Goal: Task Accomplishment & Management: Use online tool/utility

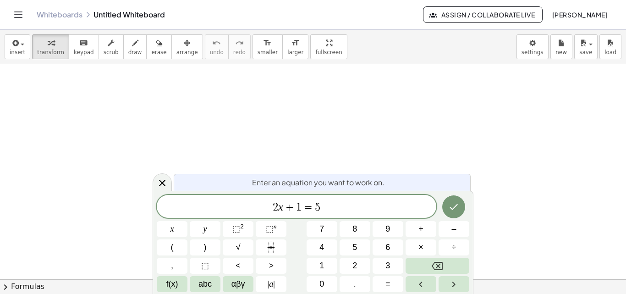
click at [71, 13] on link "Whiteboards" at bounding box center [60, 14] width 46 height 9
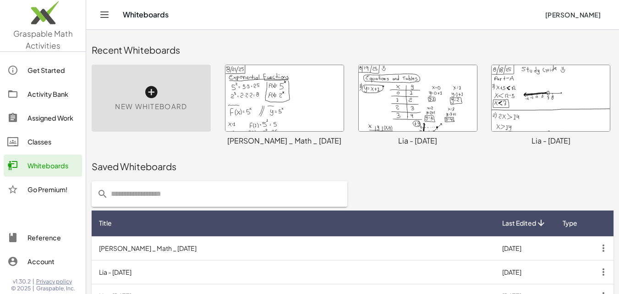
click at [152, 90] on icon at bounding box center [151, 92] width 15 height 15
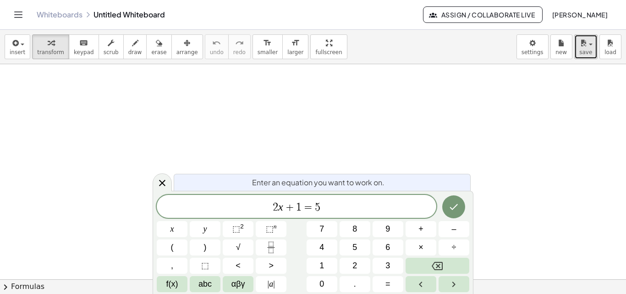
click at [592, 48] on button "save" at bounding box center [585, 46] width 23 height 25
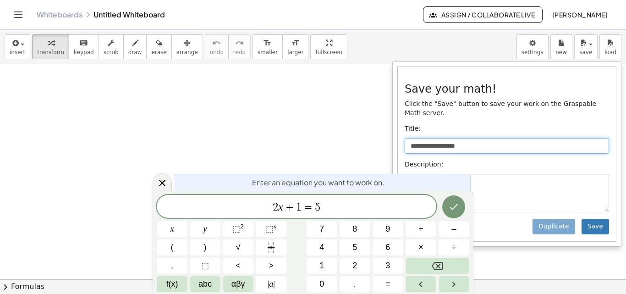
click at [492, 138] on input "**********" at bounding box center [506, 146] width 204 height 16
type input "*"
type input "**********"
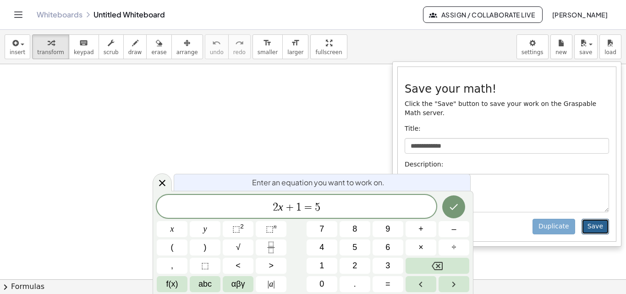
click at [595, 218] on button "Save" at bounding box center [594, 226] width 27 height 16
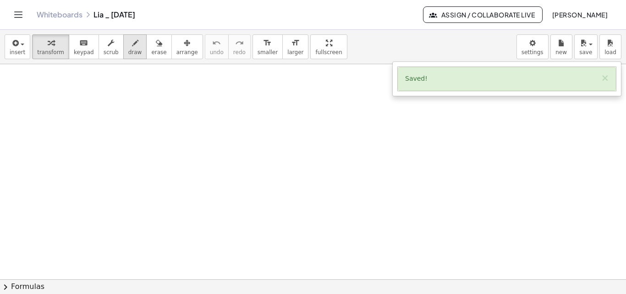
click at [132, 48] on icon "button" at bounding box center [135, 43] width 6 height 11
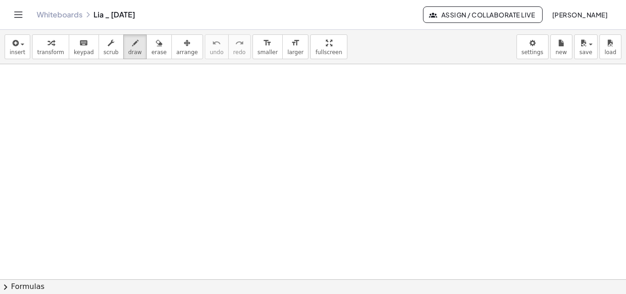
drag, startPoint x: 16, startPoint y: 72, endPoint x: 11, endPoint y: 74, distance: 6.0
click at [11, 74] on div at bounding box center [313, 279] width 626 height 430
drag, startPoint x: 13, startPoint y: 72, endPoint x: 8, endPoint y: 74, distance: 5.4
click at [8, 74] on div at bounding box center [313, 279] width 626 height 430
click at [156, 43] on icon "button" at bounding box center [159, 43] width 6 height 11
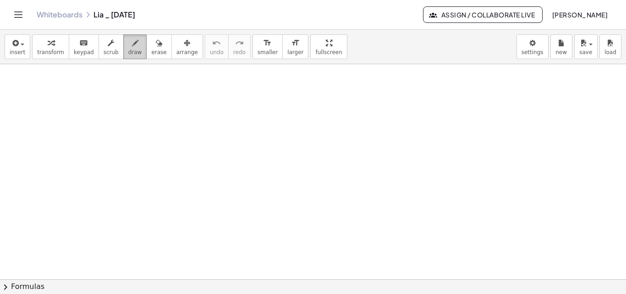
click at [132, 48] on icon "button" at bounding box center [135, 43] width 6 height 11
click at [13, 74] on div at bounding box center [313, 279] width 626 height 430
click at [12, 84] on div at bounding box center [313, 279] width 626 height 430
drag, startPoint x: 33, startPoint y: 71, endPoint x: 27, endPoint y: 102, distance: 32.2
click at [27, 102] on div at bounding box center [313, 279] width 626 height 430
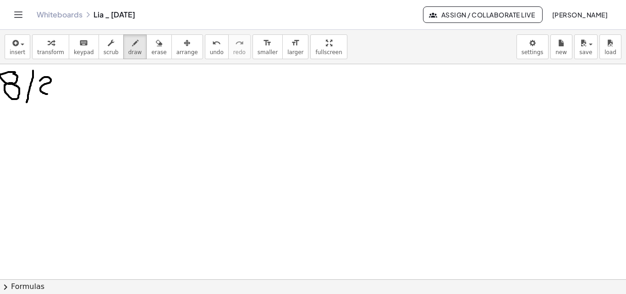
drag, startPoint x: 40, startPoint y: 81, endPoint x: 49, endPoint y: 87, distance: 11.5
click at [49, 94] on div at bounding box center [313, 279] width 626 height 430
drag, startPoint x: 63, startPoint y: 79, endPoint x: 60, endPoint y: 88, distance: 9.3
click at [59, 93] on div at bounding box center [313, 279] width 626 height 430
drag, startPoint x: 78, startPoint y: 69, endPoint x: 70, endPoint y: 108, distance: 39.7
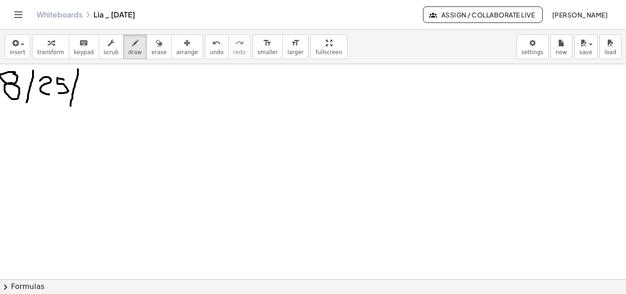
click at [70, 108] on div at bounding box center [313, 279] width 626 height 430
drag, startPoint x: 82, startPoint y: 79, endPoint x: 97, endPoint y: 89, distance: 17.4
click at [92, 97] on div at bounding box center [313, 279] width 626 height 430
drag, startPoint x: 107, startPoint y: 78, endPoint x: 100, endPoint y: 92, distance: 15.4
click at [100, 95] on div at bounding box center [313, 279] width 626 height 430
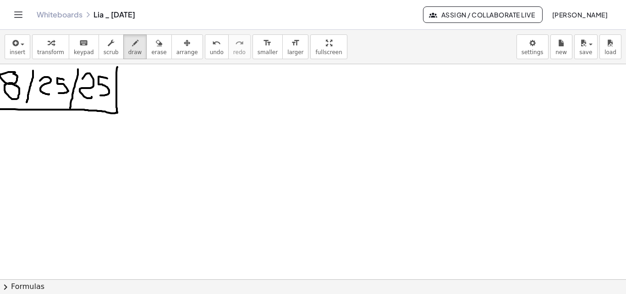
drag, startPoint x: 117, startPoint y: 67, endPoint x: 22, endPoint y: 103, distance: 101.9
click at [4, 108] on div at bounding box center [313, 279] width 626 height 430
drag, startPoint x: 27, startPoint y: 100, endPoint x: 25, endPoint y: 109, distance: 8.9
click at [25, 109] on div at bounding box center [313, 279] width 626 height 430
drag, startPoint x: 56, startPoint y: 130, endPoint x: 56, endPoint y: 151, distance: 21.5
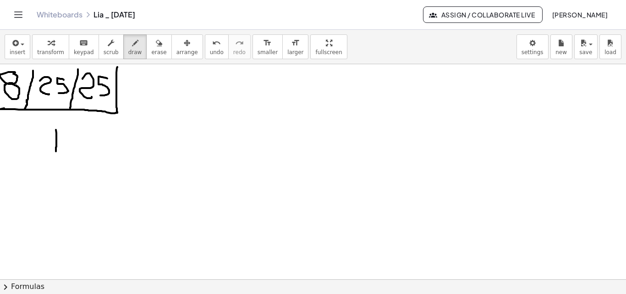
click at [56, 151] on div at bounding box center [313, 279] width 626 height 430
drag, startPoint x: 48, startPoint y: 131, endPoint x: 67, endPoint y: 130, distance: 18.8
click at [67, 130] on div at bounding box center [313, 279] width 626 height 430
drag, startPoint x: 66, startPoint y: 142, endPoint x: 77, endPoint y: 140, distance: 11.5
click at [77, 140] on div at bounding box center [313, 279] width 626 height 430
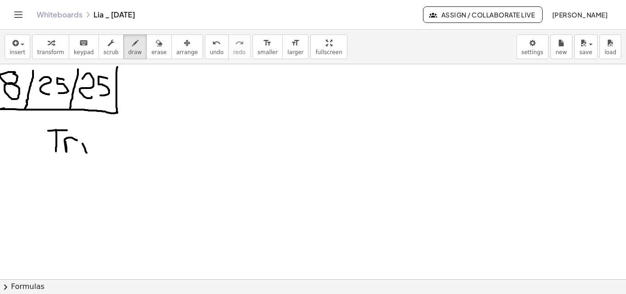
drag, startPoint x: 87, startPoint y: 153, endPoint x: 85, endPoint y: 136, distance: 16.6
click at [86, 152] on div at bounding box center [313, 279] width 626 height 430
click at [83, 135] on div at bounding box center [313, 279] width 626 height 430
drag, startPoint x: 96, startPoint y: 141, endPoint x: 103, endPoint y: 147, distance: 9.1
click at [101, 153] on div at bounding box center [313, 279] width 626 height 430
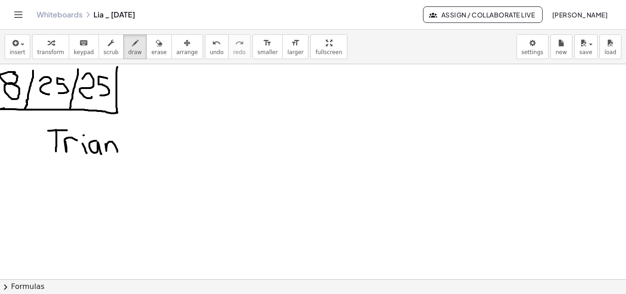
drag, startPoint x: 105, startPoint y: 144, endPoint x: 117, endPoint y: 152, distance: 14.2
click at [117, 152] on div at bounding box center [313, 279] width 626 height 430
drag, startPoint x: 133, startPoint y: 139, endPoint x: 123, endPoint y: 162, distance: 25.0
click at [123, 162] on div at bounding box center [313, 279] width 626 height 430
drag, startPoint x: 140, startPoint y: 124, endPoint x: 142, endPoint y: 153, distance: 29.4
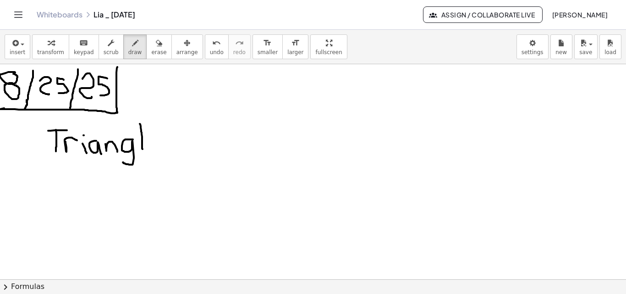
click at [142, 153] on div at bounding box center [313, 279] width 626 height 430
drag, startPoint x: 151, startPoint y: 144, endPoint x: 159, endPoint y: 152, distance: 10.7
click at [159, 152] on div at bounding box center [313, 279] width 626 height 430
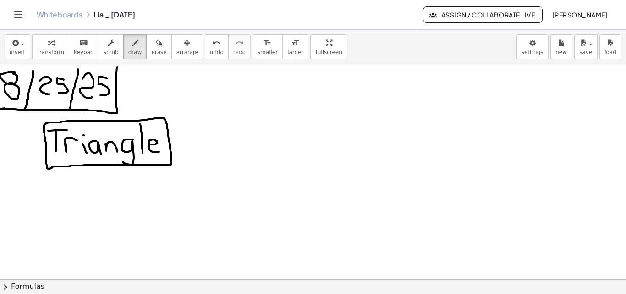
click at [52, 167] on div at bounding box center [313, 279] width 626 height 430
drag, startPoint x: 153, startPoint y: 114, endPoint x: 153, endPoint y: 121, distance: 7.8
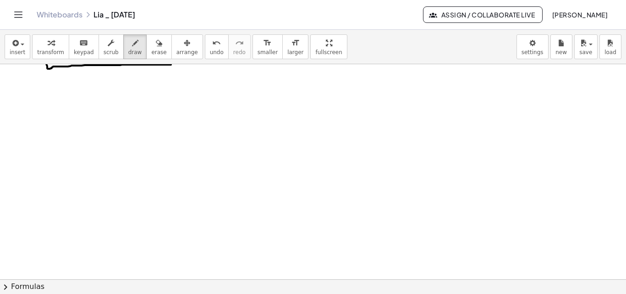
scroll to position [107, 0]
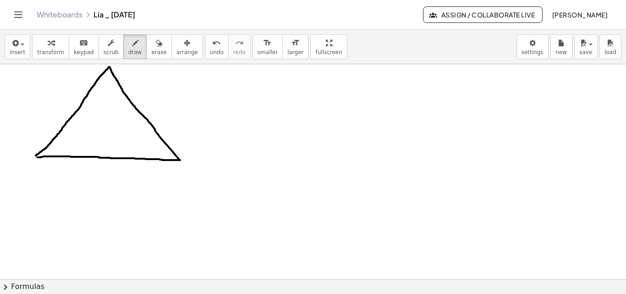
click at [36, 155] on div at bounding box center [313, 172] width 626 height 430
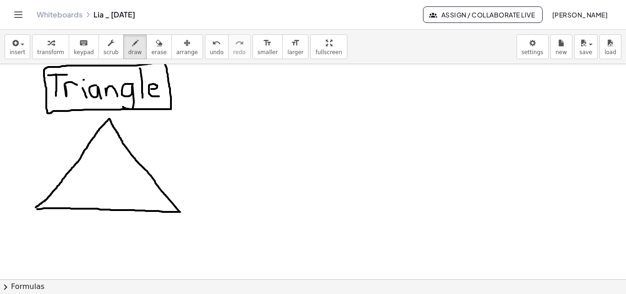
scroll to position [59, 0]
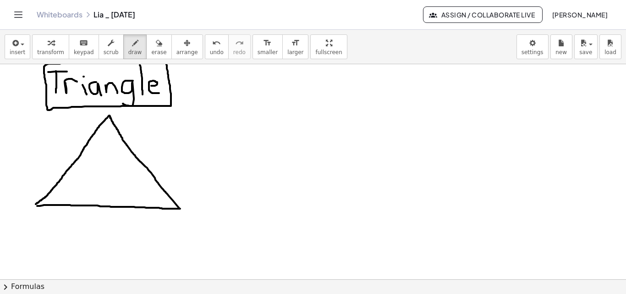
click at [110, 118] on div at bounding box center [313, 220] width 626 height 430
click at [35, 205] on div at bounding box center [313, 220] width 626 height 430
click at [178, 209] on div at bounding box center [313, 220] width 626 height 430
click at [226, 129] on div at bounding box center [313, 220] width 626 height 430
drag, startPoint x: 250, startPoint y: 142, endPoint x: 249, endPoint y: 147, distance: 6.0
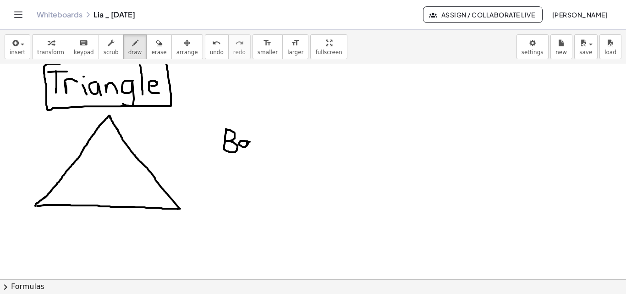
click at [249, 147] on div at bounding box center [313, 220] width 626 height 430
drag, startPoint x: 263, startPoint y: 138, endPoint x: 252, endPoint y: 150, distance: 16.5
click at [253, 150] on div at bounding box center [313, 220] width 626 height 430
drag, startPoint x: 272, startPoint y: 145, endPoint x: 277, endPoint y: 149, distance: 6.8
click at [278, 152] on div at bounding box center [313, 220] width 626 height 430
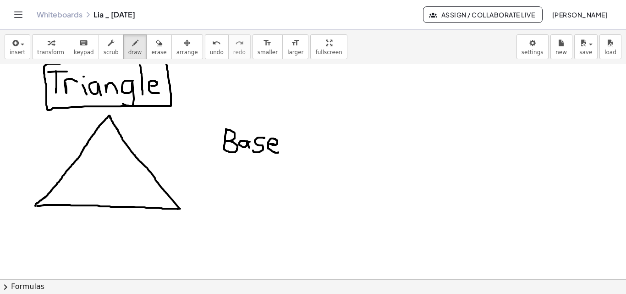
drag, startPoint x: 274, startPoint y: 144, endPoint x: 269, endPoint y: 144, distance: 5.5
click at [269, 144] on div at bounding box center [313, 220] width 626 height 430
drag, startPoint x: 37, startPoint y: 209, endPoint x: 36, endPoint y: 220, distance: 11.0
click at [36, 220] on div at bounding box center [313, 220] width 626 height 430
drag, startPoint x: 39, startPoint y: 215, endPoint x: 75, endPoint y: 215, distance: 35.3
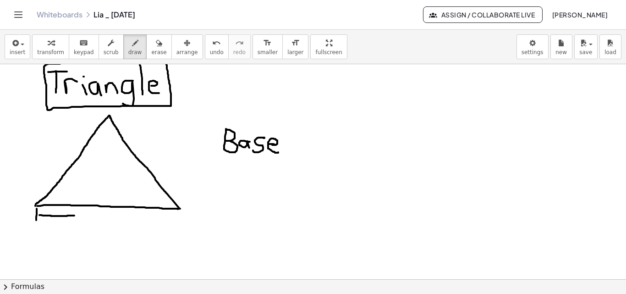
click at [75, 215] on div at bounding box center [313, 220] width 626 height 430
click at [79, 213] on div at bounding box center [313, 220] width 626 height 430
drag, startPoint x: 94, startPoint y: 219, endPoint x: 100, endPoint y: 220, distance: 6.0
click at [95, 225] on div at bounding box center [313, 220] width 626 height 430
drag, startPoint x: 100, startPoint y: 220, endPoint x: 102, endPoint y: 225, distance: 5.4
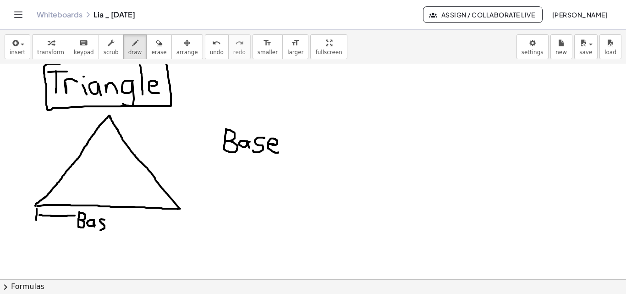
click at [99, 229] on div at bounding box center [313, 220] width 626 height 430
drag, startPoint x: 105, startPoint y: 223, endPoint x: 115, endPoint y: 220, distance: 10.4
click at [114, 227] on div at bounding box center [313, 220] width 626 height 430
drag, startPoint x: 115, startPoint y: 220, endPoint x: 181, endPoint y: 222, distance: 66.0
click at [181, 222] on div at bounding box center [313, 220] width 626 height 430
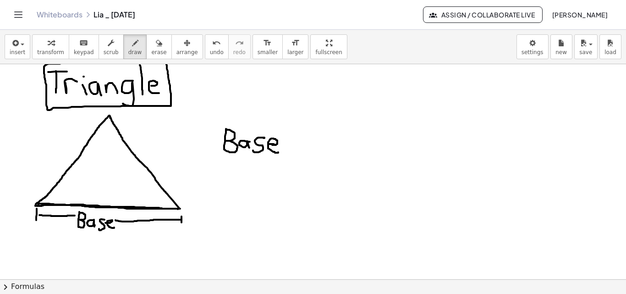
click at [38, 205] on div at bounding box center [313, 220] width 626 height 430
drag, startPoint x: 287, startPoint y: 139, endPoint x: 294, endPoint y: 138, distance: 7.4
click at [294, 138] on div at bounding box center [313, 220] width 626 height 430
drag, startPoint x: 288, startPoint y: 145, endPoint x: 293, endPoint y: 145, distance: 5.5
click at [293, 145] on div at bounding box center [313, 220] width 626 height 430
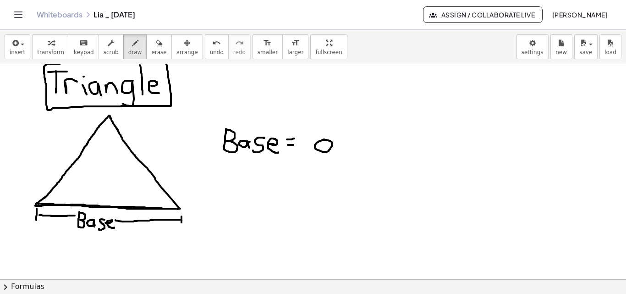
drag, startPoint x: 324, startPoint y: 139, endPoint x: 320, endPoint y: 141, distance: 4.8
click at [320, 140] on div at bounding box center [313, 220] width 626 height 430
drag, startPoint x: 315, startPoint y: 146, endPoint x: 313, endPoint y: 115, distance: 30.3
click at [313, 115] on div at bounding box center [313, 220] width 626 height 430
drag, startPoint x: 222, startPoint y: 173, endPoint x: 231, endPoint y: 201, distance: 29.8
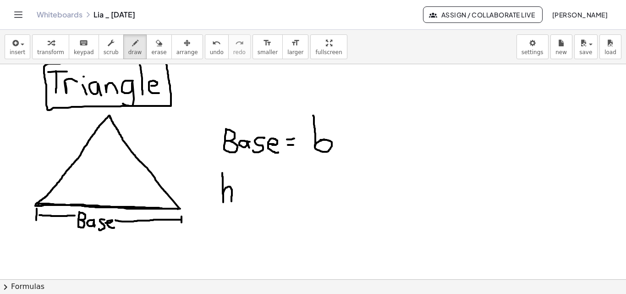
click at [231, 201] on div at bounding box center [313, 220] width 626 height 430
drag, startPoint x: 243, startPoint y: 191, endPoint x: 254, endPoint y: 198, distance: 13.2
click at [252, 200] on div at bounding box center [313, 220] width 626 height 430
drag, startPoint x: 260, startPoint y: 191, endPoint x: 260, endPoint y: 197, distance: 6.4
click at [260, 198] on div at bounding box center [313, 220] width 626 height 430
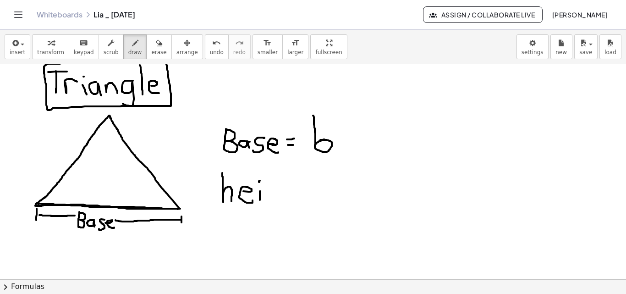
click at [259, 181] on div at bounding box center [313, 220] width 626 height 430
click at [274, 188] on div at bounding box center [313, 220] width 626 height 430
drag, startPoint x: 278, startPoint y: 190, endPoint x: 267, endPoint y: 207, distance: 19.8
click at [267, 208] on div at bounding box center [313, 220] width 626 height 430
drag, startPoint x: 282, startPoint y: 195, endPoint x: 293, endPoint y: 192, distance: 11.5
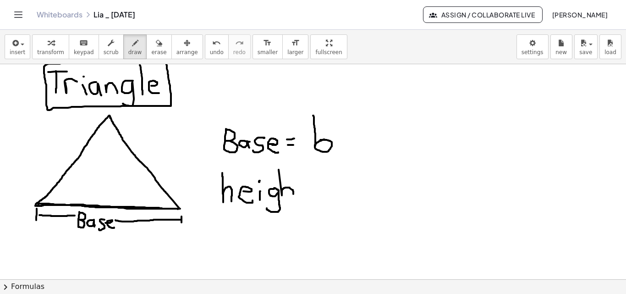
click at [291, 197] on div at bounding box center [313, 220] width 626 height 430
drag, startPoint x: 305, startPoint y: 176, endPoint x: 303, endPoint y: 196, distance: 20.2
click at [304, 200] on div at bounding box center [313, 220] width 626 height 430
drag, startPoint x: 300, startPoint y: 188, endPoint x: 311, endPoint y: 189, distance: 11.1
click at [311, 189] on div at bounding box center [313, 220] width 626 height 430
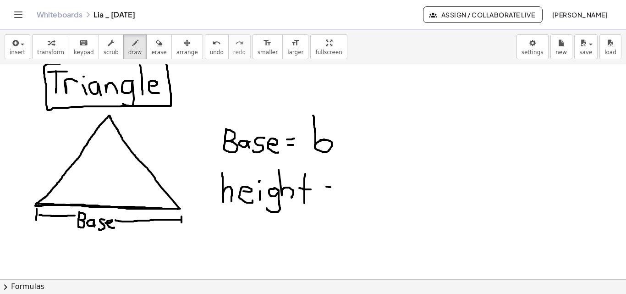
drag, startPoint x: 326, startPoint y: 186, endPoint x: 332, endPoint y: 188, distance: 6.2
click at [333, 187] on div at bounding box center [313, 220] width 626 height 430
click at [333, 195] on div at bounding box center [313, 220] width 626 height 430
drag, startPoint x: 37, startPoint y: 204, endPoint x: 159, endPoint y: 207, distance: 122.3
click at [159, 207] on div at bounding box center [313, 220] width 626 height 430
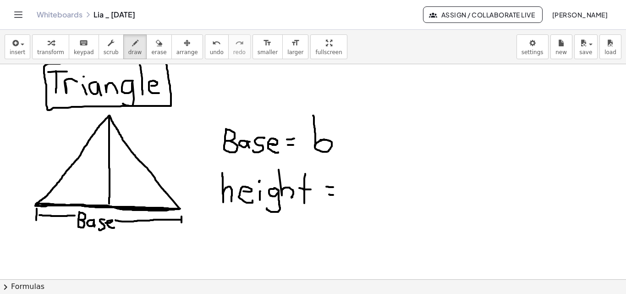
drag, startPoint x: 109, startPoint y: 116, endPoint x: 109, endPoint y: 203, distance: 87.0
click at [109, 203] on div at bounding box center [313, 220] width 626 height 430
drag, startPoint x: 111, startPoint y: 159, endPoint x: 116, endPoint y: 179, distance: 20.8
click at [116, 179] on div at bounding box center [313, 220] width 626 height 430
drag, startPoint x: 349, startPoint y: 171, endPoint x: 346, endPoint y: 157, distance: 14.8
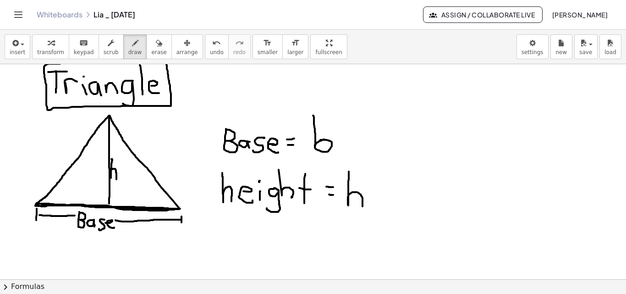
click at [361, 202] on div at bounding box center [313, 220] width 626 height 430
drag, startPoint x: 327, startPoint y: 112, endPoint x: 328, endPoint y: 119, distance: 7.0
click at [325, 114] on div at bounding box center [313, 220] width 626 height 430
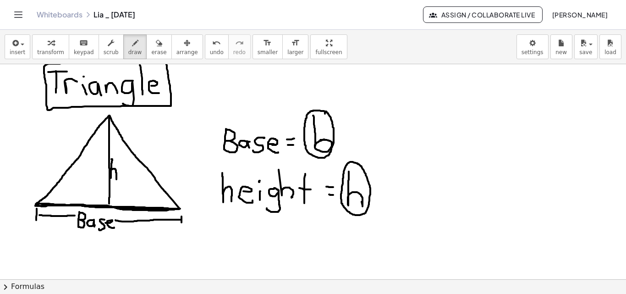
click at [357, 163] on div at bounding box center [313, 220] width 626 height 430
drag, startPoint x: 110, startPoint y: 193, endPoint x: 115, endPoint y: 204, distance: 11.7
click at [115, 204] on div at bounding box center [313, 220] width 626 height 430
click at [109, 204] on div at bounding box center [313, 220] width 626 height 430
click at [111, 192] on div at bounding box center [313, 220] width 626 height 430
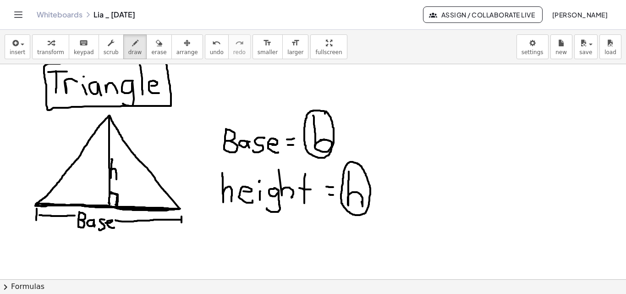
click at [109, 203] on div at bounding box center [313, 220] width 626 height 430
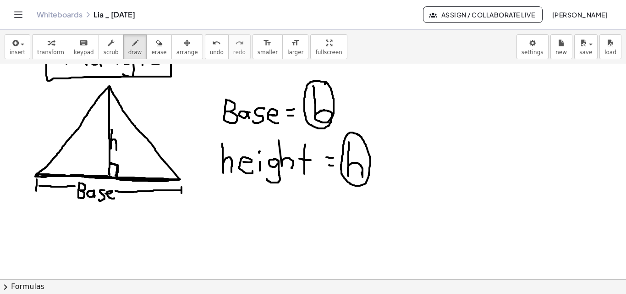
scroll to position [89, 0]
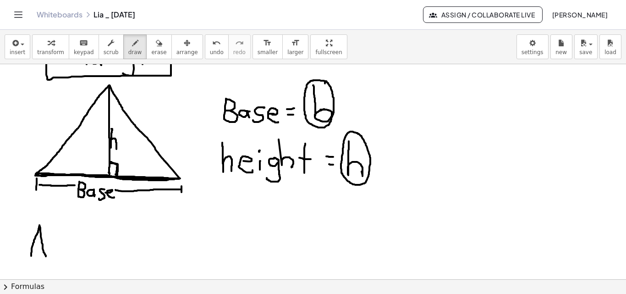
drag, startPoint x: 31, startPoint y: 256, endPoint x: 39, endPoint y: 251, distance: 9.7
click at [44, 257] on div at bounding box center [313, 190] width 626 height 430
drag, startPoint x: 34, startPoint y: 244, endPoint x: 43, endPoint y: 245, distance: 8.8
click at [43, 245] on div at bounding box center [313, 190] width 626 height 430
drag, startPoint x: 52, startPoint y: 247, endPoint x: 62, endPoint y: 250, distance: 10.4
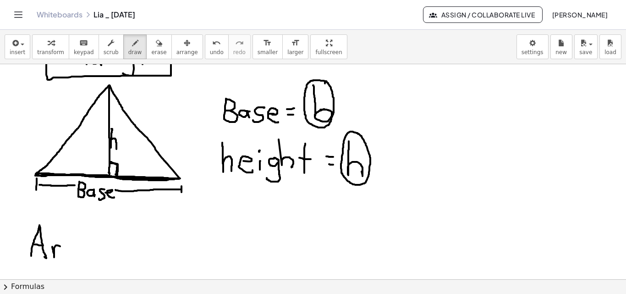
click at [62, 247] on div at bounding box center [313, 190] width 626 height 430
drag, startPoint x: 66, startPoint y: 251, endPoint x: 77, endPoint y: 254, distance: 12.1
click at [76, 257] on div at bounding box center [313, 190] width 626 height 430
drag, startPoint x: 94, startPoint y: 251, endPoint x: 98, endPoint y: 262, distance: 10.6
click at [98, 262] on div at bounding box center [313, 190] width 626 height 430
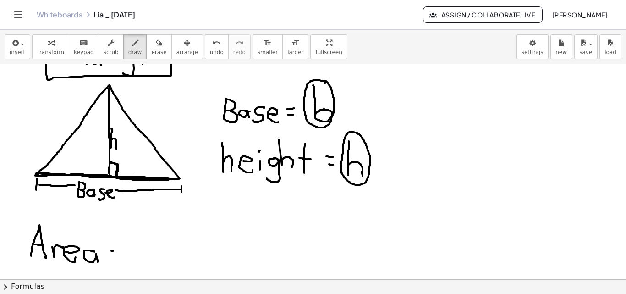
click at [116, 251] on div at bounding box center [313, 190] width 626 height 430
drag, startPoint x: 109, startPoint y: 257, endPoint x: 115, endPoint y: 257, distance: 5.5
click at [115, 257] on div at bounding box center [313, 190] width 626 height 430
drag, startPoint x: 126, startPoint y: 261, endPoint x: 145, endPoint y: 260, distance: 18.8
click at [146, 261] on div at bounding box center [313, 190] width 626 height 430
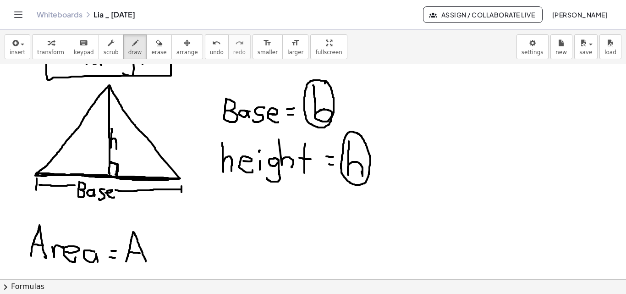
drag, startPoint x: 129, startPoint y: 252, endPoint x: 142, endPoint y: 231, distance: 24.4
click at [140, 252] on div at bounding box center [313, 190] width 626 height 430
drag, startPoint x: 132, startPoint y: 223, endPoint x: 136, endPoint y: 225, distance: 5.1
click at [136, 224] on div at bounding box center [313, 190] width 626 height 430
click at [43, 174] on div at bounding box center [313, 190] width 626 height 430
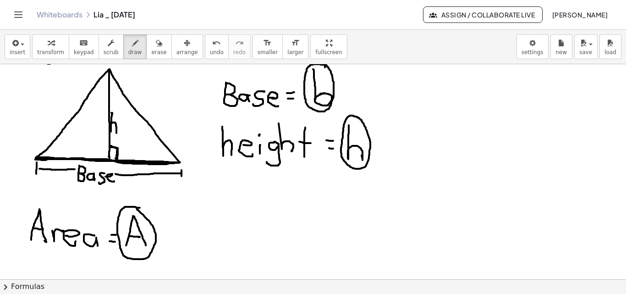
scroll to position [107, 0]
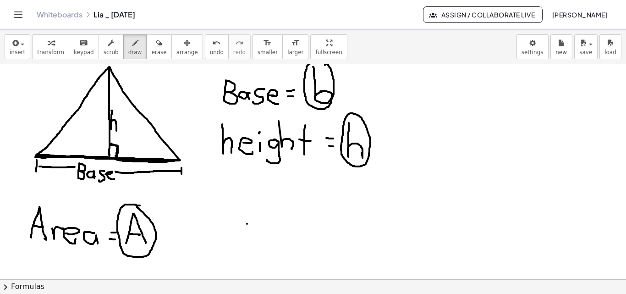
click at [247, 224] on div at bounding box center [313, 172] width 626 height 430
drag, startPoint x: 236, startPoint y: 229, endPoint x: 251, endPoint y: 225, distance: 14.8
click at [259, 232] on div at bounding box center [313, 172] width 626 height 430
drag, startPoint x: 244, startPoint y: 223, endPoint x: 254, endPoint y: 224, distance: 9.6
click at [253, 224] on div at bounding box center [313, 172] width 626 height 430
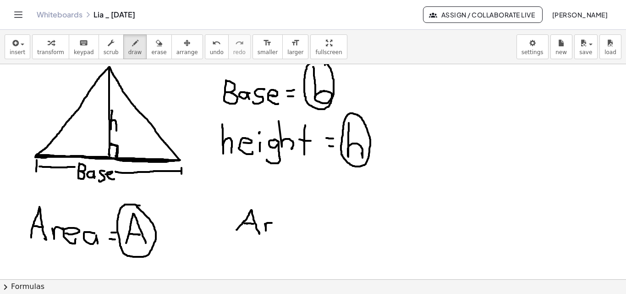
drag, startPoint x: 265, startPoint y: 224, endPoint x: 273, endPoint y: 225, distance: 8.8
click at [273, 223] on div at bounding box center [313, 172] width 626 height 430
drag, startPoint x: 277, startPoint y: 225, endPoint x: 286, endPoint y: 229, distance: 10.0
click at [285, 230] on div at bounding box center [313, 172] width 626 height 430
drag, startPoint x: 300, startPoint y: 223, endPoint x: 305, endPoint y: 233, distance: 11.7
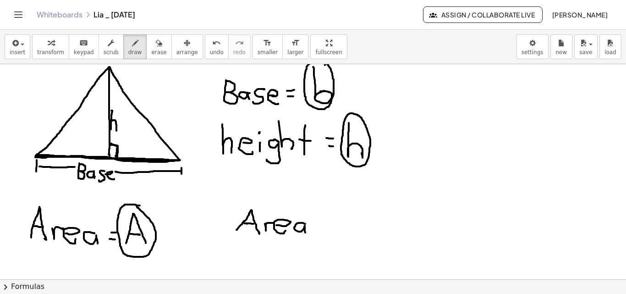
click at [305, 233] on div at bounding box center [313, 172] width 626 height 430
click at [327, 219] on div at bounding box center [313, 172] width 626 height 430
drag, startPoint x: 340, startPoint y: 222, endPoint x: 351, endPoint y: 213, distance: 14.0
click at [351, 213] on div at bounding box center [313, 172] width 626 height 430
click at [346, 222] on div at bounding box center [313, 172] width 626 height 430
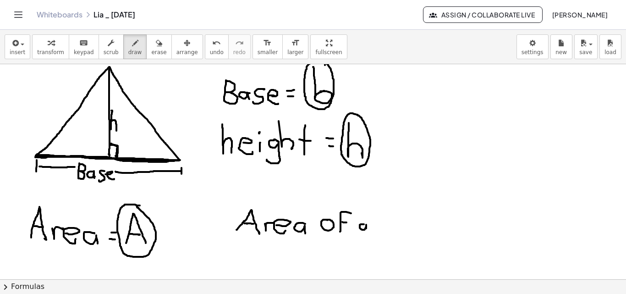
drag, startPoint x: 364, startPoint y: 224, endPoint x: 371, endPoint y: 227, distance: 7.8
click at [367, 230] on div at bounding box center [313, 172] width 626 height 430
drag, startPoint x: 382, startPoint y: 211, endPoint x: 382, endPoint y: 233, distance: 22.0
click at [382, 233] on div at bounding box center [313, 172] width 626 height 430
drag, startPoint x: 373, startPoint y: 210, endPoint x: 389, endPoint y: 213, distance: 16.9
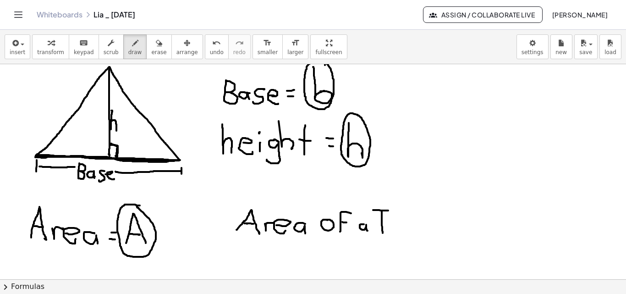
click at [389, 210] on div at bounding box center [313, 172] width 626 height 430
drag, startPoint x: 391, startPoint y: 230, endPoint x: 398, endPoint y: 223, distance: 10.4
click at [398, 223] on div at bounding box center [313, 172] width 626 height 430
drag, startPoint x: 404, startPoint y: 226, endPoint x: 404, endPoint y: 218, distance: 7.8
click at [405, 229] on div at bounding box center [313, 172] width 626 height 430
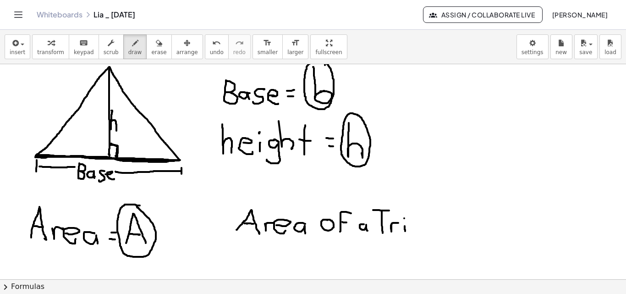
click at [404, 218] on div at bounding box center [313, 172] width 626 height 430
drag, startPoint x: 415, startPoint y: 224, endPoint x: 415, endPoint y: 232, distance: 7.8
click at [415, 232] on div at bounding box center [313, 172] width 626 height 430
drag, startPoint x: 418, startPoint y: 224, endPoint x: 426, endPoint y: 230, distance: 9.8
click at [426, 230] on div at bounding box center [313, 172] width 626 height 430
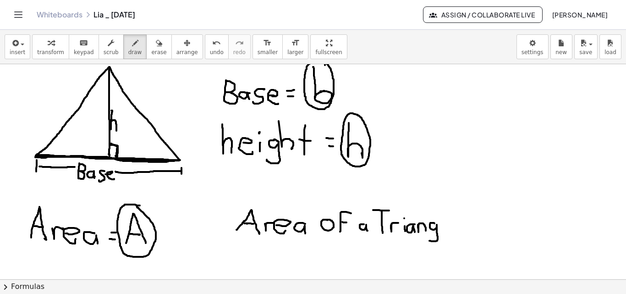
drag, startPoint x: 432, startPoint y: 223, endPoint x: 428, endPoint y: 237, distance: 15.1
click at [428, 237] on div at bounding box center [313, 172] width 626 height 430
drag, startPoint x: 441, startPoint y: 209, endPoint x: 442, endPoint y: 230, distance: 21.1
click at [442, 230] on div at bounding box center [313, 172] width 626 height 430
drag, startPoint x: 446, startPoint y: 224, endPoint x: 453, endPoint y: 231, distance: 10.7
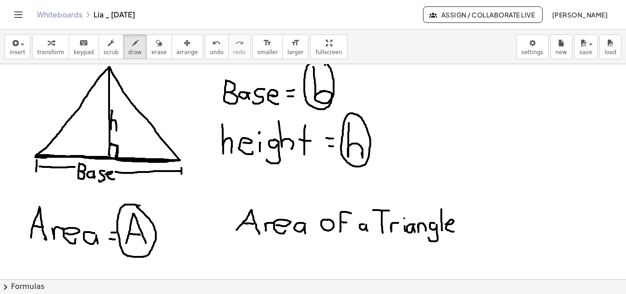
click at [453, 231] on div at bounding box center [313, 172] width 626 height 430
drag, startPoint x: 474, startPoint y: 232, endPoint x: 480, endPoint y: 216, distance: 17.4
click at [481, 215] on div at bounding box center [313, 172] width 626 height 430
drag, startPoint x: 478, startPoint y: 225, endPoint x: 489, endPoint y: 224, distance: 10.7
click at [479, 225] on div at bounding box center [313, 172] width 626 height 430
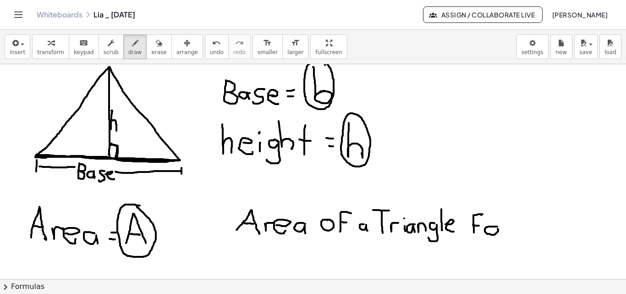
click at [493, 226] on div at bounding box center [313, 172] width 626 height 430
drag, startPoint x: 502, startPoint y: 225, endPoint x: 508, endPoint y: 223, distance: 6.8
click at [508, 223] on div at bounding box center [313, 172] width 626 height 430
drag, startPoint x: 514, startPoint y: 225, endPoint x: 527, endPoint y: 231, distance: 14.1
click at [527, 231] on div at bounding box center [313, 172] width 626 height 430
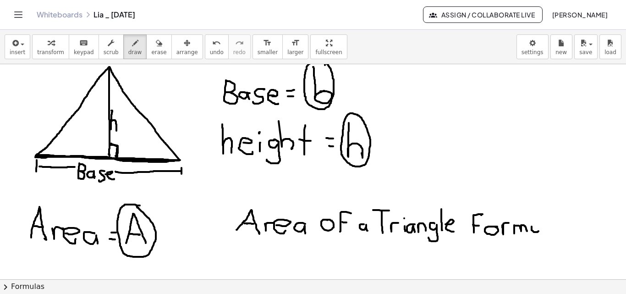
drag, startPoint x: 531, startPoint y: 227, endPoint x: 538, endPoint y: 225, distance: 7.1
click at [538, 225] on div at bounding box center [313, 172] width 626 height 430
drag, startPoint x: 543, startPoint y: 213, endPoint x: 546, endPoint y: 235, distance: 22.3
click at [546, 235] on div at bounding box center [313, 172] width 626 height 430
drag, startPoint x: 555, startPoint y: 227, endPoint x: 557, endPoint y: 233, distance: 6.0
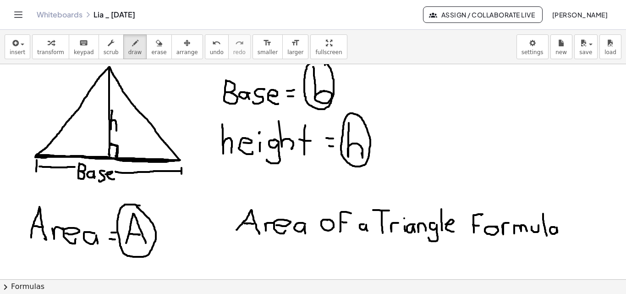
click at [557, 233] on div at bounding box center [313, 172] width 626 height 430
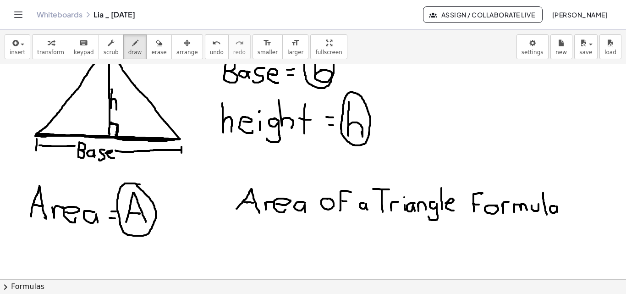
scroll to position [135, 0]
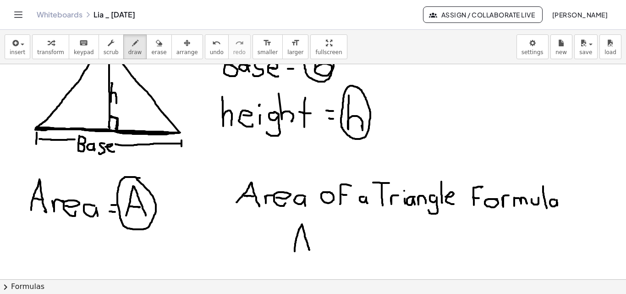
drag, startPoint x: 295, startPoint y: 251, endPoint x: 300, endPoint y: 244, distance: 8.5
click at [308, 250] on div at bounding box center [313, 144] width 626 height 430
click at [304, 240] on div at bounding box center [313, 144] width 626 height 430
click at [325, 235] on div at bounding box center [313, 144] width 626 height 430
drag, startPoint x: 319, startPoint y: 242, endPoint x: 325, endPoint y: 242, distance: 6.0
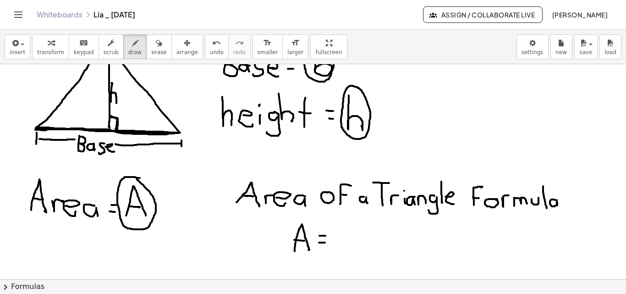
click at [325, 242] on div at bounding box center [313, 144] width 626 height 430
drag, startPoint x: 342, startPoint y: 226, endPoint x: 342, endPoint y: 242, distance: 16.0
click at [351, 239] on div at bounding box center [313, 144] width 626 height 430
drag, startPoint x: 336, startPoint y: 245, endPoint x: 357, endPoint y: 246, distance: 21.1
click at [358, 246] on div at bounding box center [313, 144] width 626 height 430
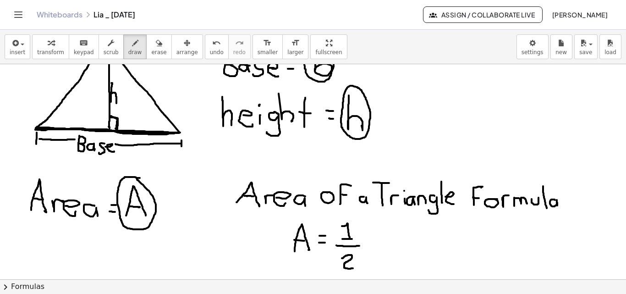
drag, startPoint x: 342, startPoint y: 258, endPoint x: 354, endPoint y: 266, distance: 14.5
click at [354, 268] on div at bounding box center [313, 144] width 626 height 430
click at [369, 240] on div at bounding box center [313, 144] width 626 height 430
drag, startPoint x: 390, startPoint y: 236, endPoint x: 385, endPoint y: 235, distance: 5.1
click at [387, 235] on div at bounding box center [313, 144] width 626 height 430
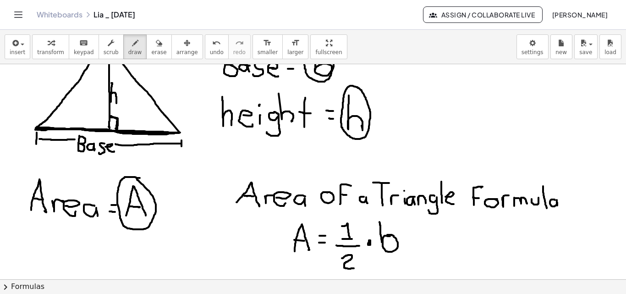
drag, startPoint x: 382, startPoint y: 242, endPoint x: 379, endPoint y: 221, distance: 21.2
click at [379, 221] on div at bounding box center [313, 144] width 626 height 430
click at [412, 238] on div at bounding box center [313, 144] width 626 height 430
drag
click at [438, 251] on div at bounding box center [313, 144] width 626 height 430
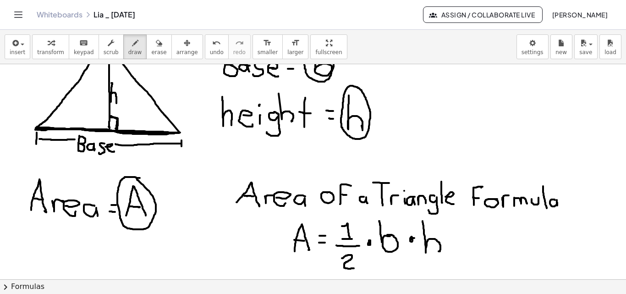
click at [412, 242] on div at bounding box center [313, 144] width 626 height 430
click at [411, 238] on div at bounding box center [313, 144] width 626 height 430
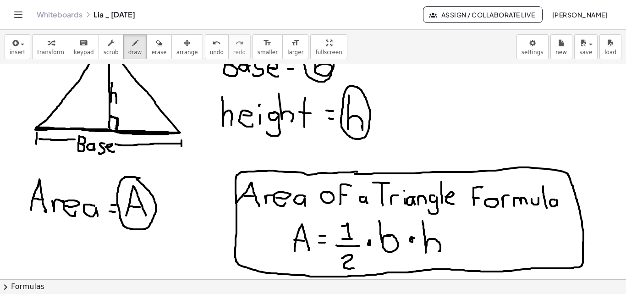
drag, startPoint x: 356, startPoint y: 171, endPoint x: 388, endPoint y: 180, distance: 32.9
click at [355, 173] on div at bounding box center [313, 144] width 626 height 430
drag, startPoint x: 580, startPoint y: 256, endPoint x: 568, endPoint y: 258, distance: 12.0
click at [581, 262] on div at bounding box center [313, 144] width 626 height 430
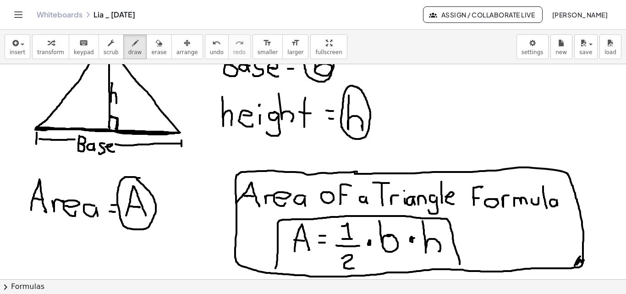
drag, startPoint x: 275, startPoint y: 267, endPoint x: 457, endPoint y: 266, distance: 181.8
click at [460, 267] on div at bounding box center [313, 144] width 626 height 430
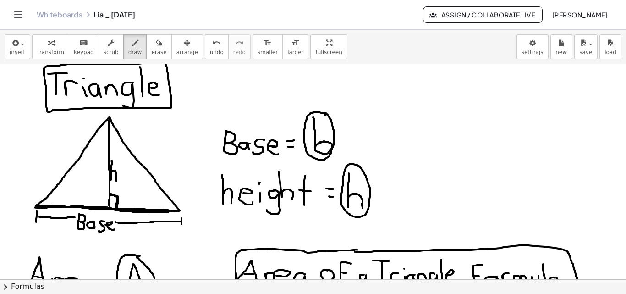
scroll to position [47, 0]
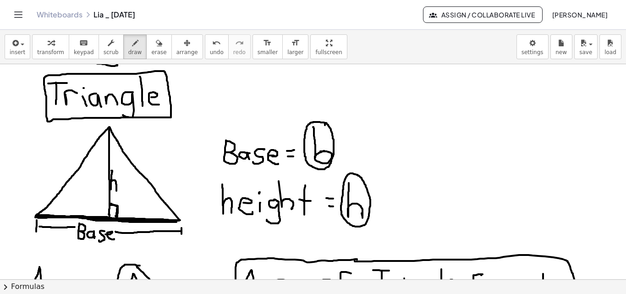
drag, startPoint x: 38, startPoint y: 218, endPoint x: 176, endPoint y: 222, distance: 138.4
click at [176, 222] on div at bounding box center [313, 232] width 626 height 430
drag, startPoint x: 108, startPoint y: 129, endPoint x: 107, endPoint y: 187, distance: 58.6
click at [107, 187] on div at bounding box center [313, 232] width 626 height 430
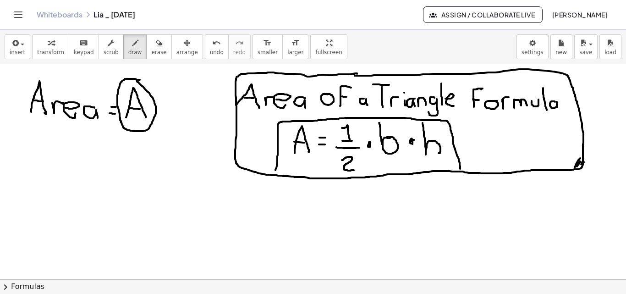
scroll to position [236, 0]
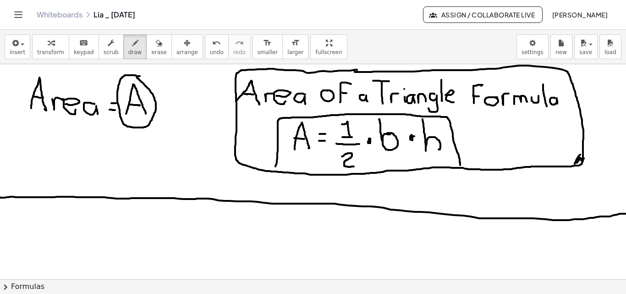
drag, startPoint x: 0, startPoint y: 197, endPoint x: 641, endPoint y: 212, distance: 641.4
click at [625, 212] on html "Graspable Math Activities Get Started Activity Bank Assigned Work Classes White…" at bounding box center [313, 147] width 626 height 294
click at [370, 139] on div at bounding box center [322, 150] width 644 height 644
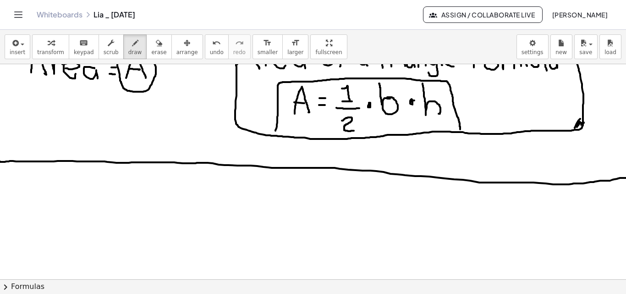
scroll to position [287, 0]
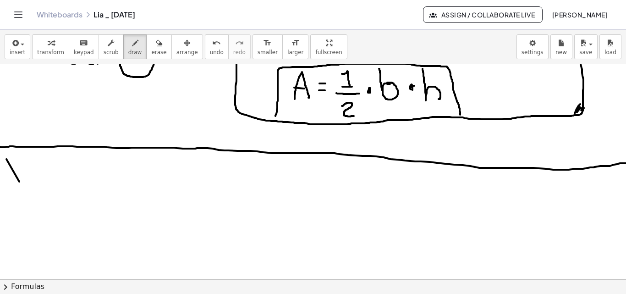
drag, startPoint x: 19, startPoint y: 181, endPoint x: 14, endPoint y: 171, distance: 11.3
click at [18, 180] on div at bounding box center [322, 99] width 644 height 644
drag, startPoint x: 9, startPoint y: 161, endPoint x: 18, endPoint y: 160, distance: 9.6
click at [20, 159] on div at bounding box center [322, 99] width 644 height 644
drag, startPoint x: 13, startPoint y: 169, endPoint x: 23, endPoint y: 169, distance: 10.1
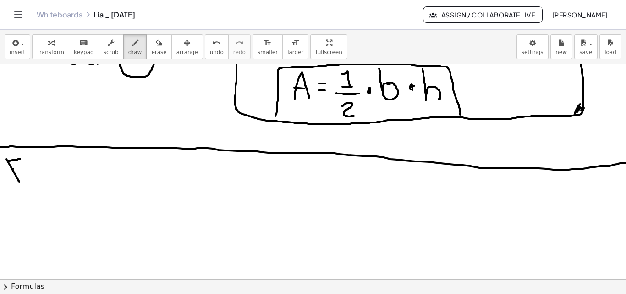
click at [23, 169] on div at bounding box center [322, 99] width 644 height 644
drag, startPoint x: 16, startPoint y: 176, endPoint x: 25, endPoint y: 177, distance: 9.2
click at [25, 177] on div at bounding box center [322, 99] width 644 height 644
drag, startPoint x: 33, startPoint y: 165, endPoint x: 43, endPoint y: 178, distance: 16.0
click at [43, 178] on div at bounding box center [322, 99] width 644 height 644
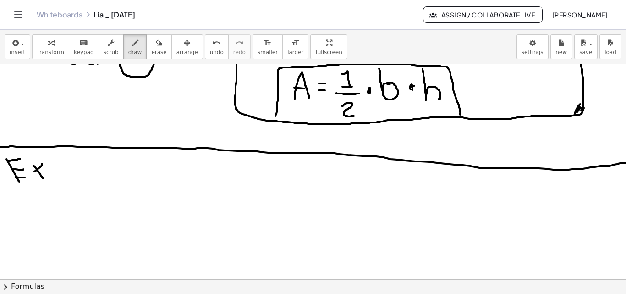
drag, startPoint x: 42, startPoint y: 164, endPoint x: 38, endPoint y: 173, distance: 10.2
click at [29, 177] on div at bounding box center [322, 99] width 644 height 644
click at [55, 174] on div at bounding box center [322, 99] width 644 height 644
drag, startPoint x: 61, startPoint y: 171, endPoint x: 80, endPoint y: 174, distance: 18.9
click at [78, 176] on div at bounding box center [322, 99] width 644 height 644
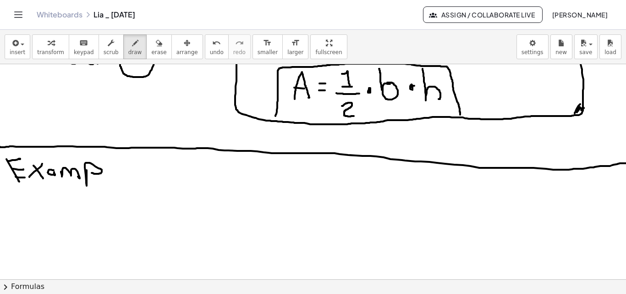
drag, startPoint x: 87, startPoint y: 177, endPoint x: 90, endPoint y: 171, distance: 7.0
click at [90, 172] on div at bounding box center [322, 99] width 644 height 644
drag, startPoint x: 107, startPoint y: 164, endPoint x: 107, endPoint y: 175, distance: 10.1
click at [107, 175] on div at bounding box center [322, 99] width 644 height 644
drag, startPoint x: 115, startPoint y: 170, endPoint x: 132, endPoint y: 165, distance: 18.0
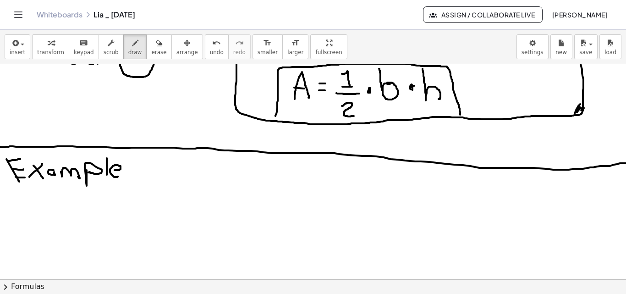
click at [118, 175] on div at bounding box center [322, 99] width 644 height 644
click at [143, 174] on div at bounding box center [322, 99] width 644 height 644
drag, startPoint x: 146, startPoint y: 159, endPoint x: 144, endPoint y: 175, distance: 15.7
click at [146, 178] on div at bounding box center [322, 99] width 644 height 644
click at [147, 166] on div at bounding box center [322, 99] width 644 height 644
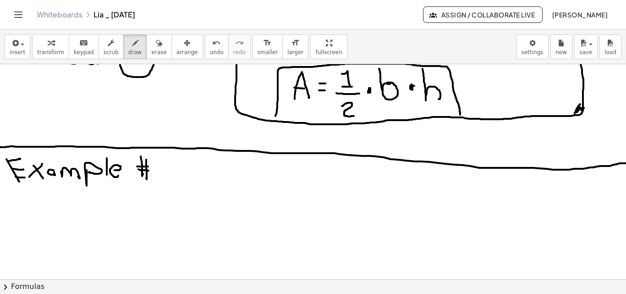
drag, startPoint x: 138, startPoint y: 169, endPoint x: 148, endPoint y: 170, distance: 10.2
click at [148, 170] on div at bounding box center [322, 99] width 644 height 644
drag, startPoint x: 153, startPoint y: 164, endPoint x: 160, endPoint y: 173, distance: 11.1
click at [163, 174] on div at bounding box center [322, 99] width 644 height 644
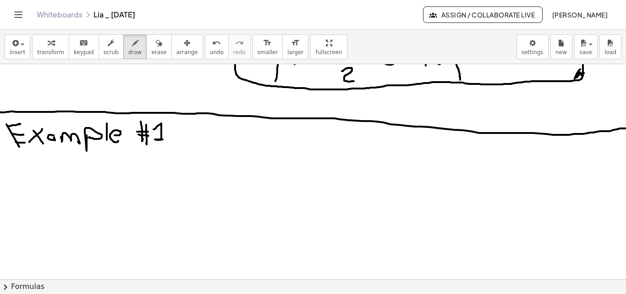
scroll to position [325, 0]
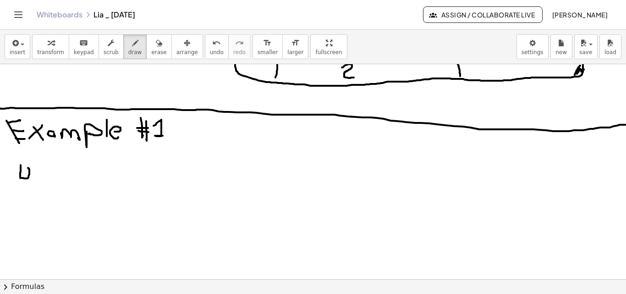
click at [22, 166] on div at bounding box center [322, 61] width 644 height 644
drag, startPoint x: 40, startPoint y: 171, endPoint x: 41, endPoint y: 177, distance: 6.0
click at [42, 178] on div at bounding box center [322, 61] width 644 height 644
drag, startPoint x: 48, startPoint y: 158, endPoint x: 49, endPoint y: 179, distance: 20.7
click at [50, 181] on div at bounding box center [322, 61] width 644 height 644
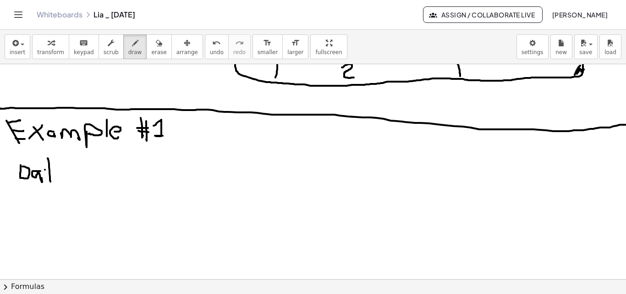
drag, startPoint x: 45, startPoint y: 169, endPoint x: 53, endPoint y: 170, distance: 7.8
click at [53, 170] on div at bounding box center [322, 61] width 644 height 644
drag, startPoint x: 65, startPoint y: 173, endPoint x: 54, endPoint y: 182, distance: 14.4
click at [64, 181] on div at bounding box center [322, 61] width 644 height 644
drag, startPoint x: 23, startPoint y: 184, endPoint x: 60, endPoint y: 184, distance: 36.2
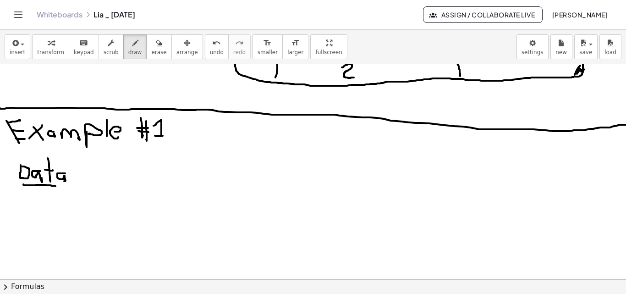
click at [60, 186] on div at bounding box center [322, 61] width 644 height 644
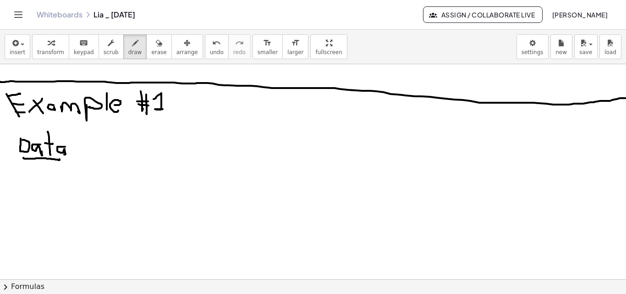
scroll to position [354, 0]
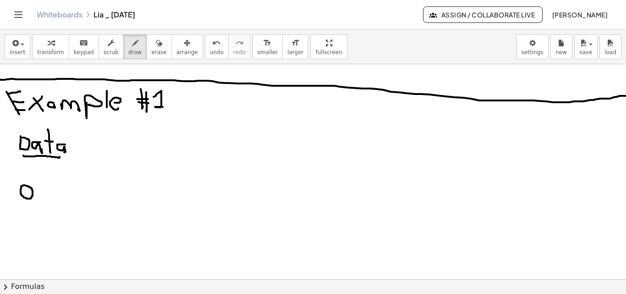
click at [26, 186] on div at bounding box center [322, 32] width 644 height 644
drag, startPoint x: 19, startPoint y: 190, endPoint x: 19, endPoint y: 168, distance: 22.0
click at [19, 168] on div at bounding box center [322, 32] width 644 height 644
drag, startPoint x: 39, startPoint y: 180, endPoint x: 44, endPoint y: 181, distance: 4.7
click at [44, 181] on div at bounding box center [322, 32] width 644 height 644
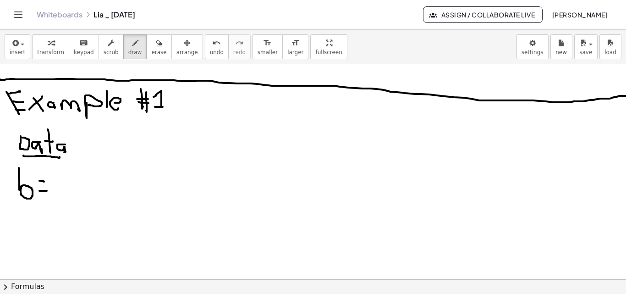
drag, startPoint x: 39, startPoint y: 191, endPoint x: 47, endPoint y: 191, distance: 7.3
click at [47, 191] on div at bounding box center [322, 32] width 644 height 644
drag, startPoint x: 38, startPoint y: 180, endPoint x: 45, endPoint y: 180, distance: 6.9
click at [45, 180] on div at bounding box center [322, 32] width 644 height 644
drag, startPoint x: 69, startPoint y: 170, endPoint x: 57, endPoint y: 195, distance: 27.5
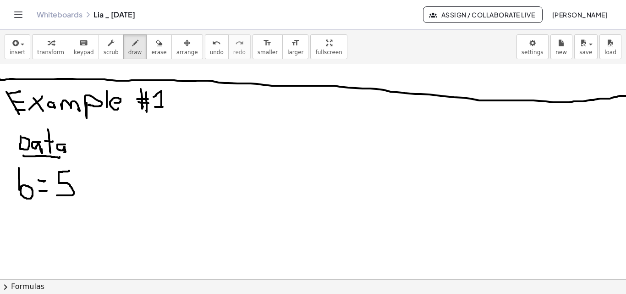
click at [57, 195] on div at bounding box center [322, 32] width 644 height 644
drag, startPoint x: 21, startPoint y: 214, endPoint x: 31, endPoint y: 244, distance: 32.0
click at [31, 244] on div at bounding box center [322, 32] width 644 height 644
drag, startPoint x: 42, startPoint y: 224, endPoint x: 49, endPoint y: 224, distance: 7.8
click at [49, 224] on div at bounding box center [322, 32] width 644 height 644
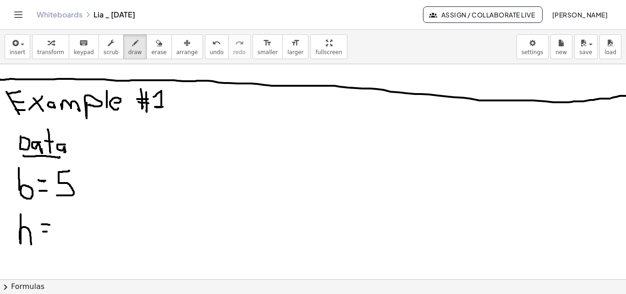
click at [47, 231] on div at bounding box center [322, 32] width 644 height 644
drag, startPoint x: 56, startPoint y: 218, endPoint x: 66, endPoint y: 208, distance: 13.6
click at [56, 234] on div at bounding box center [322, 32] width 644 height 644
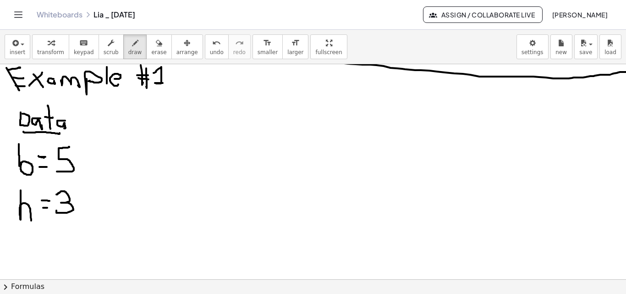
scroll to position [378, 0]
drag, startPoint x: 17, startPoint y: 260, endPoint x: 29, endPoint y: 257, distance: 12.6
click at [31, 260] on div at bounding box center [322, 8] width 644 height 644
drag, startPoint x: 19, startPoint y: 249, endPoint x: 29, endPoint y: 250, distance: 9.7
click at [29, 250] on div at bounding box center [322, 8] width 644 height 644
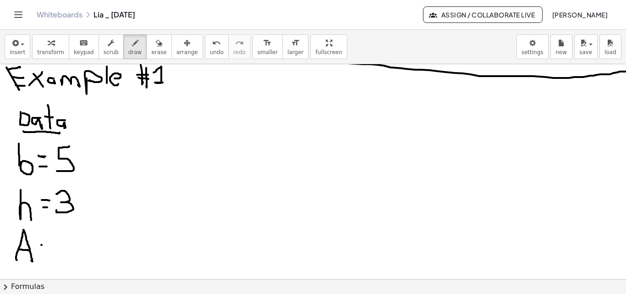
drag, startPoint x: 41, startPoint y: 245, endPoint x: 47, endPoint y: 245, distance: 6.0
click at [47, 245] on div at bounding box center [322, 8] width 644 height 644
drag, startPoint x: 41, startPoint y: 250, endPoint x: 46, endPoint y: 251, distance: 5.1
click at [46, 251] on div at bounding box center [322, 8] width 644 height 644
click at [60, 253] on div at bounding box center [322, 8] width 644 height 644
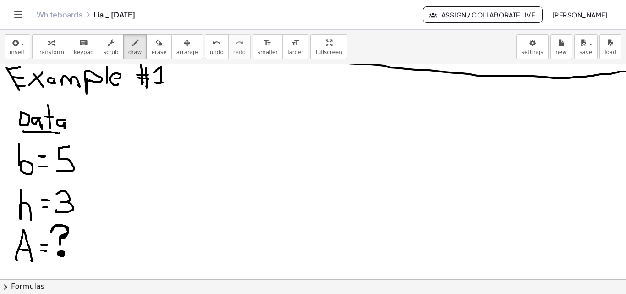
drag, startPoint x: 60, startPoint y: 245, endPoint x: 66, endPoint y: 234, distance: 12.5
click at [66, 234] on div at bounding box center [322, 8] width 644 height 644
drag, startPoint x: 137, startPoint y: 153, endPoint x: 159, endPoint y: 153, distance: 22.0
click at [160, 154] on div at bounding box center [322, 8] width 644 height 644
drag, startPoint x: 147, startPoint y: 144, endPoint x: 157, endPoint y: 143, distance: 10.5
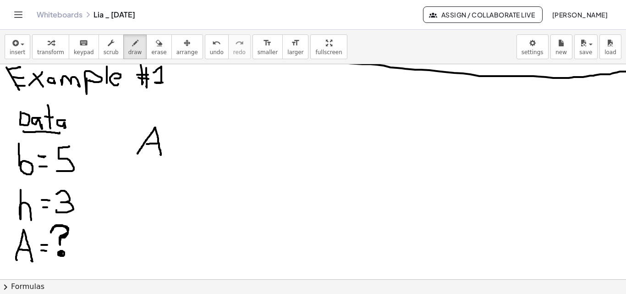
click at [157, 143] on div at bounding box center [322, 8] width 644 height 644
click at [172, 141] on div at bounding box center [322, 8] width 644 height 644
click at [169, 148] on div at bounding box center [322, 8] width 644 height 644
click at [172, 148] on div at bounding box center [322, 8] width 644 height 644
drag, startPoint x: 166, startPoint y: 140, endPoint x: 171, endPoint y: 141, distance: 5.2
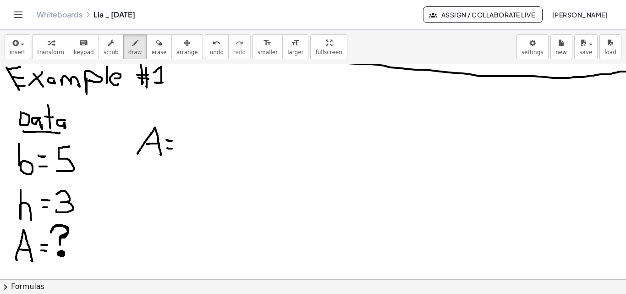
click at [171, 141] on div at bounding box center [322, 8] width 644 height 644
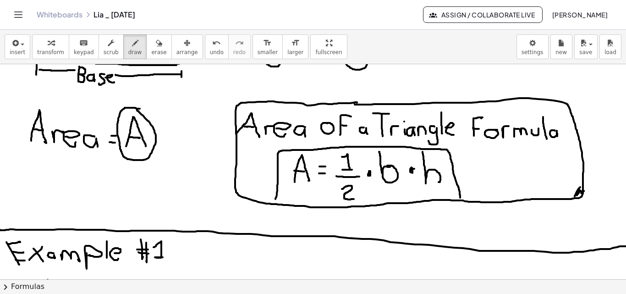
scroll to position [176, 0]
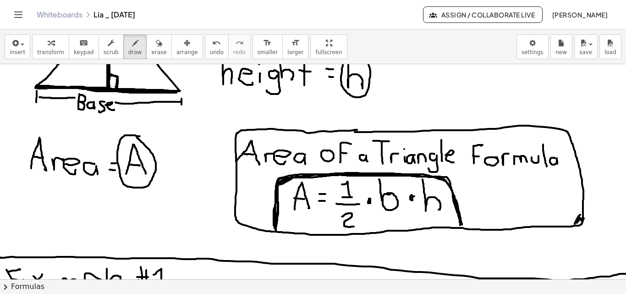
drag, startPoint x: 276, startPoint y: 231, endPoint x: 289, endPoint y: 178, distance: 54.8
click at [289, 178] on div at bounding box center [322, 210] width 644 height 644
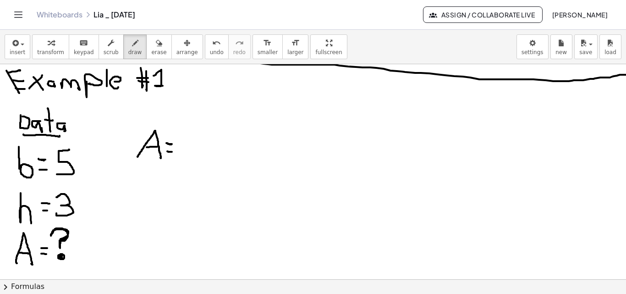
scroll to position [366, 0]
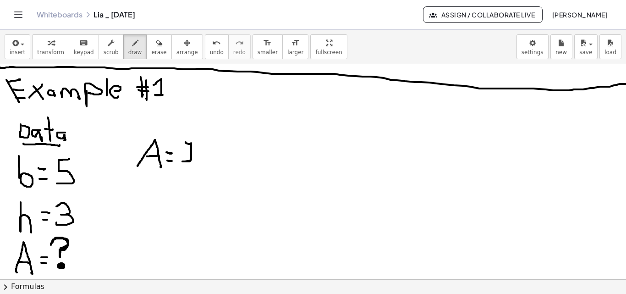
drag, startPoint x: 186, startPoint y: 142, endPoint x: 191, endPoint y: 160, distance: 19.0
click at [191, 160] on div at bounding box center [322, 20] width 644 height 644
drag, startPoint x: 180, startPoint y: 167, endPoint x: 190, endPoint y: 169, distance: 10.3
click at [197, 165] on div at bounding box center [322, 20] width 644 height 644
drag, startPoint x: 186, startPoint y: 175, endPoint x: 194, endPoint y: 188, distance: 14.6
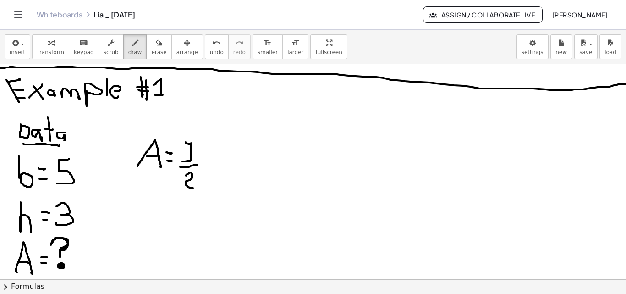
click at [194, 188] on div at bounding box center [322, 20] width 644 height 644
click at [206, 159] on div at bounding box center [322, 20] width 644 height 644
drag, startPoint x: 227, startPoint y: 157, endPoint x: 217, endPoint y: 141, distance: 18.9
click at [217, 141] on div at bounding box center [322, 20] width 644 height 644
click at [239, 154] on div at bounding box center [322, 20] width 644 height 644
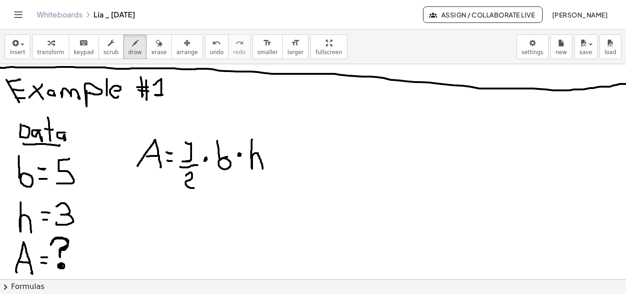
drag, startPoint x: 252, startPoint y: 139, endPoint x: 262, endPoint y: 169, distance: 31.2
click at [262, 169] on div at bounding box center [322, 20] width 644 height 644
drag, startPoint x: 126, startPoint y: 224, endPoint x: 140, endPoint y: 224, distance: 14.7
click at [140, 224] on div at bounding box center [322, 20] width 644 height 644
drag, startPoint x: 130, startPoint y: 216, endPoint x: 138, endPoint y: 216, distance: 8.3
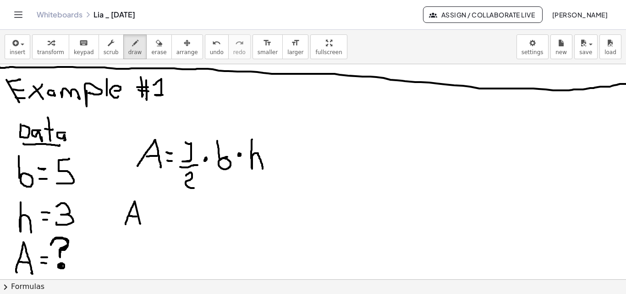
click at [138, 216] on div at bounding box center [322, 20] width 644 height 644
click at [150, 213] on div at bounding box center [322, 20] width 644 height 644
click at [149, 218] on div at bounding box center [322, 20] width 644 height 644
drag, startPoint x: 170, startPoint y: 203, endPoint x: 171, endPoint y: 217, distance: 14.2
click at [171, 217] on div at bounding box center [322, 20] width 644 height 644
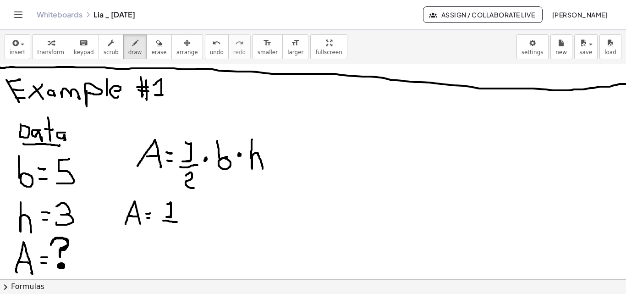
drag, startPoint x: 163, startPoint y: 220, endPoint x: 177, endPoint y: 222, distance: 14.3
click at [177, 222] on div at bounding box center [322, 20] width 644 height 644
drag, startPoint x: 166, startPoint y: 232, endPoint x: 174, endPoint y: 245, distance: 14.9
click at [174, 246] on div at bounding box center [322, 20] width 644 height 644
drag, startPoint x: 192, startPoint y: 200, endPoint x: 188, endPoint y: 237, distance: 36.9
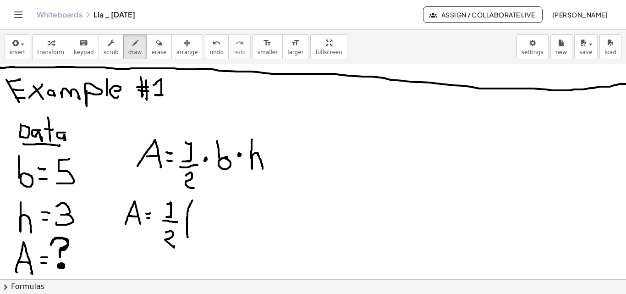
click at [188, 237] on div at bounding box center [322, 20] width 644 height 644
drag, startPoint x: 211, startPoint y: 205, endPoint x: 198, endPoint y: 227, distance: 25.5
click at [198, 227] on div at bounding box center [322, 20] width 644 height 644
drag, startPoint x: 214, startPoint y: 199, endPoint x: 216, endPoint y: 235, distance: 35.8
click at [216, 235] on div at bounding box center [322, 20] width 644 height 644
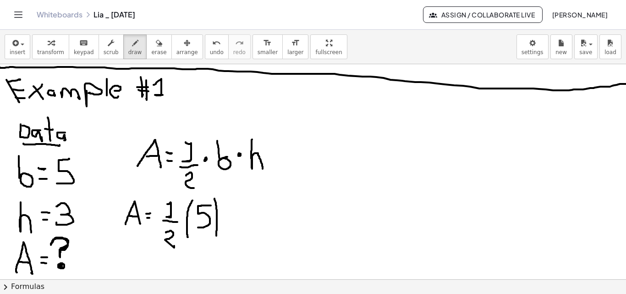
click at [223, 216] on div at bounding box center [322, 20] width 644 height 644
drag, startPoint x: 238, startPoint y: 203, endPoint x: 239, endPoint y: 233, distance: 29.3
click at [237, 235] on div at bounding box center [322, 20] width 644 height 644
drag, startPoint x: 240, startPoint y: 210, endPoint x: 246, endPoint y: 229, distance: 19.4
click at [246, 229] on div at bounding box center [322, 20] width 644 height 644
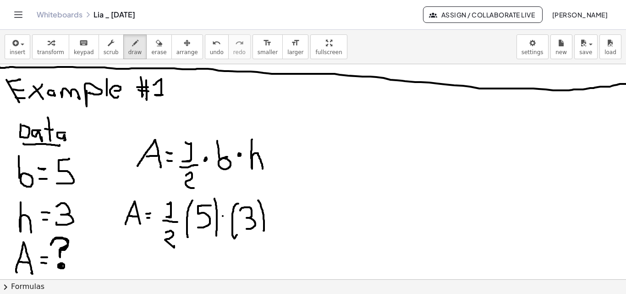
drag, startPoint x: 258, startPoint y: 200, endPoint x: 249, endPoint y: 223, distance: 24.2
click at [262, 231] on div at bounding box center [322, 20] width 644 height 644
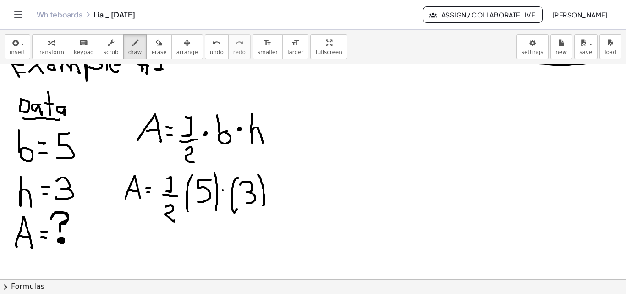
scroll to position [404, 0]
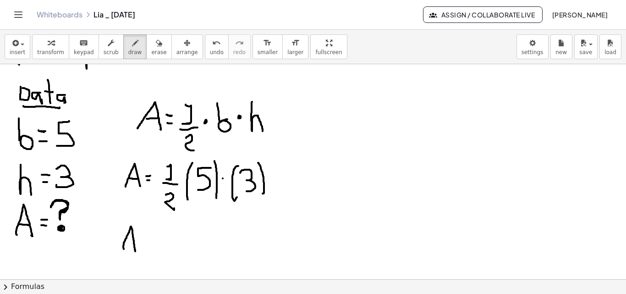
drag, startPoint x: 124, startPoint y: 249, endPoint x: 131, endPoint y: 244, distance: 8.9
drag, startPoint x: 127, startPoint y: 242, endPoint x: 137, endPoint y: 239, distance: 10.6
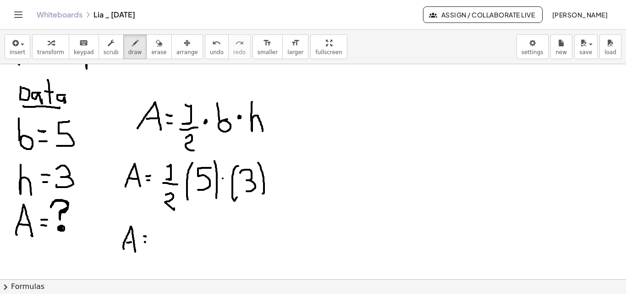
drag, startPoint x: 164, startPoint y: 229, endPoint x: 164, endPoint y: 244, distance: 15.1
drag, startPoint x: 157, startPoint y: 249, endPoint x: 167, endPoint y: 252, distance: 10.6
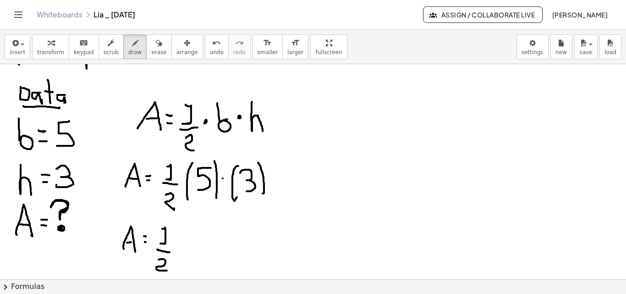
drag, startPoint x: 158, startPoint y: 259, endPoint x: 167, endPoint y: 270, distance: 13.7
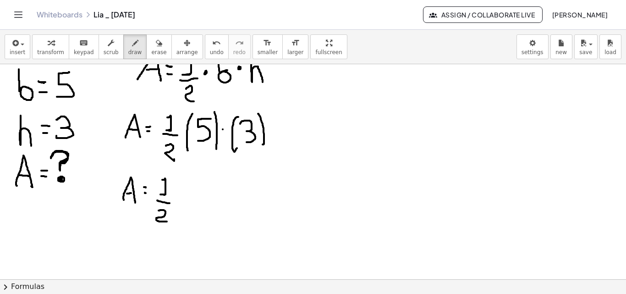
scroll to position [458, 0]
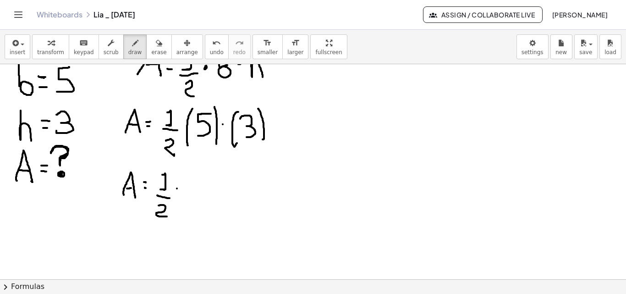
click at [177, 188] on div at bounding box center [322, 36] width 644 height 859
drag, startPoint x: 186, startPoint y: 179, endPoint x: 188, endPoint y: 196, distance: 16.6
click at [188, 196] on div at bounding box center [322, 36] width 644 height 859
drag, startPoint x: 200, startPoint y: 176, endPoint x: 187, endPoint y: 197, distance: 24.4
click at [188, 198] on div at bounding box center [322, 36] width 644 height 859
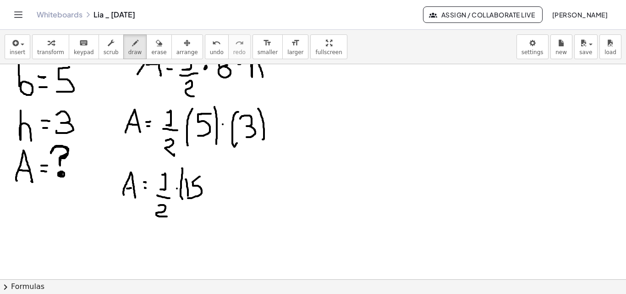
drag, startPoint x: 182, startPoint y: 168, endPoint x: 184, endPoint y: 202, distance: 33.9
click at [184, 202] on div at bounding box center [322, 36] width 644 height 859
drag, startPoint x: 202, startPoint y: 172, endPoint x: 207, endPoint y: 203, distance: 32.0
click at [207, 203] on div at bounding box center [322, 36] width 644 height 859
drag, startPoint x: 119, startPoint y: 254, endPoint x: 131, endPoint y: 254, distance: 12.8
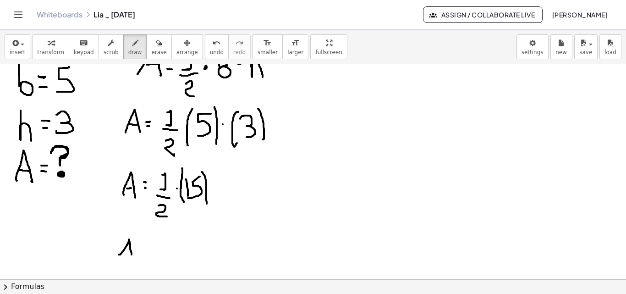
click at [131, 254] on div at bounding box center [322, 36] width 644 height 859
click at [129, 250] on div at bounding box center [322, 36] width 644 height 859
click at [138, 250] on div at bounding box center [322, 36] width 644 height 859
click at [137, 253] on div at bounding box center [322, 36] width 644 height 859
click at [176, 188] on div at bounding box center [322, 36] width 644 height 859
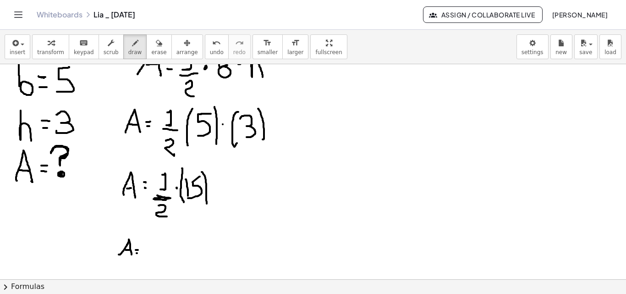
drag, startPoint x: 154, startPoint y: 198, endPoint x: 167, endPoint y: 199, distance: 12.9
click at [167, 199] on div at bounding box center [322, 36] width 644 height 859
drag, startPoint x: 147, startPoint y: 242, endPoint x: 153, endPoint y: 256, distance: 15.0
click at [155, 258] on div at bounding box center [322, 36] width 644 height 859
click at [157, 249] on div at bounding box center [322, 36] width 644 height 859
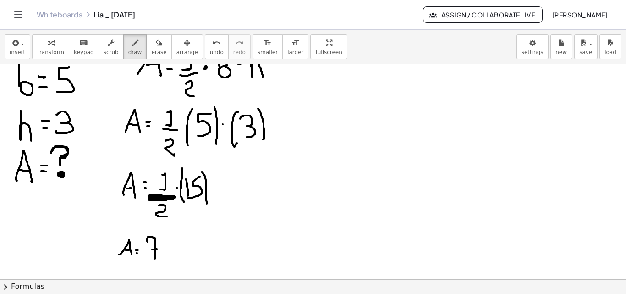
drag, startPoint x: 152, startPoint y: 200, endPoint x: 173, endPoint y: 199, distance: 21.5
click at [173, 199] on div at bounding box center [322, 36] width 644 height 859
click at [161, 257] on div at bounding box center [322, 36] width 644 height 859
drag, startPoint x: 179, startPoint y: 236, endPoint x: 169, endPoint y: 258, distance: 24.2
click at [169, 258] on div at bounding box center [322, 36] width 644 height 859
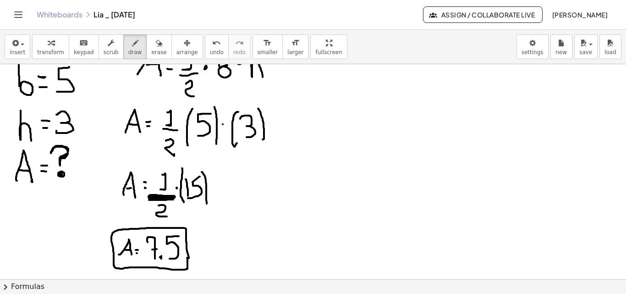
click at [186, 257] on div at bounding box center [322, 36] width 644 height 859
drag, startPoint x: 186, startPoint y: 263, endPoint x: 197, endPoint y: 255, distance: 13.8
click at [190, 263] on div at bounding box center [322, 36] width 644 height 859
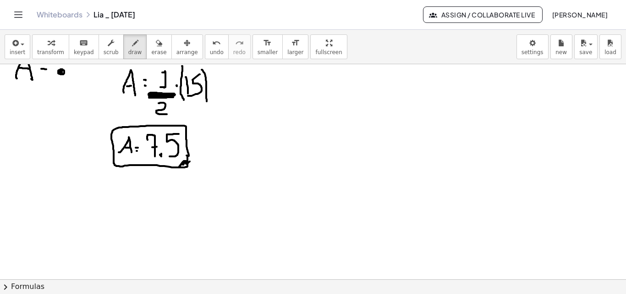
scroll to position [571, 0]
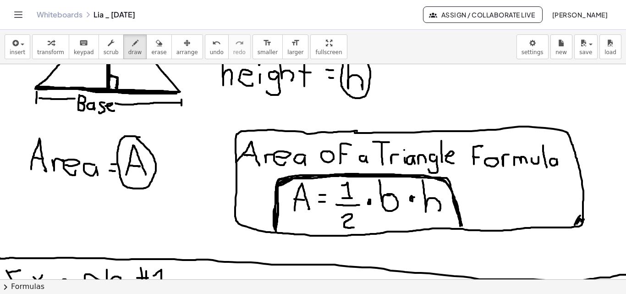
scroll to position [166, 0]
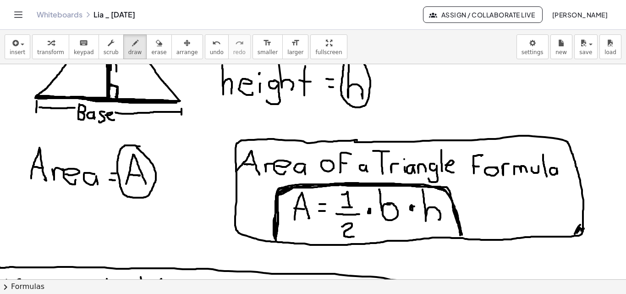
drag, startPoint x: 459, startPoint y: 203, endPoint x: 459, endPoint y: 214, distance: 10.5
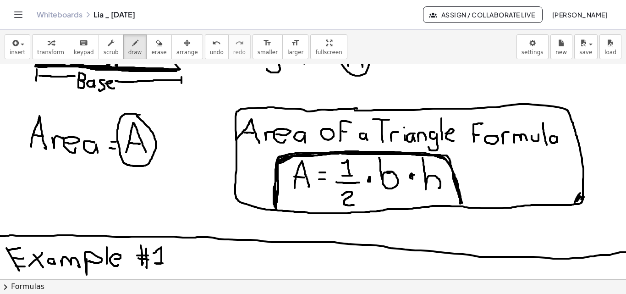
scroll to position [198, 0]
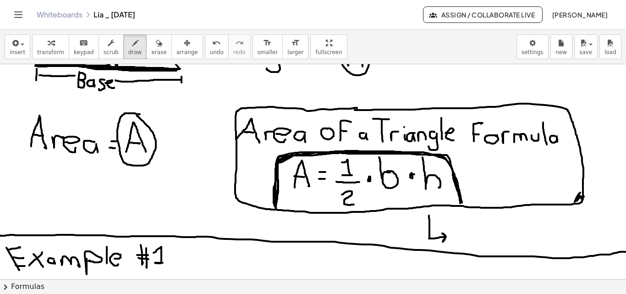
drag, startPoint x: 429, startPoint y: 215, endPoint x: 445, endPoint y: 239, distance: 28.3
click at [445, 239] on div at bounding box center [322, 295] width 644 height 859
drag, startPoint x: 461, startPoint y: 228, endPoint x: 469, endPoint y: 232, distance: 8.6
click at [469, 231] on div at bounding box center [322, 295] width 644 height 859
drag, startPoint x: 474, startPoint y: 242, endPoint x: 480, endPoint y: 242, distance: 6.0
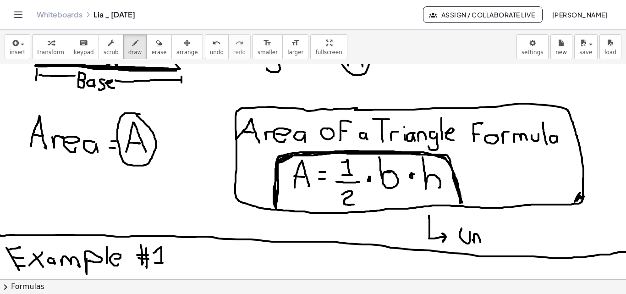
click at [480, 242] on div at bounding box center [322, 295] width 644 height 859
click at [485, 241] on div at bounding box center [322, 295] width 644 height 859
click at [485, 231] on div at bounding box center [322, 295] width 644 height 859
drag, startPoint x: 491, startPoint y: 230, endPoint x: 491, endPoint y: 240, distance: 10.5
click at [491, 242] on div at bounding box center [322, 295] width 644 height 859
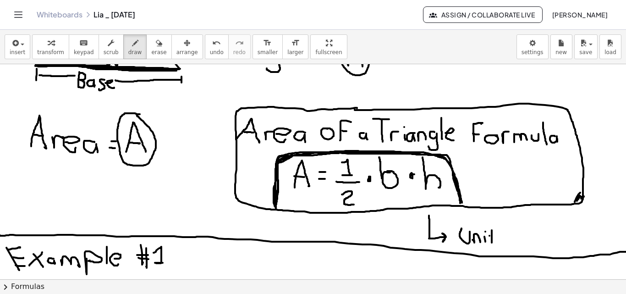
drag, startPoint x: 489, startPoint y: 235, endPoint x: 498, endPoint y: 235, distance: 8.8
click at [493, 235] on div at bounding box center [322, 295] width 644 height 859
drag, startPoint x: 504, startPoint y: 232, endPoint x: 498, endPoint y: 242, distance: 11.7
click at [498, 242] on div at bounding box center [322, 295] width 644 height 859
drag, startPoint x: 508, startPoint y: 222, endPoint x: 511, endPoint y: 227, distance: 6.2
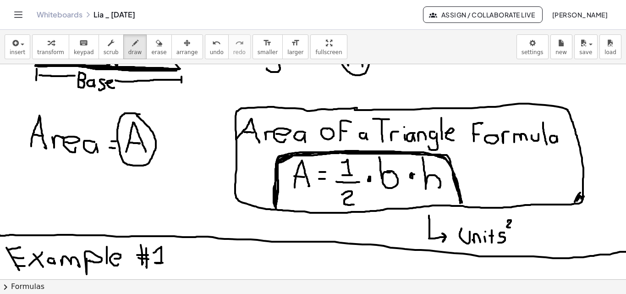
click at [511, 227] on div at bounding box center [322, 295] width 644 height 859
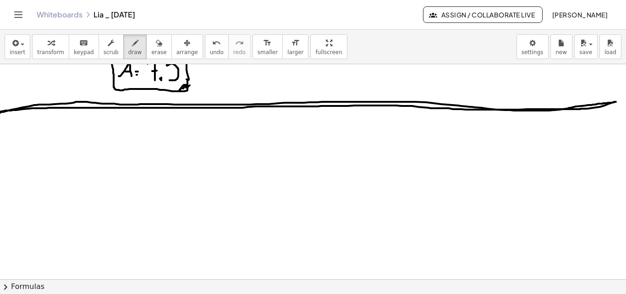
scroll to position [652, 0]
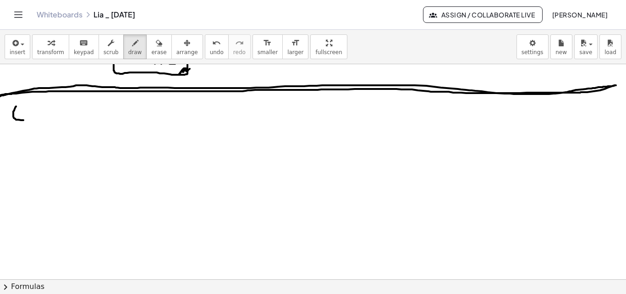
drag, startPoint x: 15, startPoint y: 111, endPoint x: 22, endPoint y: 108, distance: 8.0
drag, startPoint x: 30, startPoint y: 107, endPoint x: 36, endPoint y: 107, distance: 6.0
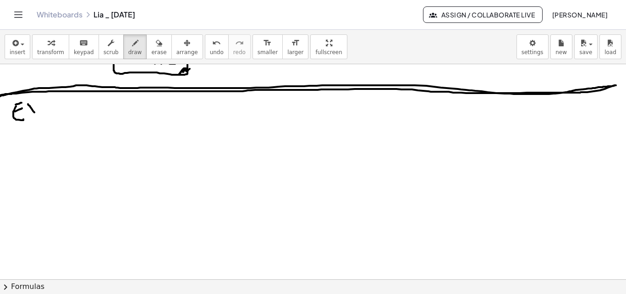
drag, startPoint x: 34, startPoint y: 108, endPoint x: 26, endPoint y: 115, distance: 10.4
drag, startPoint x: 45, startPoint y: 108, endPoint x: 55, endPoint y: 110, distance: 10.0
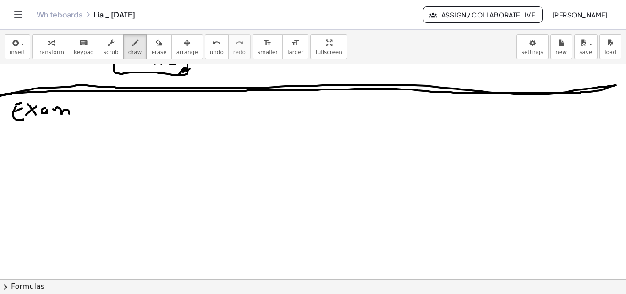
drag, startPoint x: 55, startPoint y: 110, endPoint x: 69, endPoint y: 114, distance: 14.6
drag, startPoint x: 78, startPoint y: 109, endPoint x: 79, endPoint y: 114, distance: 4.7
drag, startPoint x: 92, startPoint y: 102, endPoint x: 94, endPoint y: 115, distance: 12.6
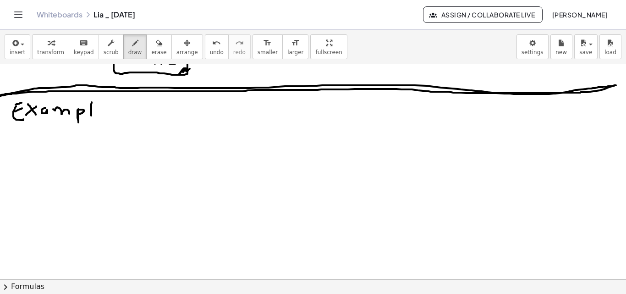
drag, startPoint x: 97, startPoint y: 113, endPoint x: 102, endPoint y: 117, distance: 6.2
drag, startPoint x: 116, startPoint y: 104, endPoint x: 120, endPoint y: 115, distance: 12.2
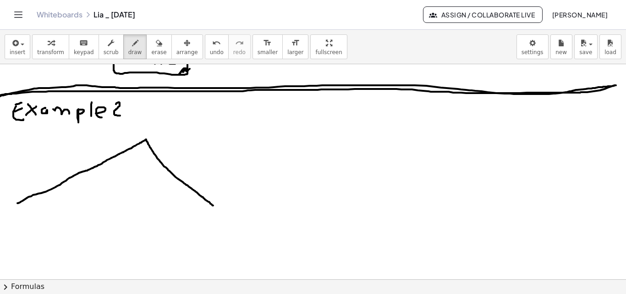
drag, startPoint x: 17, startPoint y: 203, endPoint x: 218, endPoint y: 209, distance: 200.7
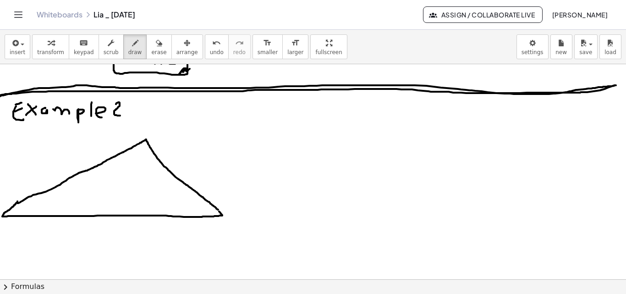
drag, startPoint x: 17, startPoint y: 201, endPoint x: 218, endPoint y: 210, distance: 200.4
drag, startPoint x: 88, startPoint y: 224, endPoint x: 91, endPoint y: 235, distance: 10.8
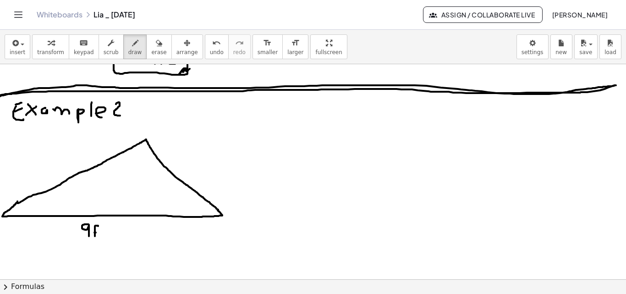
drag, startPoint x: 106, startPoint y: 224, endPoint x: 104, endPoint y: 234, distance: 10.3
drag, startPoint x: 2, startPoint y: 219, endPoint x: 3, endPoint y: 227, distance: 7.8
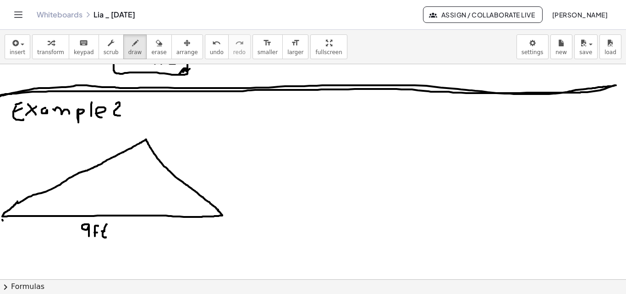
drag, startPoint x: 5, startPoint y: 224, endPoint x: 72, endPoint y: 229, distance: 67.5
drag, startPoint x: 111, startPoint y: 228, endPoint x: 224, endPoint y: 231, distance: 113.2
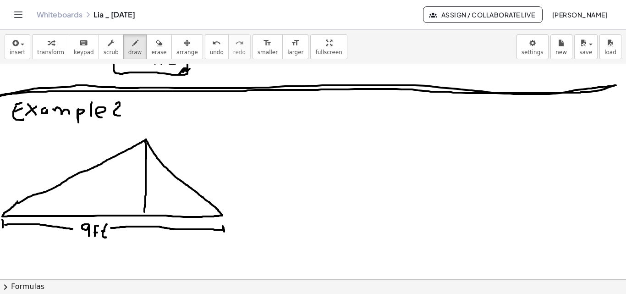
drag, startPoint x: 145, startPoint y: 140, endPoint x: 144, endPoint y: 214, distance: 73.7
drag, startPoint x: 146, startPoint y: 207, endPoint x: 148, endPoint y: 213, distance: 6.2
drag, startPoint x: 109, startPoint y: 177, endPoint x: 118, endPoint y: 185, distance: 12.0
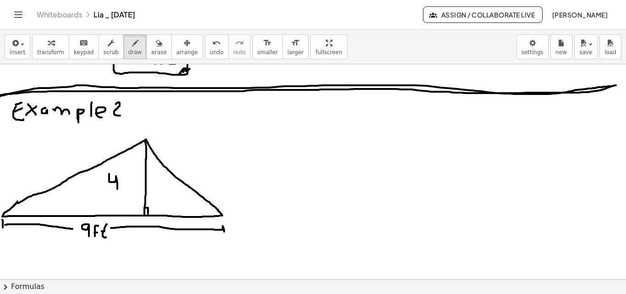
drag, startPoint x: 123, startPoint y: 187, endPoint x: 128, endPoint y: 178, distance: 10.3
drag, startPoint x: 131, startPoint y: 180, endPoint x: 135, endPoint y: 189, distance: 9.9
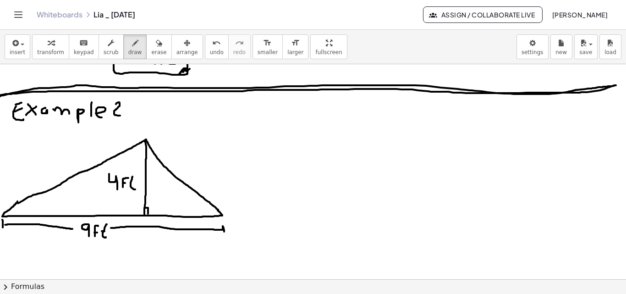
drag, startPoint x: 131, startPoint y: 183, endPoint x: 133, endPoint y: 175, distance: 8.1
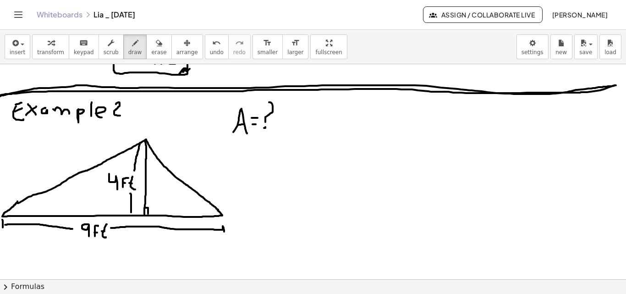
drag, startPoint x: 251, startPoint y: 178, endPoint x: 261, endPoint y: 175, distance: 10.3
drag, startPoint x: 251, startPoint y: 166, endPoint x: 262, endPoint y: 164, distance: 11.1
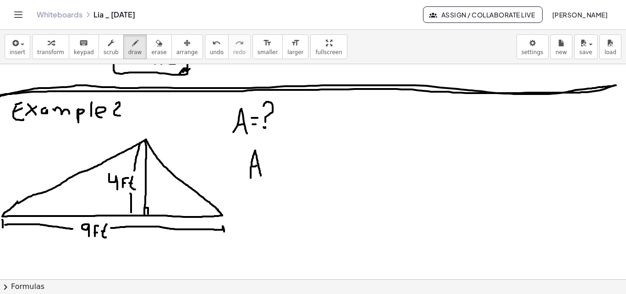
drag, startPoint x: 264, startPoint y: 164, endPoint x: 269, endPoint y: 164, distance: 5.1
drag, startPoint x: 279, startPoint y: 157, endPoint x: 282, endPoint y: 174, distance: 17.2
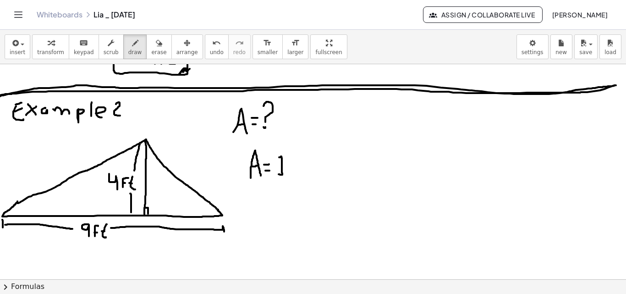
drag, startPoint x: 273, startPoint y: 180, endPoint x: 290, endPoint y: 180, distance: 16.9
drag, startPoint x: 275, startPoint y: 192, endPoint x: 286, endPoint y: 204, distance: 16.5
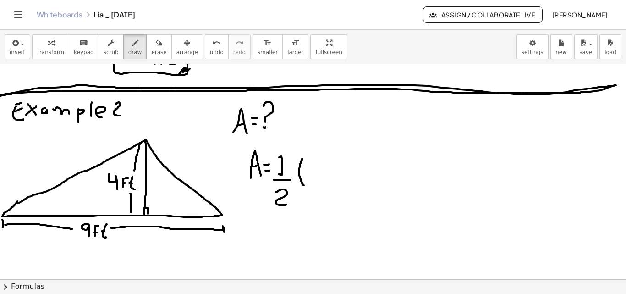
drag, startPoint x: 302, startPoint y: 158, endPoint x: 304, endPoint y: 185, distance: 26.6
drag, startPoint x: 318, startPoint y: 93, endPoint x: 458, endPoint y: 94, distance: 139.7
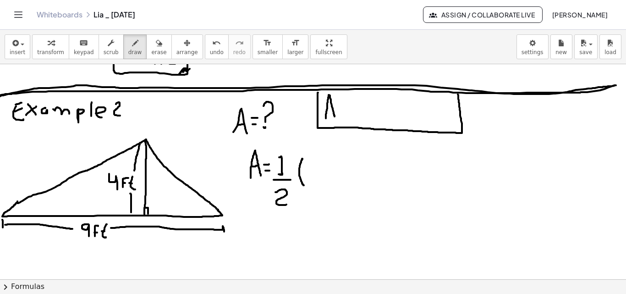
drag, startPoint x: 326, startPoint y: 118, endPoint x: 335, endPoint y: 119, distance: 9.7
drag, startPoint x: 338, startPoint y: 111, endPoint x: 343, endPoint y: 112, distance: 5.1
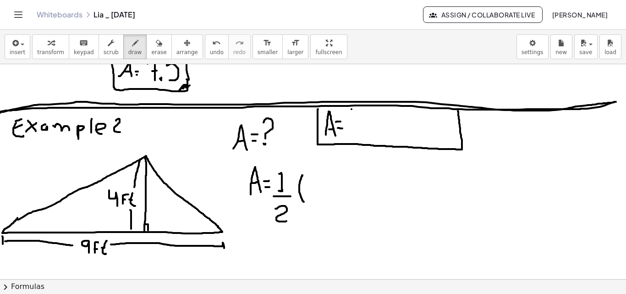
scroll to position [634, 0]
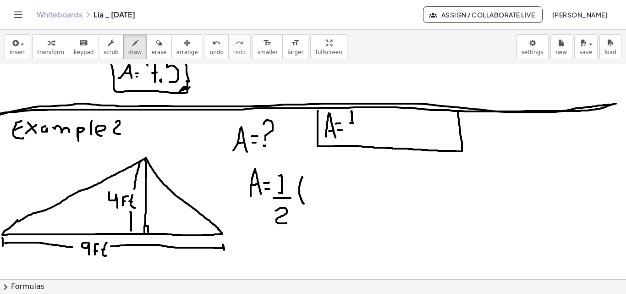
drag, startPoint x: 351, startPoint y: 112, endPoint x: 353, endPoint y: 123, distance: 11.2
drag, startPoint x: 350, startPoint y: 126, endPoint x: 359, endPoint y: 126, distance: 8.7
drag, startPoint x: 353, startPoint y: 131, endPoint x: 360, endPoint y: 144, distance: 14.5
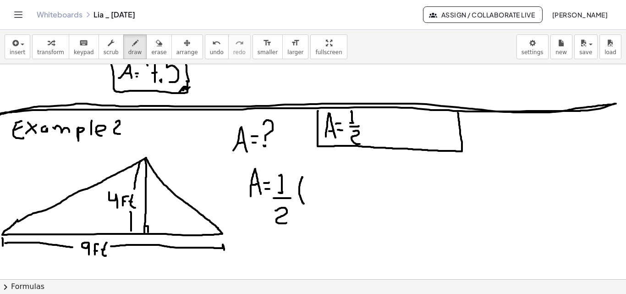
drag, startPoint x: 383, startPoint y: 127, endPoint x: 379, endPoint y: 117, distance: 11.5
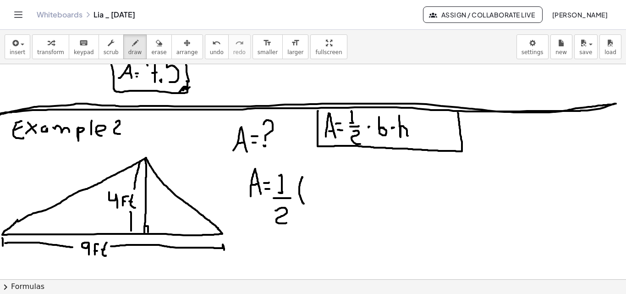
drag, startPoint x: 399, startPoint y: 115, endPoint x: 408, endPoint y: 136, distance: 22.4
drag, startPoint x: 486, startPoint y: 121, endPoint x: 492, endPoint y: 123, distance: 6.0
drag, startPoint x: 504, startPoint y: 126, endPoint x: 507, endPoint y: 131, distance: 5.7
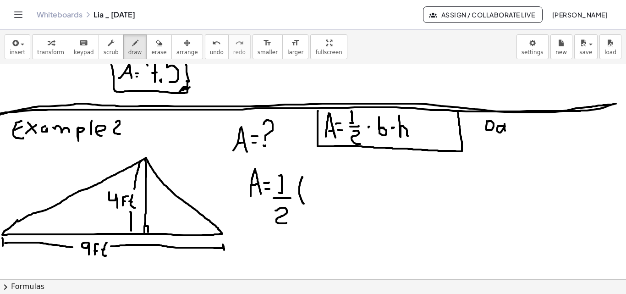
drag, startPoint x: 512, startPoint y: 127, endPoint x: 513, endPoint y: 132, distance: 4.7
drag, startPoint x: 526, startPoint y: 130, endPoint x: 519, endPoint y: 138, distance: 11.3
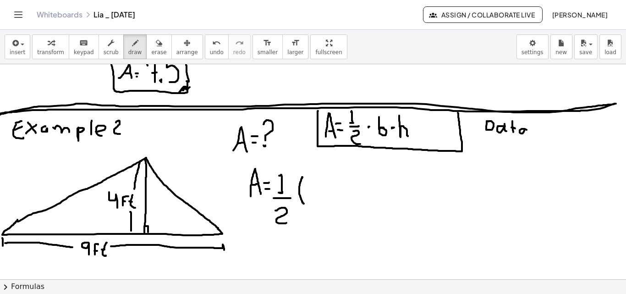
drag, startPoint x: 489, startPoint y: 140, endPoint x: 524, endPoint y: 140, distance: 35.3
drag, startPoint x: 494, startPoint y: 164, endPoint x: 491, endPoint y: 150, distance: 14.1
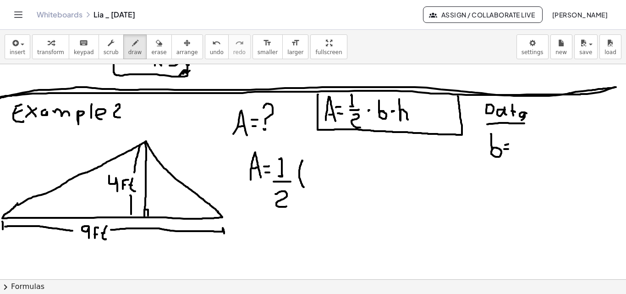
scroll to position [659, 0]
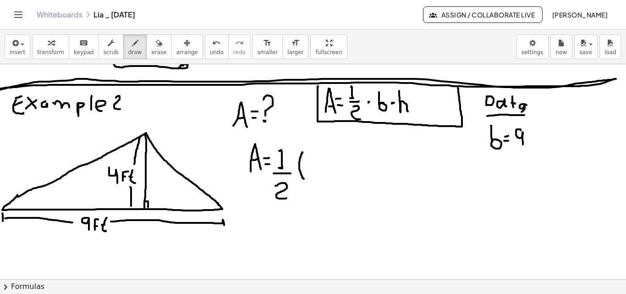
drag, startPoint x: 520, startPoint y: 130, endPoint x: 524, endPoint y: 149, distance: 19.1
drag, startPoint x: 529, startPoint y: 146, endPoint x: 534, endPoint y: 136, distance: 10.7
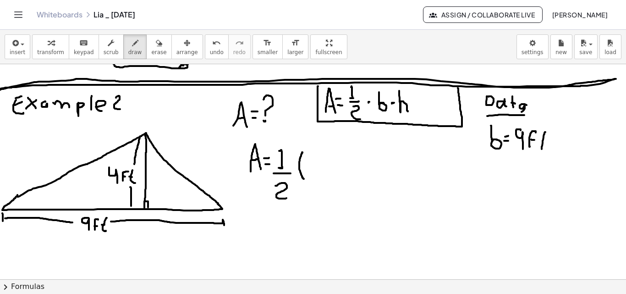
drag, startPoint x: 545, startPoint y: 132, endPoint x: 547, endPoint y: 147, distance: 15.7
drag, startPoint x: 492, startPoint y: 170, endPoint x: 507, endPoint y: 189, distance: 23.5
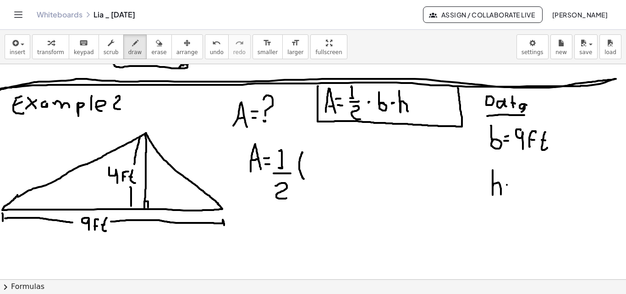
drag, startPoint x: 505, startPoint y: 190, endPoint x: 513, endPoint y: 189, distance: 7.4
drag, startPoint x: 519, startPoint y: 170, endPoint x: 526, endPoint y: 191, distance: 22.3
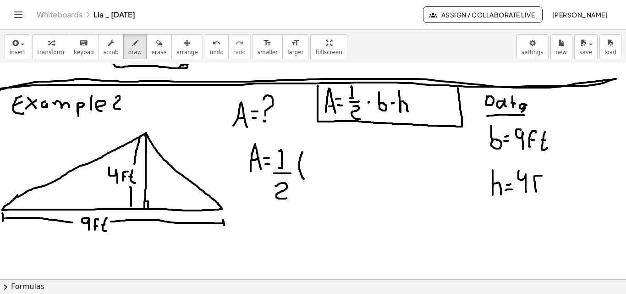
drag, startPoint x: 536, startPoint y: 191, endPoint x: 541, endPoint y: 177, distance: 15.7
drag, startPoint x: 534, startPoint y: 184, endPoint x: 540, endPoint y: 184, distance: 5.5
drag, startPoint x: 549, startPoint y: 179, endPoint x: 550, endPoint y: 191, distance: 11.5
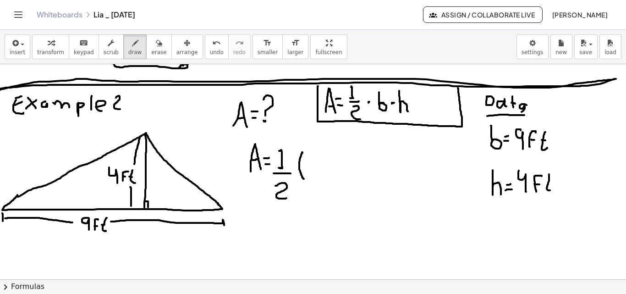
drag, startPoint x: 317, startPoint y: 155, endPoint x: 321, endPoint y: 179, distance: 24.2
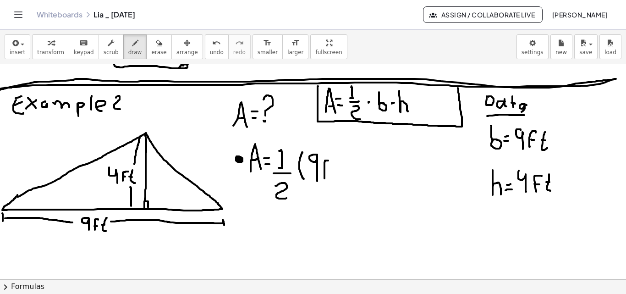
drag, startPoint x: 324, startPoint y: 178, endPoint x: 327, endPoint y: 167, distance: 11.2
drag, startPoint x: 333, startPoint y: 164, endPoint x: 336, endPoint y: 174, distance: 10.6
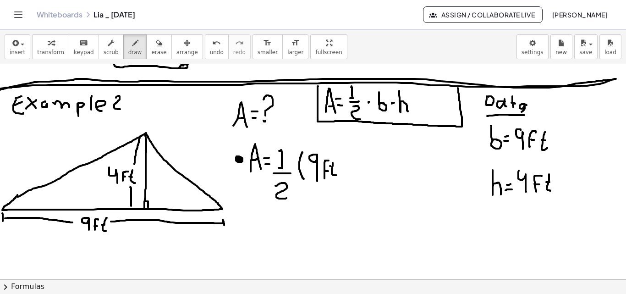
drag, startPoint x: 338, startPoint y: 153, endPoint x: 340, endPoint y: 180, distance: 27.1
drag, startPoint x: 348, startPoint y: 155, endPoint x: 349, endPoint y: 183, distance: 28.4
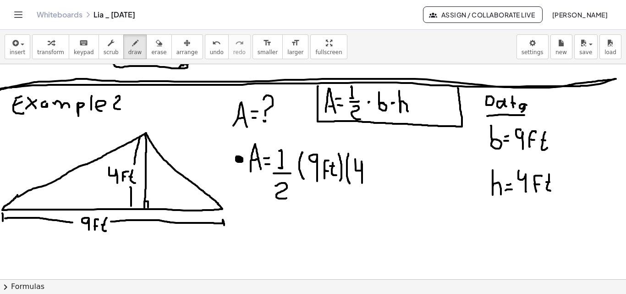
drag, startPoint x: 355, startPoint y: 167, endPoint x: 362, endPoint y: 183, distance: 17.3
drag, startPoint x: 368, startPoint y: 181, endPoint x: 371, endPoint y: 171, distance: 11.2
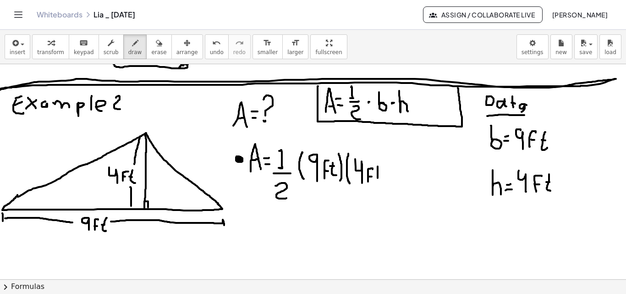
drag, startPoint x: 377, startPoint y: 169, endPoint x: 384, endPoint y: 181, distance: 13.4
drag, startPoint x: 377, startPoint y: 173, endPoint x: 384, endPoint y: 161, distance: 14.0
drag, startPoint x: 384, startPoint y: 154, endPoint x: 381, endPoint y: 192, distance: 37.7
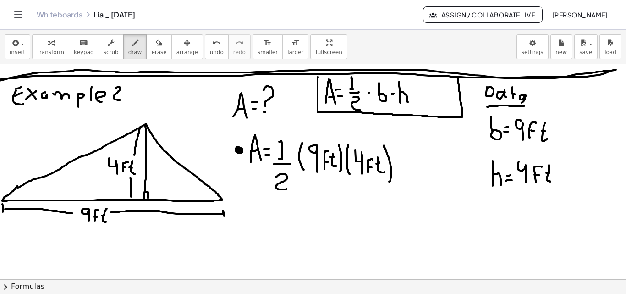
scroll to position [670, 0]
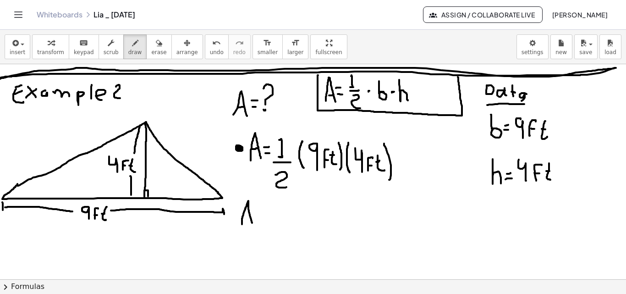
drag, startPoint x: 242, startPoint y: 224, endPoint x: 252, endPoint y: 224, distance: 10.1
drag, startPoint x: 243, startPoint y: 218, endPoint x: 249, endPoint y: 217, distance: 6.4
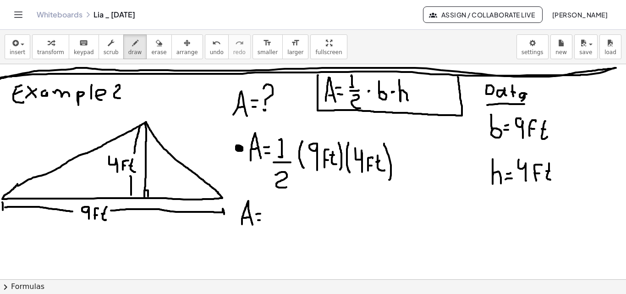
drag, startPoint x: 277, startPoint y: 207, endPoint x: 274, endPoint y: 218, distance: 11.7
drag, startPoint x: 266, startPoint y: 224, endPoint x: 278, endPoint y: 224, distance: 12.4
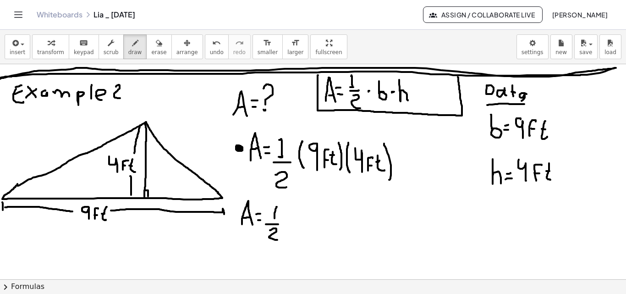
drag, startPoint x: 270, startPoint y: 230, endPoint x: 286, endPoint y: 223, distance: 17.0
drag, startPoint x: 291, startPoint y: 206, endPoint x: 290, endPoint y: 224, distance: 18.3
drag, startPoint x: 296, startPoint y: 211, endPoint x: 301, endPoint y: 217, distance: 7.8
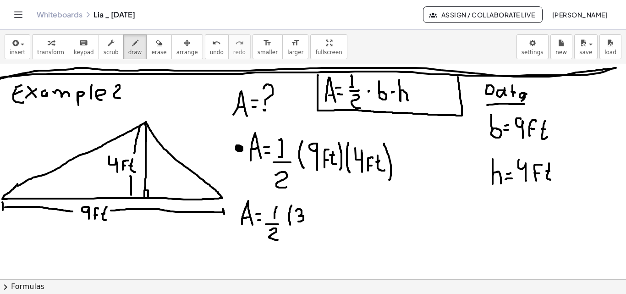
drag, startPoint x: 315, startPoint y: 208, endPoint x: 311, endPoint y: 216, distance: 8.4
drag, startPoint x: 320, startPoint y: 220, endPoint x: 322, endPoint y: 214, distance: 6.4
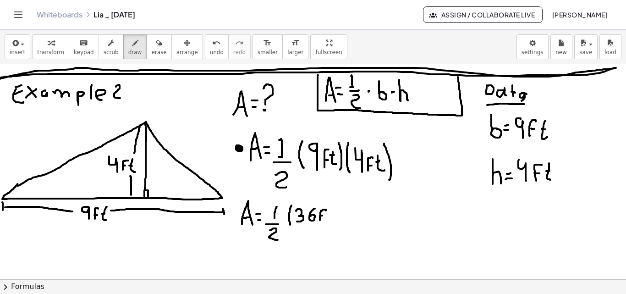
drag, startPoint x: 320, startPoint y: 215, endPoint x: 327, endPoint y: 213, distance: 6.8
drag, startPoint x: 329, startPoint y: 213, endPoint x: 330, endPoint y: 218, distance: 5.5
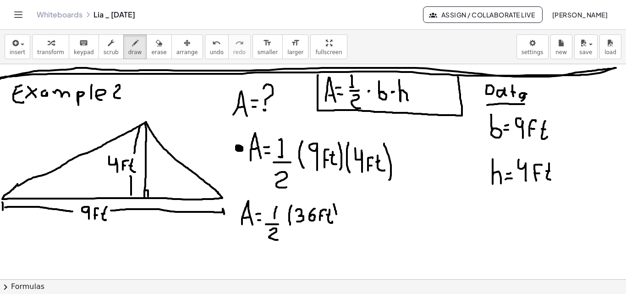
drag, startPoint x: 333, startPoint y: 204, endPoint x: 330, endPoint y: 223, distance: 19.5
drag, startPoint x: 239, startPoint y: 269, endPoint x: 249, endPoint y: 270, distance: 10.2
drag, startPoint x: 240, startPoint y: 263, endPoint x: 245, endPoint y: 264, distance: 5.1
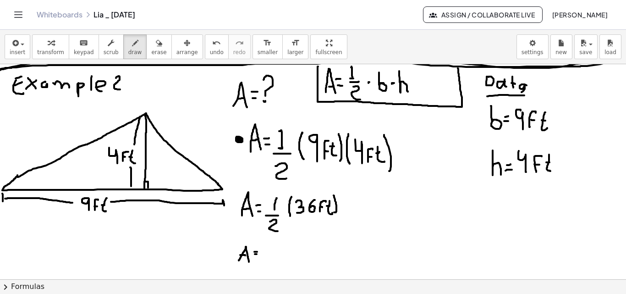
scroll to position [681, 0]
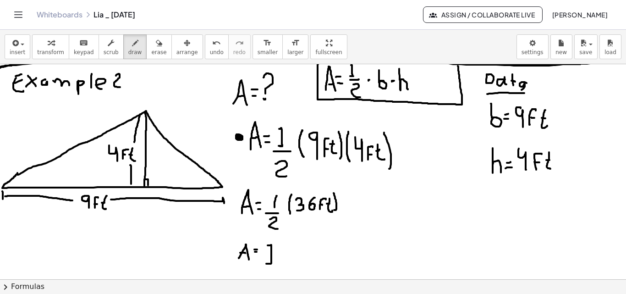
drag, startPoint x: 267, startPoint y: 245, endPoint x: 271, endPoint y: 264, distance: 19.1
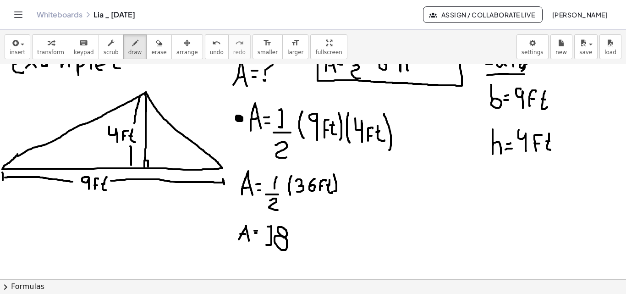
scroll to position [696, 0]
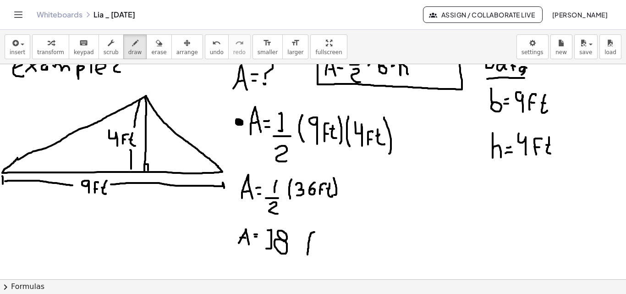
drag, startPoint x: 307, startPoint y: 254, endPoint x: 319, endPoint y: 233, distance: 24.0
drag, startPoint x: 310, startPoint y: 244, endPoint x: 316, endPoint y: 243, distance: 5.6
drag, startPoint x: 329, startPoint y: 235, endPoint x: 331, endPoint y: 256, distance: 20.7
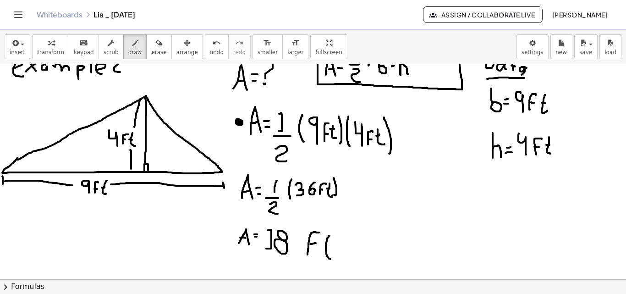
drag, startPoint x: 332, startPoint y: 227, endPoint x: 338, endPoint y: 232, distance: 7.9
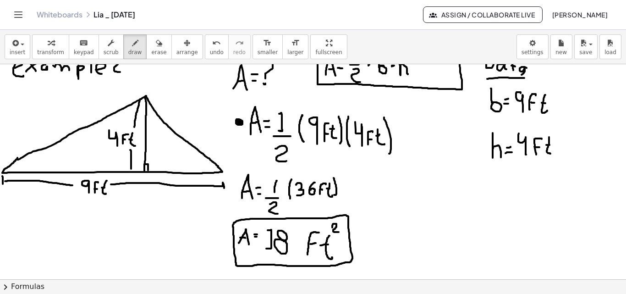
drag, startPoint x: 352, startPoint y: 258, endPoint x: 352, endPoint y: 253, distance: 5.5
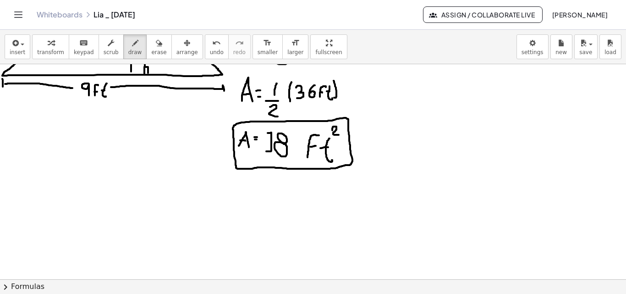
scroll to position [803, 0]
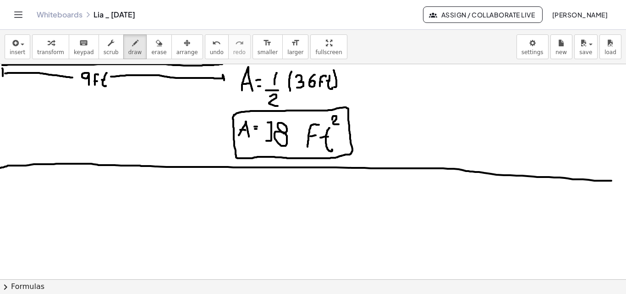
drag, startPoint x: 0, startPoint y: 168, endPoint x: 612, endPoint y: 180, distance: 612.5
drag, startPoint x: 131, startPoint y: 138, endPoint x: 132, endPoint y: 87, distance: 50.9
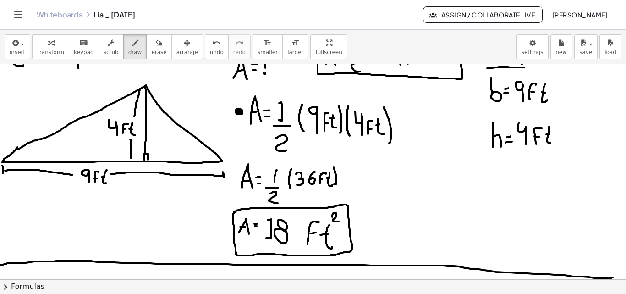
scroll to position [715, 0]
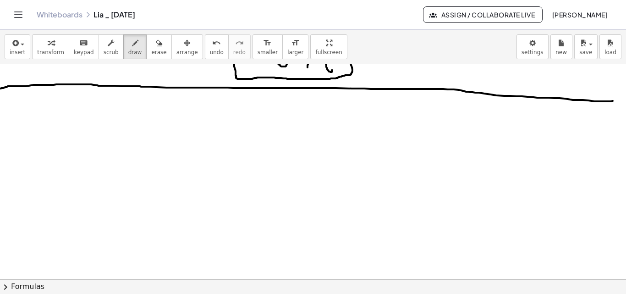
scroll to position [899, 0]
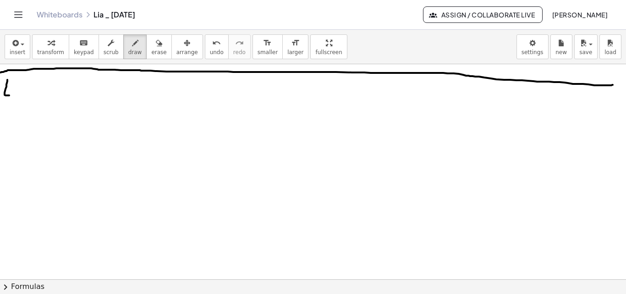
drag, startPoint x: 7, startPoint y: 80, endPoint x: 9, endPoint y: 92, distance: 12.0
drag, startPoint x: 10, startPoint y: 86, endPoint x: 10, endPoint y: 82, distance: 4.6
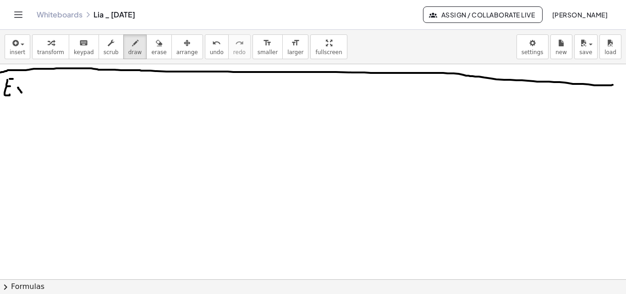
drag, startPoint x: 22, startPoint y: 87, endPoint x: 13, endPoint y: 95, distance: 11.7
drag, startPoint x: 39, startPoint y: 76, endPoint x: 70, endPoint y: 146, distance: 76.1
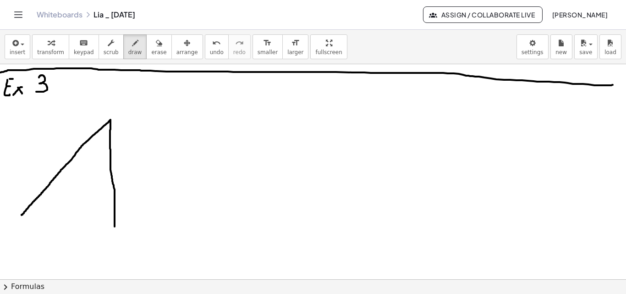
drag, startPoint x: 22, startPoint y: 215, endPoint x: 34, endPoint y: 225, distance: 16.2
drag, startPoint x: 22, startPoint y: 213, endPoint x: 114, endPoint y: 218, distance: 92.2
drag, startPoint x: 112, startPoint y: 214, endPoint x: 104, endPoint y: 226, distance: 14.4
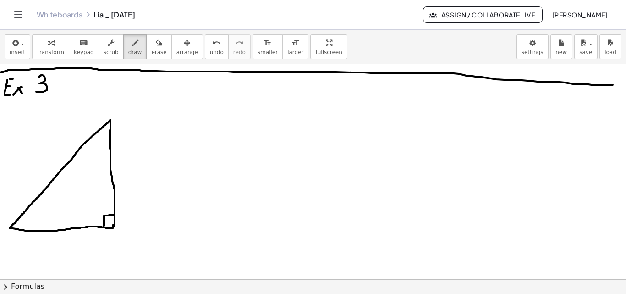
drag, startPoint x: 116, startPoint y: 167, endPoint x: 120, endPoint y: 185, distance: 18.8
drag, startPoint x: 119, startPoint y: 172, endPoint x: 127, endPoint y: 174, distance: 8.4
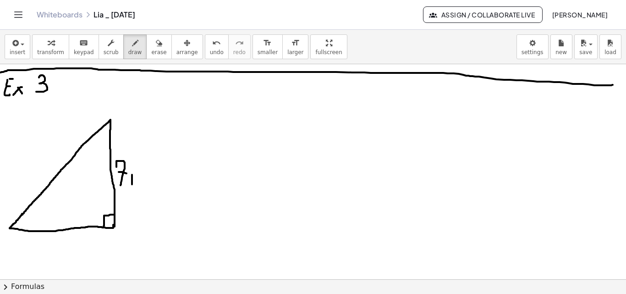
drag, startPoint x: 136, startPoint y: 179, endPoint x: 143, endPoint y: 183, distance: 8.8
drag, startPoint x: 12, startPoint y: 234, endPoint x: 15, endPoint y: 246, distance: 12.8
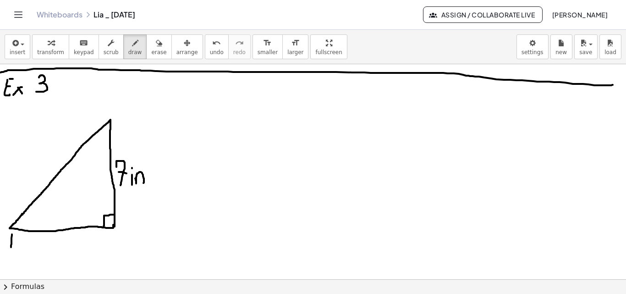
drag, startPoint x: 16, startPoint y: 242, endPoint x: 35, endPoint y: 241, distance: 18.8
drag, startPoint x: 49, startPoint y: 239, endPoint x: 44, endPoint y: 251, distance: 13.3
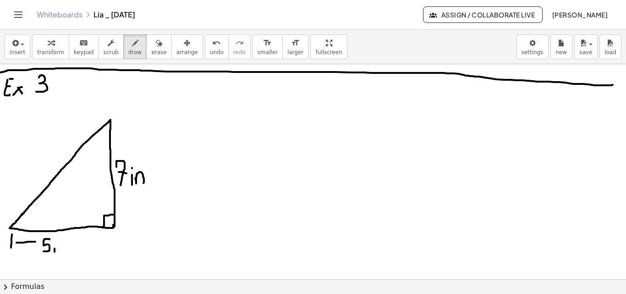
drag, startPoint x: 59, startPoint y: 246, endPoint x: 64, endPoint y: 250, distance: 5.9
drag, startPoint x: 70, startPoint y: 247, endPoint x: 112, endPoint y: 252, distance: 42.5
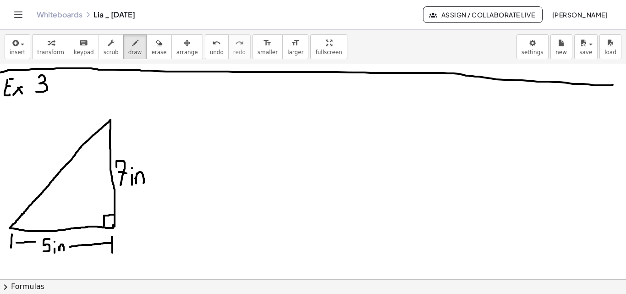
drag, startPoint x: 114, startPoint y: 118, endPoint x: 120, endPoint y: 121, distance: 7.4
drag, startPoint x: 120, startPoint y: 123, endPoint x: 121, endPoint y: 151, distance: 28.0
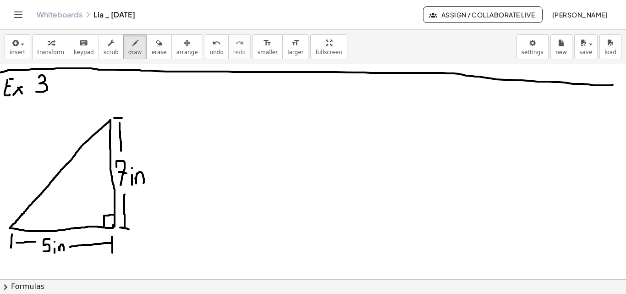
drag, startPoint x: 125, startPoint y: 194, endPoint x: 129, endPoint y: 229, distance: 35.1
drag, startPoint x: 160, startPoint y: 105, endPoint x: 171, endPoint y: 107, distance: 11.5
drag, startPoint x: 161, startPoint y: 98, endPoint x: 177, endPoint y: 96, distance: 16.2
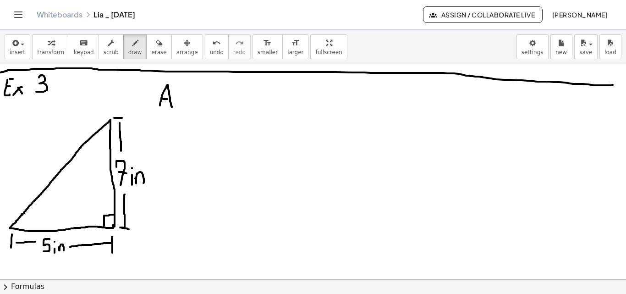
drag, startPoint x: 186, startPoint y: 97, endPoint x: 181, endPoint y: 84, distance: 14.2
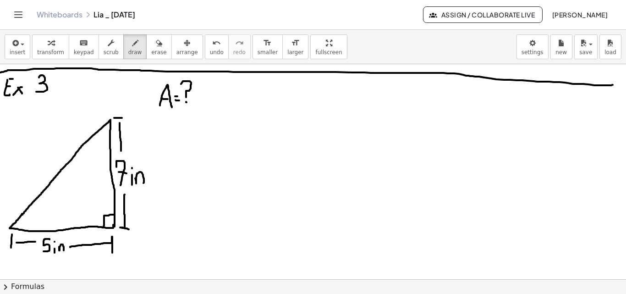
drag, startPoint x: 54, startPoint y: 75, endPoint x: 0, endPoint y: 104, distance: 61.5
drag, startPoint x: 524, startPoint y: 127, endPoint x: 529, endPoint y: 136, distance: 9.4
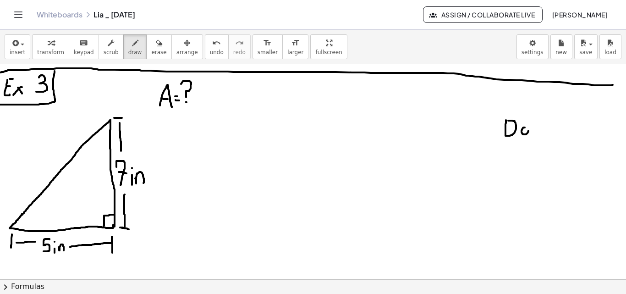
drag, startPoint x: 535, startPoint y: 122, endPoint x: 535, endPoint y: 137, distance: 14.7
drag, startPoint x: 532, startPoint y: 130, endPoint x: 537, endPoint y: 128, distance: 5.2
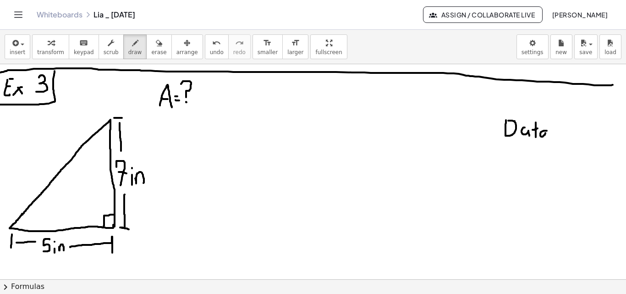
drag, startPoint x: 540, startPoint y: 135, endPoint x: 546, endPoint y: 139, distance: 7.2
drag, startPoint x: 506, startPoint y: 144, endPoint x: 551, endPoint y: 142, distance: 44.9
drag, startPoint x: 525, startPoint y: 126, endPoint x: 529, endPoint y: 130, distance: 5.2
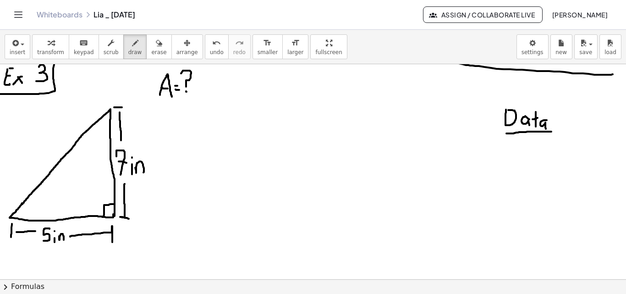
scroll to position [910, 0]
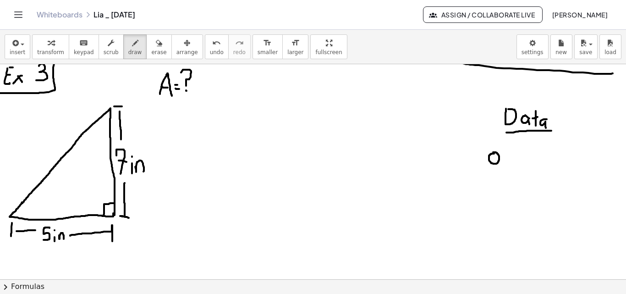
drag, startPoint x: 490, startPoint y: 156, endPoint x: 488, endPoint y: 140, distance: 16.6
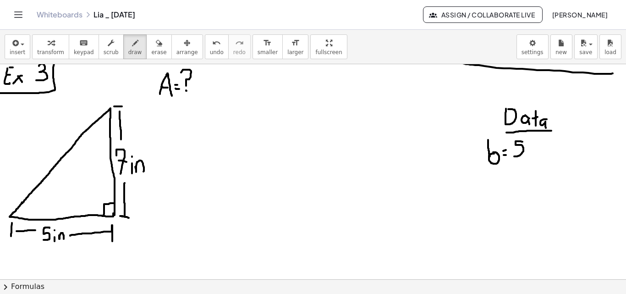
drag, startPoint x: 522, startPoint y: 142, endPoint x: 513, endPoint y: 156, distance: 17.5
drag, startPoint x: 536, startPoint y: 151, endPoint x: 546, endPoint y: 155, distance: 10.0
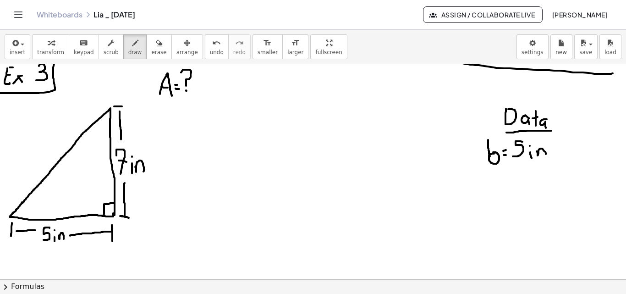
drag, startPoint x: 486, startPoint y: 177, endPoint x: 497, endPoint y: 195, distance: 20.3
drag, startPoint x: 504, startPoint y: 191, endPoint x: 508, endPoint y: 191, distance: 4.6
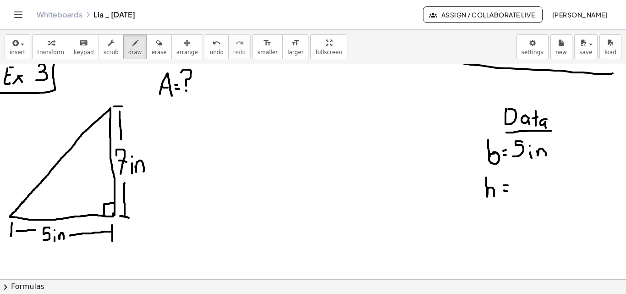
drag, startPoint x: 517, startPoint y: 182, endPoint x: 522, endPoint y: 194, distance: 12.9
drag, startPoint x: 519, startPoint y: 188, endPoint x: 524, endPoint y: 187, distance: 4.6
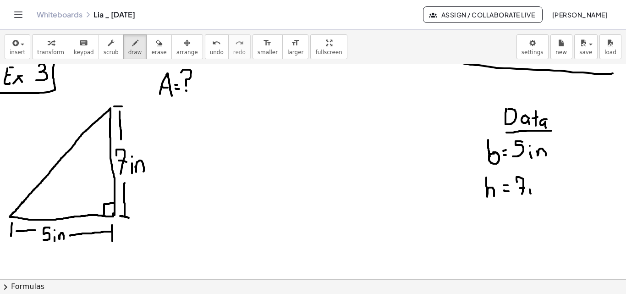
drag, startPoint x: 533, startPoint y: 186, endPoint x: 539, endPoint y: 191, distance: 7.8
drag, startPoint x: 485, startPoint y: 228, endPoint x: 493, endPoint y: 228, distance: 8.2
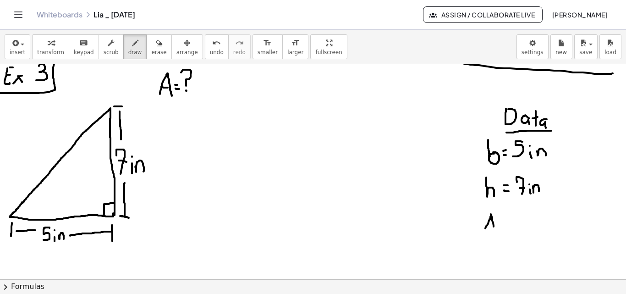
drag, startPoint x: 488, startPoint y: 224, endPoint x: 492, endPoint y: 224, distance: 4.6
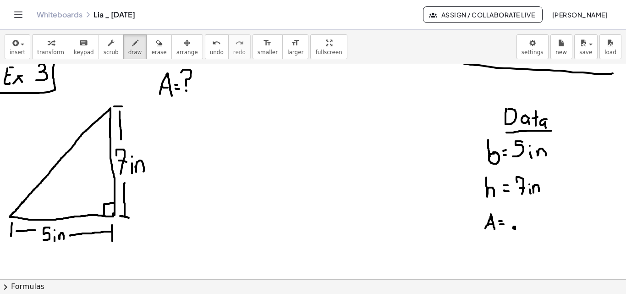
drag, startPoint x: 514, startPoint y: 222, endPoint x: 511, endPoint y: 206, distance: 16.3
drag, startPoint x: 169, startPoint y: 126, endPoint x: 180, endPoint y: 127, distance: 10.1
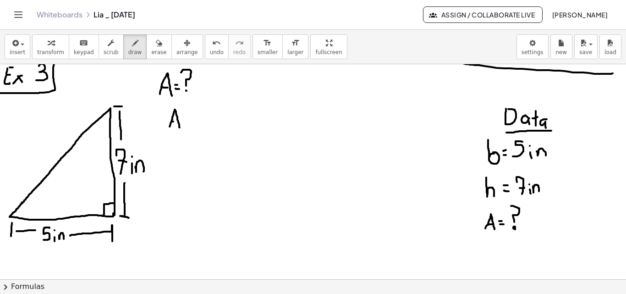
drag, startPoint x: 172, startPoint y: 121, endPoint x: 178, endPoint y: 121, distance: 5.5
drag, startPoint x: 197, startPoint y: 112, endPoint x: 196, endPoint y: 124, distance: 11.9
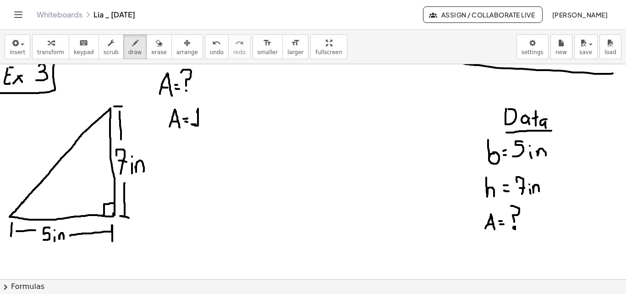
drag, startPoint x: 193, startPoint y: 129, endPoint x: 207, endPoint y: 129, distance: 14.2
drag, startPoint x: 197, startPoint y: 136, endPoint x: 206, endPoint y: 148, distance: 15.4
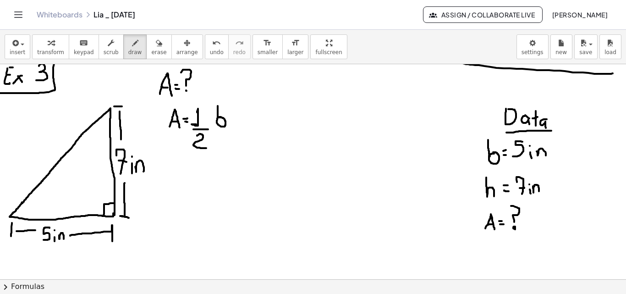
drag, startPoint x: 221, startPoint y: 117, endPoint x: 218, endPoint y: 106, distance: 11.5
drag, startPoint x: 235, startPoint y: 106, endPoint x: 243, endPoint y: 126, distance: 21.2
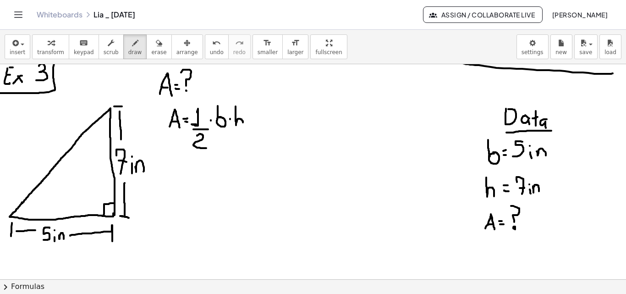
drag, startPoint x: 263, startPoint y: 112, endPoint x: 278, endPoint y: 112, distance: 14.2
drag, startPoint x: 266, startPoint y: 121, endPoint x: 278, endPoint y: 120, distance: 12.4
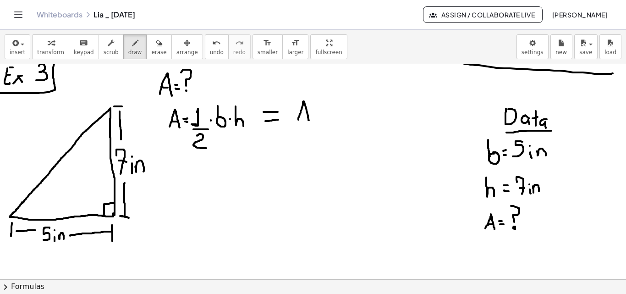
drag, startPoint x: 298, startPoint y: 120, endPoint x: 309, endPoint y: 120, distance: 10.5
drag, startPoint x: 301, startPoint y: 114, endPoint x: 310, endPoint y: 114, distance: 8.7
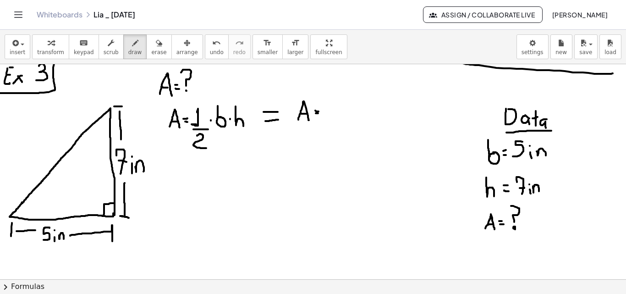
drag, startPoint x: 316, startPoint y: 113, endPoint x: 327, endPoint y: 112, distance: 11.1
drag, startPoint x: 338, startPoint y: 109, endPoint x: 333, endPoint y: 98, distance: 13.3
drag, startPoint x: 349, startPoint y: 109, endPoint x: 360, endPoint y: 104, distance: 12.3
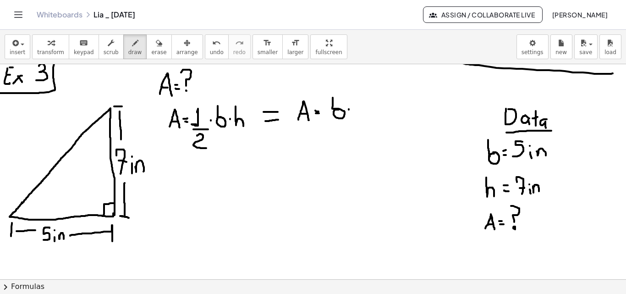
drag, startPoint x: 356, startPoint y: 100, endPoint x: 361, endPoint y: 116, distance: 16.7
drag, startPoint x: 315, startPoint y: 119, endPoint x: 320, endPoint y: 119, distance: 5.5
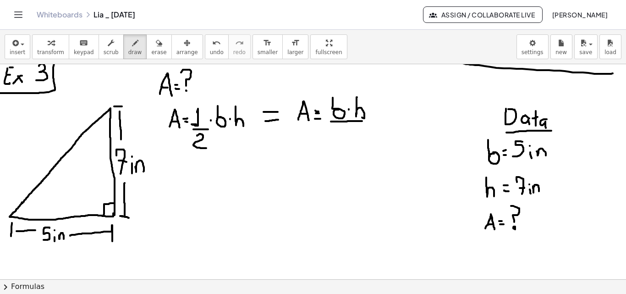
drag, startPoint x: 331, startPoint y: 121, endPoint x: 362, endPoint y: 121, distance: 31.2
drag, startPoint x: 344, startPoint y: 130, endPoint x: 355, endPoint y: 139, distance: 14.7
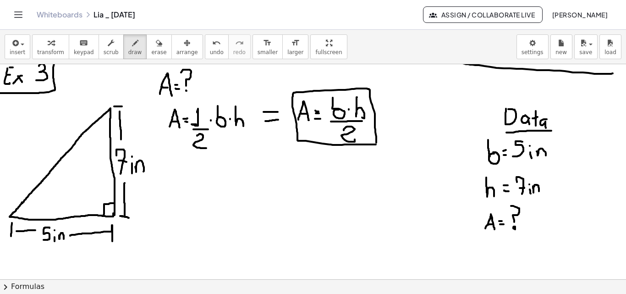
drag, startPoint x: 376, startPoint y: 138, endPoint x: 376, endPoint y: 144, distance: 6.0
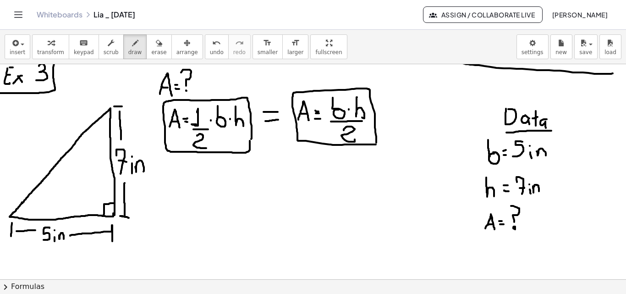
drag, startPoint x: 166, startPoint y: 195, endPoint x: 172, endPoint y: 190, distance: 7.8
drag, startPoint x: 169, startPoint y: 187, endPoint x: 175, endPoint y: 188, distance: 5.5
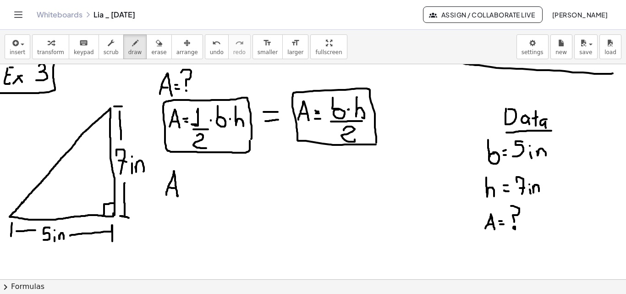
drag, startPoint x: 193, startPoint y: 178, endPoint x: 193, endPoint y: 197, distance: 18.3
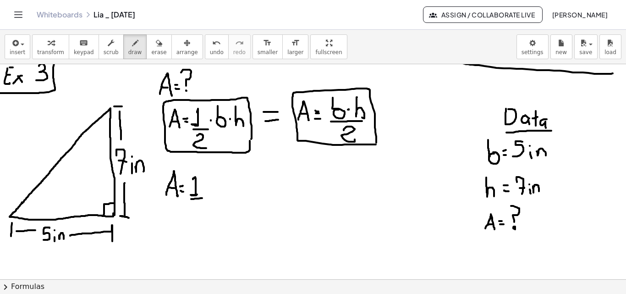
drag, startPoint x: 191, startPoint y: 199, endPoint x: 203, endPoint y: 198, distance: 11.9
drag, startPoint x: 191, startPoint y: 206, endPoint x: 198, endPoint y: 215, distance: 11.1
drag, startPoint x: 212, startPoint y: 175, endPoint x: 210, endPoint y: 198, distance: 22.9
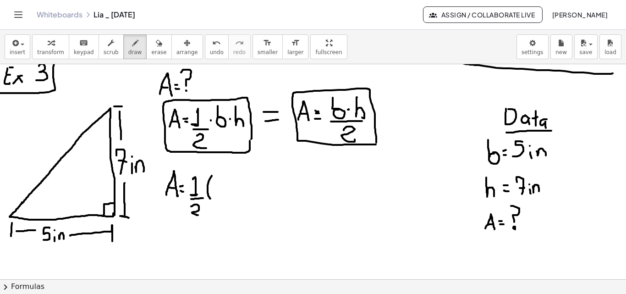
drag, startPoint x: 220, startPoint y: 180, endPoint x: 216, endPoint y: 193, distance: 13.5
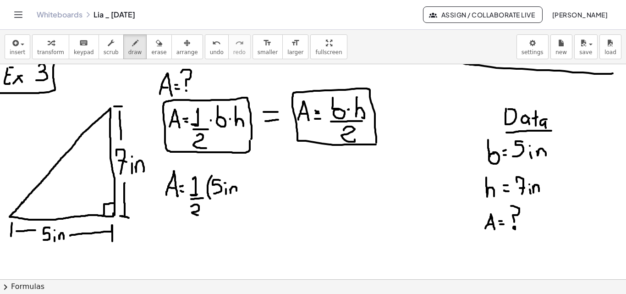
drag, startPoint x: 230, startPoint y: 189, endPoint x: 236, endPoint y: 192, distance: 6.8
drag, startPoint x: 238, startPoint y: 176, endPoint x: 240, endPoint y: 199, distance: 23.0
drag, startPoint x: 248, startPoint y: 176, endPoint x: 249, endPoint y: 199, distance: 23.4
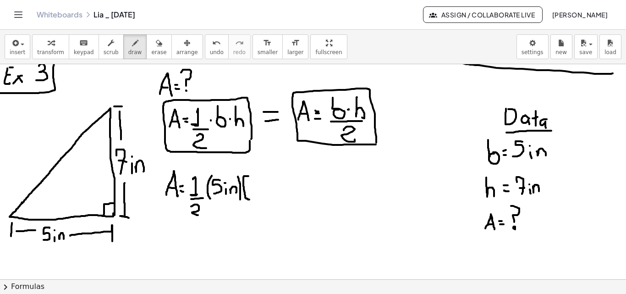
drag, startPoint x: 252, startPoint y: 182, endPoint x: 259, endPoint y: 197, distance: 15.6
drag, startPoint x: 257, startPoint y: 188, endPoint x: 262, endPoint y: 189, distance: 5.6
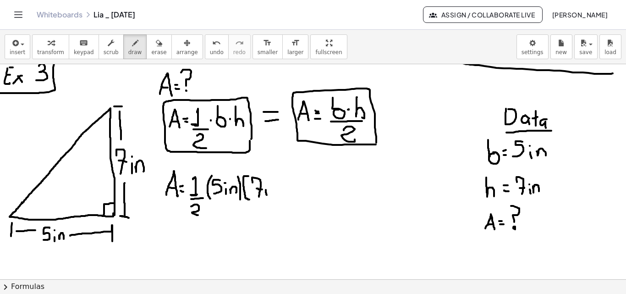
drag, startPoint x: 266, startPoint y: 190, endPoint x: 267, endPoint y: 195, distance: 5.1
drag, startPoint x: 269, startPoint y: 190, endPoint x: 276, endPoint y: 189, distance: 6.5
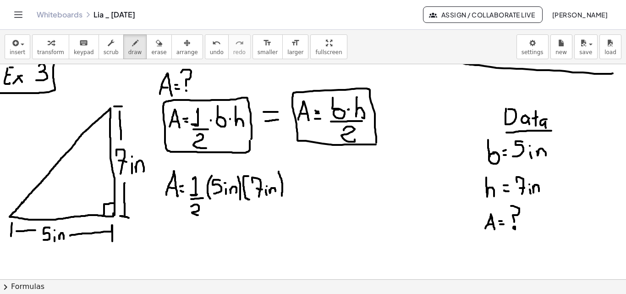
drag, startPoint x: 278, startPoint y: 171, endPoint x: 282, endPoint y: 196, distance: 24.9
drag, startPoint x: 164, startPoint y: 240, endPoint x: 177, endPoint y: 241, distance: 12.9
drag, startPoint x: 169, startPoint y: 236, endPoint x: 175, endPoint y: 235, distance: 6.1
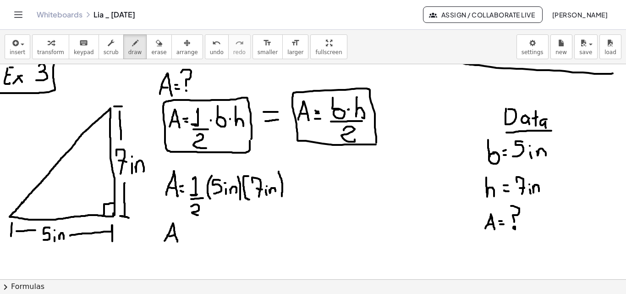
drag, startPoint x: 196, startPoint y: 228, endPoint x: 197, endPoint y: 239, distance: 11.5
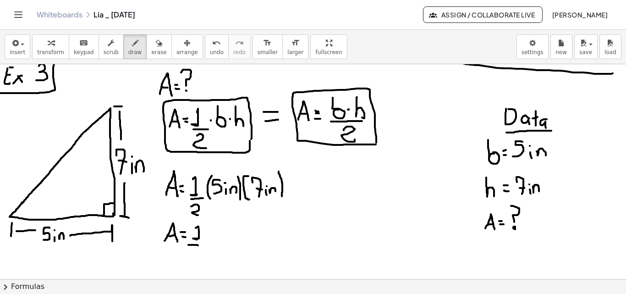
drag, startPoint x: 188, startPoint y: 245, endPoint x: 204, endPoint y: 245, distance: 16.0
drag, startPoint x: 195, startPoint y: 251, endPoint x: 196, endPoint y: 262, distance: 10.6
drag, startPoint x: 211, startPoint y: 224, endPoint x: 209, endPoint y: 245, distance: 20.7
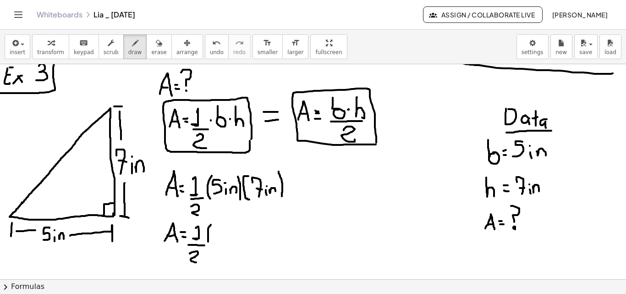
drag, startPoint x: 215, startPoint y: 231, endPoint x: 216, endPoint y: 243, distance: 11.9
drag, startPoint x: 230, startPoint y: 229, endPoint x: 226, endPoint y: 240, distance: 12.2
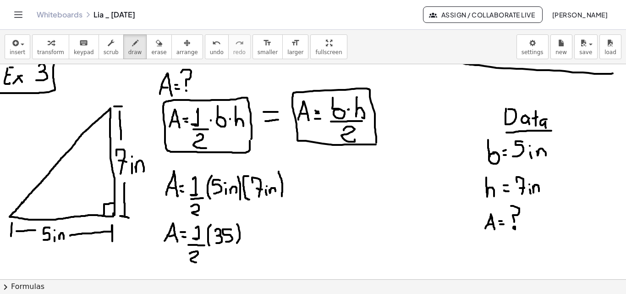
drag, startPoint x: 237, startPoint y: 224, endPoint x: 236, endPoint y: 243, distance: 19.3
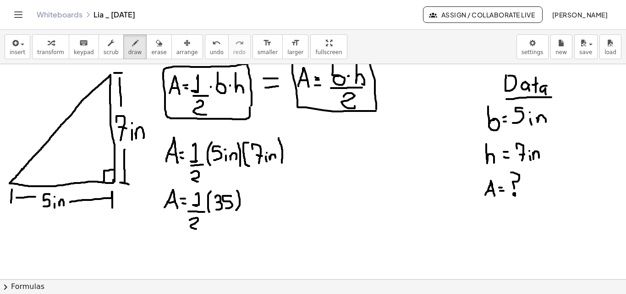
scroll to position [949, 0]
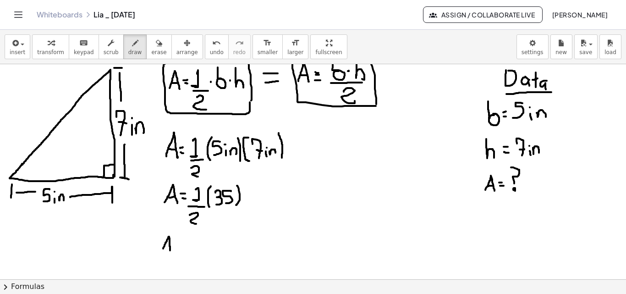
drag, startPoint x: 163, startPoint y: 248, endPoint x: 170, endPoint y: 251, distance: 7.2
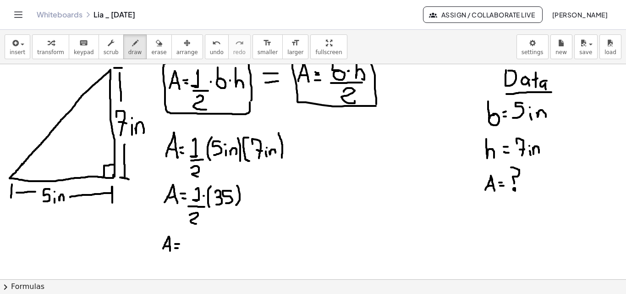
drag, startPoint x: 191, startPoint y: 239, endPoint x: 192, endPoint y: 259, distance: 19.7
drag, startPoint x: 197, startPoint y: 243, endPoint x: 204, endPoint y: 258, distance: 16.6
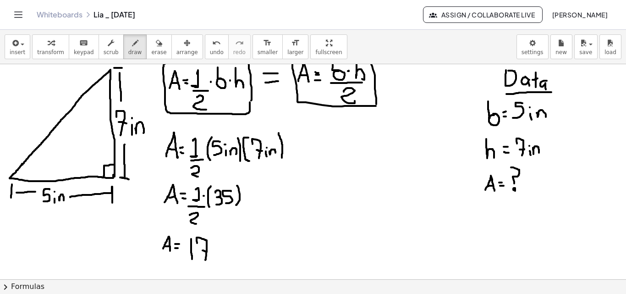
drag, startPoint x: 213, startPoint y: 260, endPoint x: 216, endPoint y: 248, distance: 12.1
drag, startPoint x: 227, startPoint y: 239, endPoint x: 222, endPoint y: 257, distance: 19.1
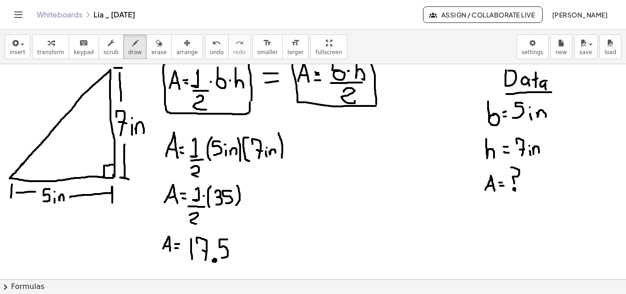
drag, startPoint x: 245, startPoint y: 248, endPoint x: 246, endPoint y: 259, distance: 11.5
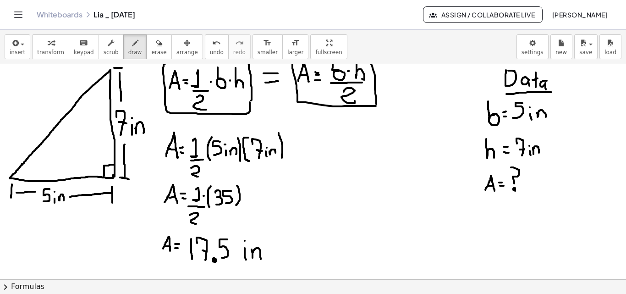
drag, startPoint x: 251, startPoint y: 249, endPoint x: 261, endPoint y: 259, distance: 13.3
drag, startPoint x: 262, startPoint y: 236, endPoint x: 267, endPoint y: 244, distance: 9.3
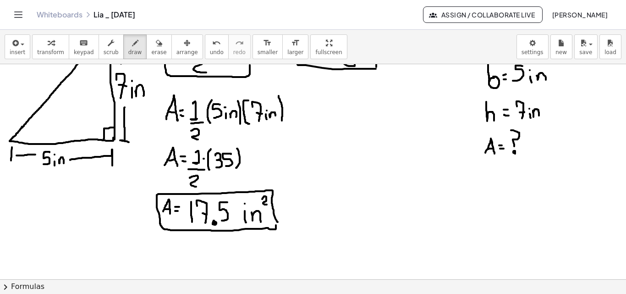
scroll to position [757, 0]
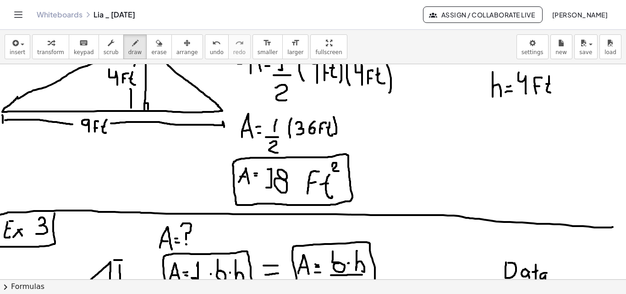
drag, startPoint x: 188, startPoint y: 152, endPoint x: 175, endPoint y: 217, distance: 65.8
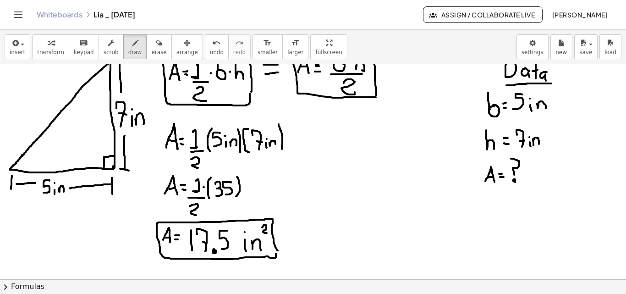
scroll to position [956, 0]
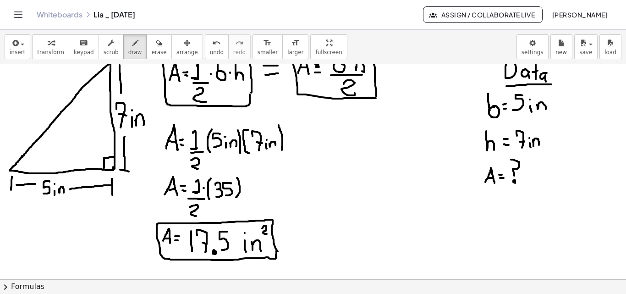
drag, startPoint x: 276, startPoint y: 251, endPoint x: 276, endPoint y: 255, distance: 4.6
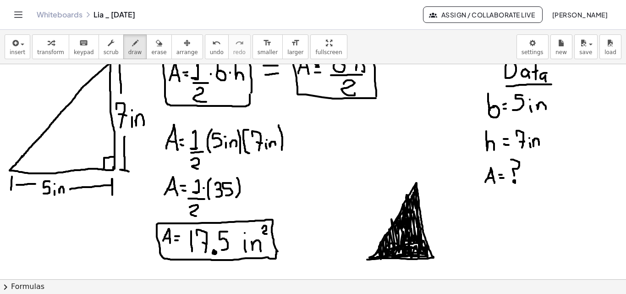
drag, startPoint x: 378, startPoint y: 251, endPoint x: 434, endPoint y: 198, distance: 77.1
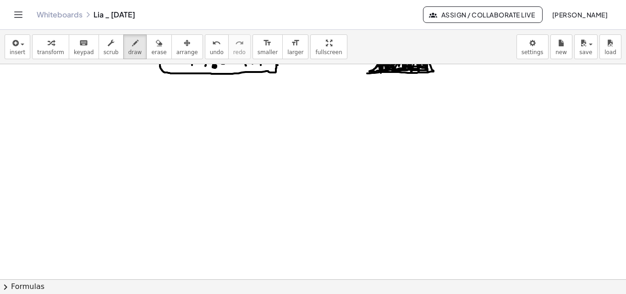
scroll to position [1145, 0]
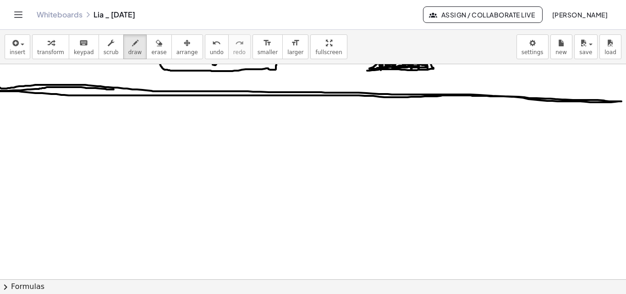
drag, startPoint x: 0, startPoint y: 87, endPoint x: 114, endPoint y: 94, distance: 114.2
drag, startPoint x: 34, startPoint y: 109, endPoint x: 35, endPoint y: 119, distance: 9.2
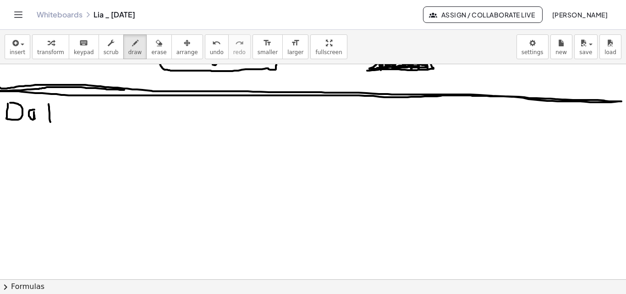
drag, startPoint x: 49, startPoint y: 104, endPoint x: 50, endPoint y: 122, distance: 17.5
drag, startPoint x: 44, startPoint y: 113, endPoint x: 51, endPoint y: 113, distance: 6.9
drag, startPoint x: 71, startPoint y: 114, endPoint x: 71, endPoint y: 124, distance: 10.1
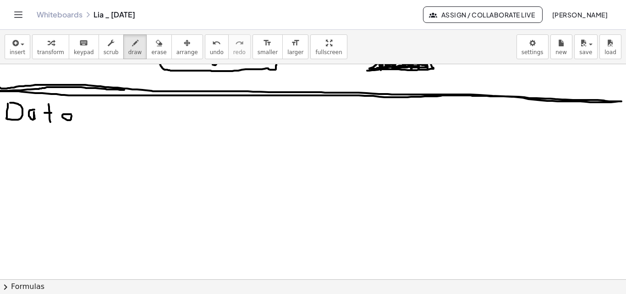
drag, startPoint x: 3, startPoint y: 129, endPoint x: 72, endPoint y: 131, distance: 69.6
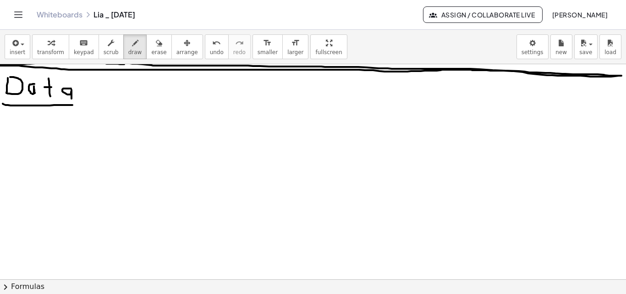
scroll to position [1170, 0]
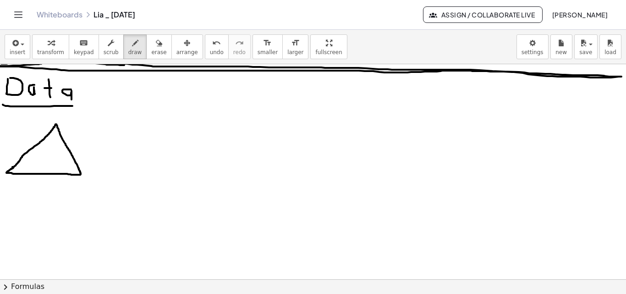
drag, startPoint x: 55, startPoint y: 126, endPoint x: 55, endPoint y: 172, distance: 45.8
drag, startPoint x: 53, startPoint y: 163, endPoint x: 44, endPoint y: 172, distance: 12.6
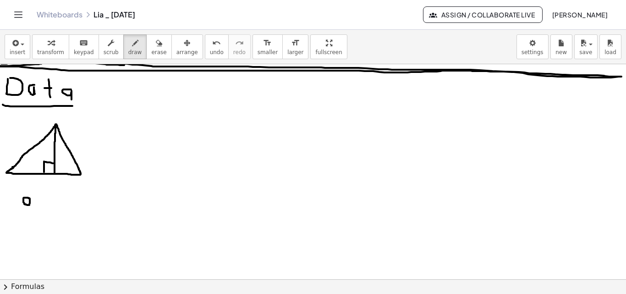
drag, startPoint x: 23, startPoint y: 199, endPoint x: 22, endPoint y: 188, distance: 10.5
drag, startPoint x: 33, startPoint y: 200, endPoint x: 38, endPoint y: 201, distance: 4.7
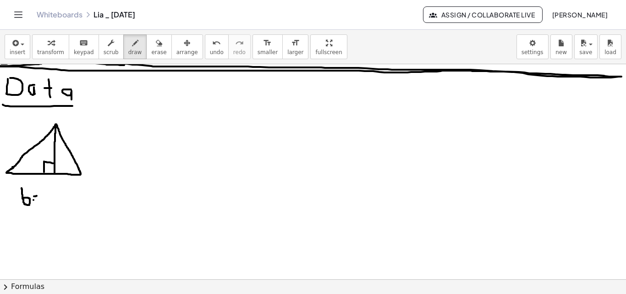
drag, startPoint x: 44, startPoint y: 193, endPoint x: 46, endPoint y: 206, distance: 13.0
drag, startPoint x: 52, startPoint y: 196, endPoint x: 58, endPoint y: 207, distance: 12.3
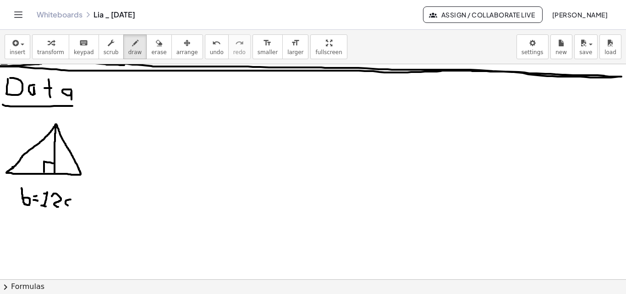
drag, startPoint x: 71, startPoint y: 199, endPoint x: 77, endPoint y: 206, distance: 9.1
drag, startPoint x: 80, startPoint y: 201, endPoint x: 93, endPoint y: 207, distance: 14.3
drag, startPoint x: 22, startPoint y: 219, endPoint x: 28, endPoint y: 237, distance: 18.8
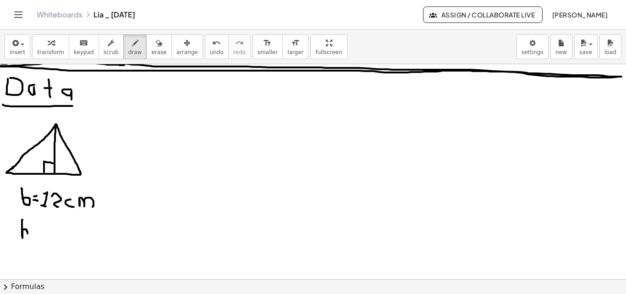
drag, startPoint x: 50, startPoint y: 222, endPoint x: 44, endPoint y: 240, distance: 18.8
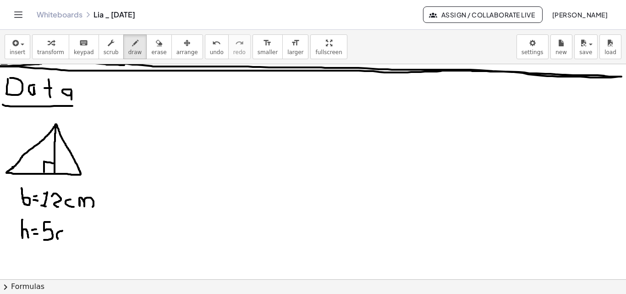
drag, startPoint x: 62, startPoint y: 230, endPoint x: 64, endPoint y: 238, distance: 7.9
drag, startPoint x: 67, startPoint y: 231, endPoint x: 82, endPoint y: 236, distance: 15.5
drag, startPoint x: 20, startPoint y: 263, endPoint x: 29, endPoint y: 265, distance: 9.0
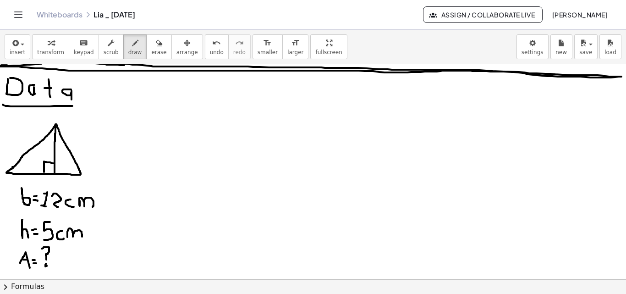
drag, startPoint x: 46, startPoint y: 259, endPoint x: 43, endPoint y: 247, distance: 12.3
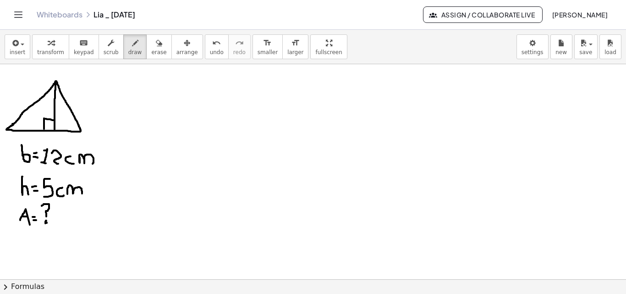
scroll to position [1215, 0]
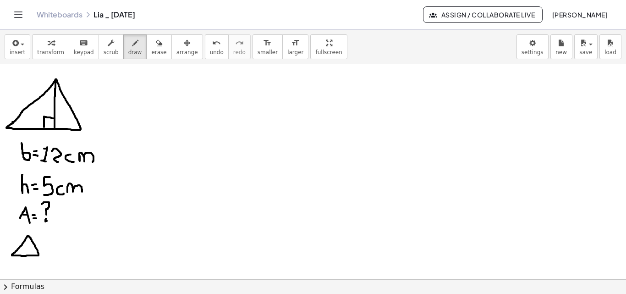
drag, startPoint x: 14, startPoint y: 253, endPoint x: 29, endPoint y: 251, distance: 15.6
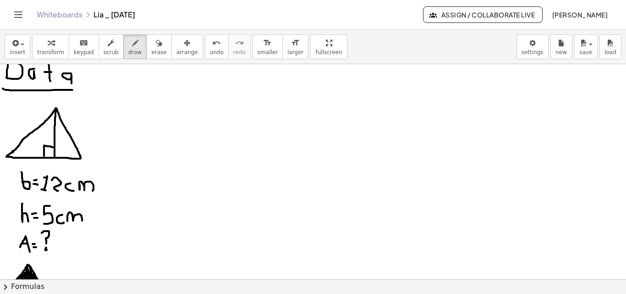
scroll to position [1182, 0]
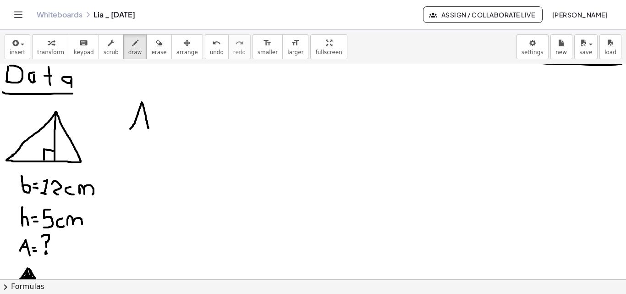
drag, startPoint x: 130, startPoint y: 129, endPoint x: 145, endPoint y: 124, distance: 15.8
drag, startPoint x: 136, startPoint y: 117, endPoint x: 146, endPoint y: 118, distance: 9.3
drag, startPoint x: 151, startPoint y: 115, endPoint x: 156, endPoint y: 115, distance: 5.5
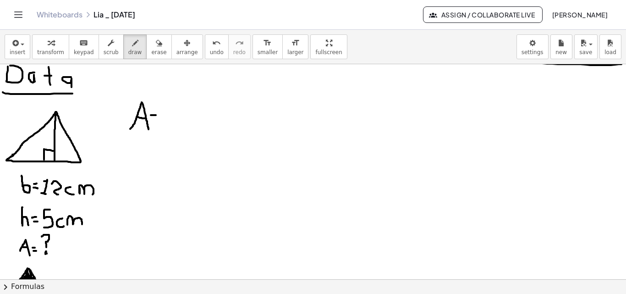
drag, startPoint x: 152, startPoint y: 120, endPoint x: 157, endPoint y: 120, distance: 4.6
drag, startPoint x: 165, startPoint y: 107, endPoint x: 169, endPoint y: 122, distance: 16.1
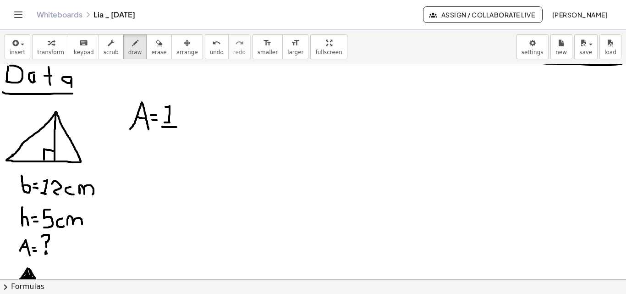
drag, startPoint x: 162, startPoint y: 126, endPoint x: 179, endPoint y: 127, distance: 16.5
drag, startPoint x: 167, startPoint y: 134, endPoint x: 177, endPoint y: 136, distance: 9.9
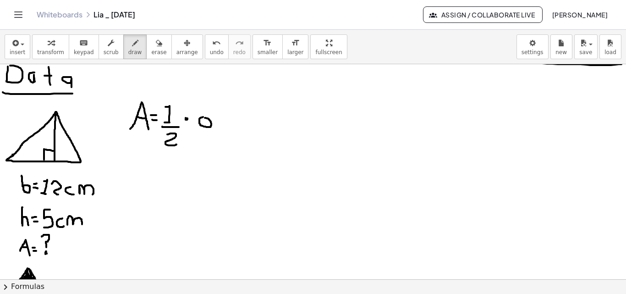
drag, startPoint x: 199, startPoint y: 120, endPoint x: 197, endPoint y: 100, distance: 19.4
drag, startPoint x: 225, startPoint y: 103, endPoint x: 239, endPoint y: 127, distance: 27.7
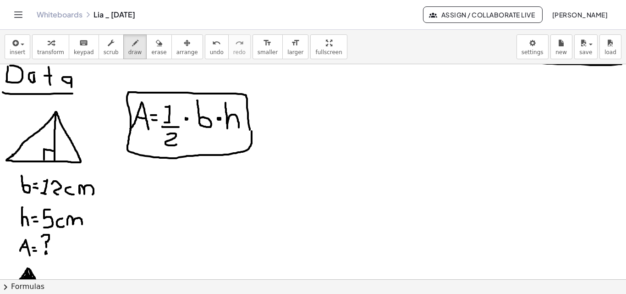
drag, startPoint x: 250, startPoint y: 130, endPoint x: 221, endPoint y: 131, distance: 28.4
drag, startPoint x: 143, startPoint y: 196, endPoint x: 155, endPoint y: 195, distance: 11.9
drag, startPoint x: 147, startPoint y: 189, endPoint x: 153, endPoint y: 189, distance: 5.5
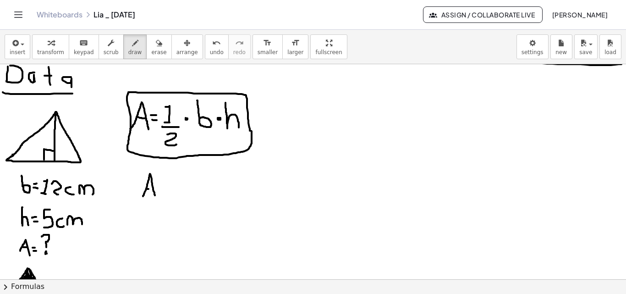
drag, startPoint x: 153, startPoint y: 182, endPoint x: 159, endPoint y: 182, distance: 6.0
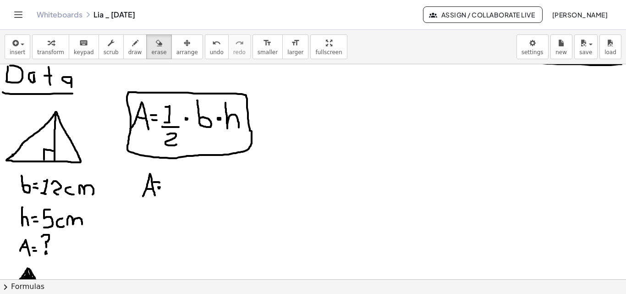
drag, startPoint x: 146, startPoint y: 42, endPoint x: 155, endPoint y: 132, distance: 90.2
click at [156, 45] on icon "button" at bounding box center [159, 43] width 6 height 11
drag, startPoint x: 174, startPoint y: 209, endPoint x: 127, endPoint y: 53, distance: 163.6
click at [128, 53] on span "draw" at bounding box center [135, 52] width 14 height 6
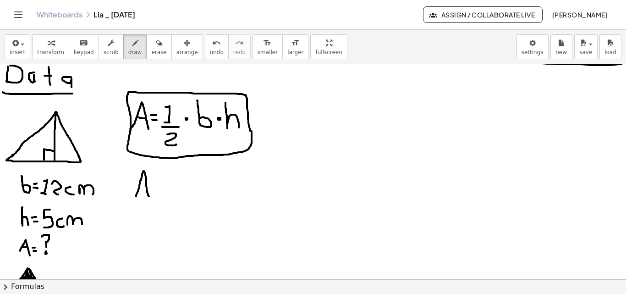
drag, startPoint x: 136, startPoint y: 196, endPoint x: 148, endPoint y: 197, distance: 12.4
drag, startPoint x: 138, startPoint y: 186, endPoint x: 146, endPoint y: 186, distance: 7.8
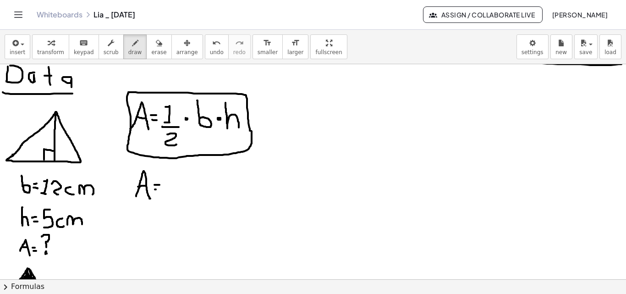
drag, startPoint x: 172, startPoint y: 178, endPoint x: 179, endPoint y: 187, distance: 11.1
drag, startPoint x: 169, startPoint y: 192, endPoint x: 185, endPoint y: 192, distance: 15.6
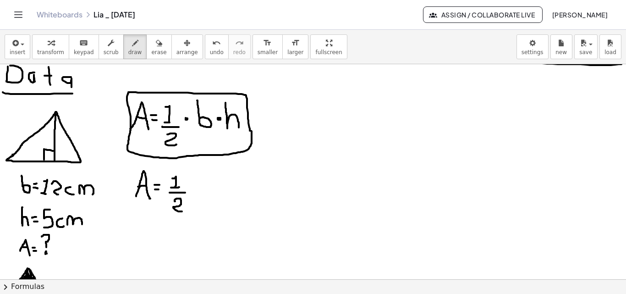
drag, startPoint x: 175, startPoint y: 201, endPoint x: 186, endPoint y: 198, distance: 11.3
drag, startPoint x: 194, startPoint y: 175, endPoint x: 194, endPoint y: 206, distance: 31.1
drag, startPoint x: 199, startPoint y: 185, endPoint x: 201, endPoint y: 196, distance: 11.6
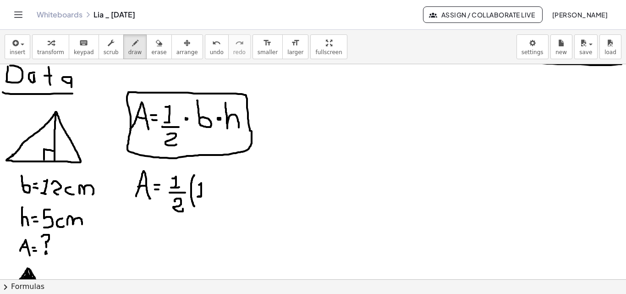
drag, startPoint x: 204, startPoint y: 181, endPoint x: 212, endPoint y: 195, distance: 15.4
drag, startPoint x: 225, startPoint y: 190, endPoint x: 226, endPoint y: 197, distance: 6.5
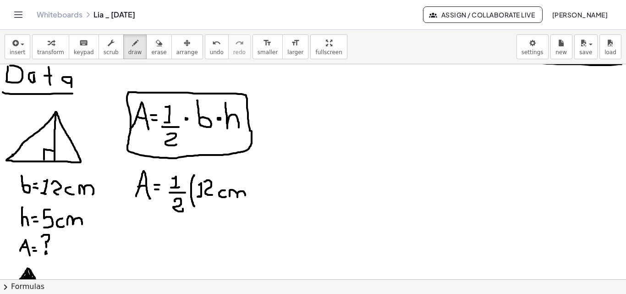
drag, startPoint x: 229, startPoint y: 195, endPoint x: 242, endPoint y: 188, distance: 14.5
drag, startPoint x: 246, startPoint y: 180, endPoint x: 251, endPoint y: 202, distance: 22.6
drag, startPoint x: 259, startPoint y: 171, endPoint x: 259, endPoint y: 203, distance: 31.6
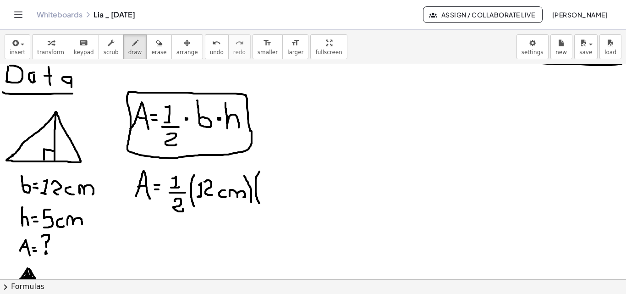
drag, startPoint x: 269, startPoint y: 178, endPoint x: 271, endPoint y: 192, distance: 13.9
drag, startPoint x: 284, startPoint y: 191, endPoint x: 287, endPoint y: 197, distance: 6.6
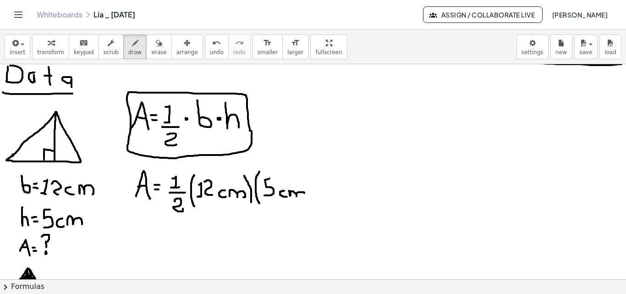
drag, startPoint x: 289, startPoint y: 191, endPoint x: 305, endPoint y: 197, distance: 16.9
drag, startPoint x: 306, startPoint y: 170, endPoint x: 294, endPoint y: 209, distance: 41.0
drag, startPoint x: 126, startPoint y: 242, endPoint x: 140, endPoint y: 242, distance: 13.7
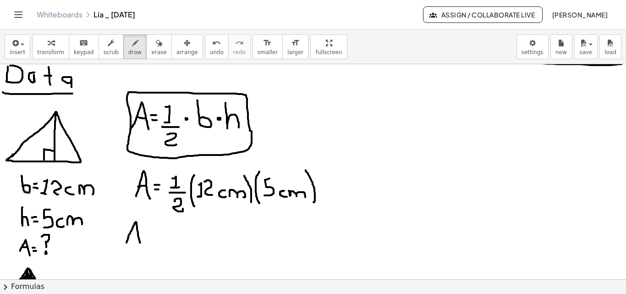
drag, startPoint x: 131, startPoint y: 237, endPoint x: 137, endPoint y: 237, distance: 6.0
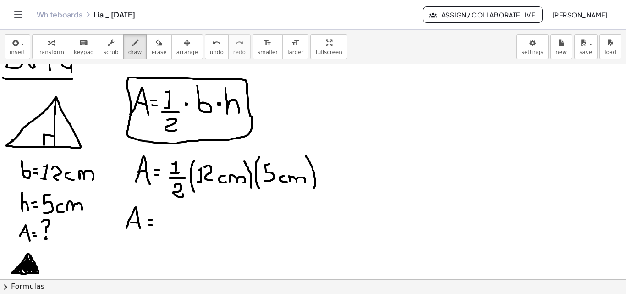
scroll to position [1199, 0]
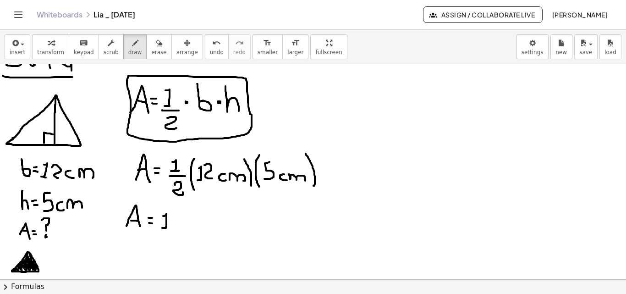
drag, startPoint x: 165, startPoint y: 215, endPoint x: 164, endPoint y: 228, distance: 12.4
drag, startPoint x: 159, startPoint y: 230, endPoint x: 165, endPoint y: 235, distance: 7.9
drag, startPoint x: 161, startPoint y: 239, endPoint x: 171, endPoint y: 248, distance: 13.3
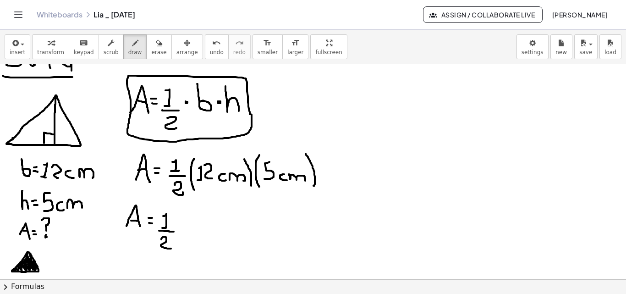
drag, startPoint x: 186, startPoint y: 214, endPoint x: 186, endPoint y: 235, distance: 21.5
drag, startPoint x: 195, startPoint y: 218, endPoint x: 191, endPoint y: 226, distance: 9.6
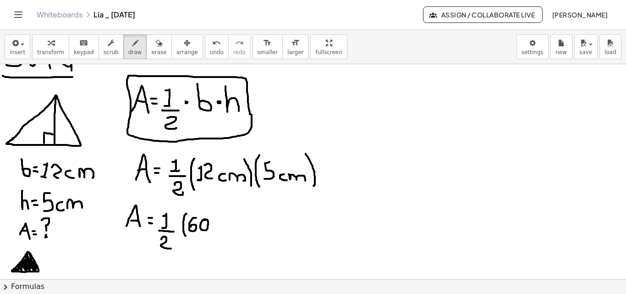
drag, startPoint x: 220, startPoint y: 223, endPoint x: 218, endPoint y: 229, distance: 6.1
drag, startPoint x: 223, startPoint y: 224, endPoint x: 233, endPoint y: 226, distance: 10.7
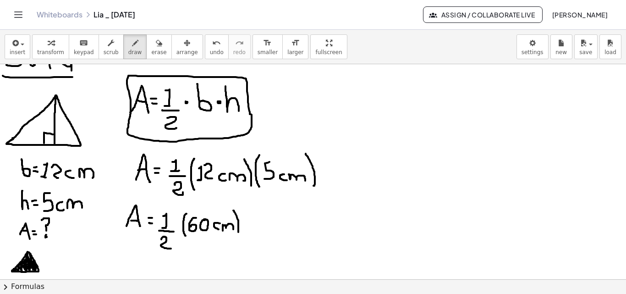
drag, startPoint x: 233, startPoint y: 210, endPoint x: 238, endPoint y: 234, distance: 24.3
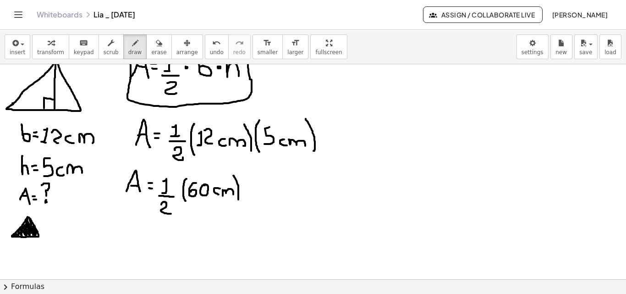
scroll to position [1241, 0]
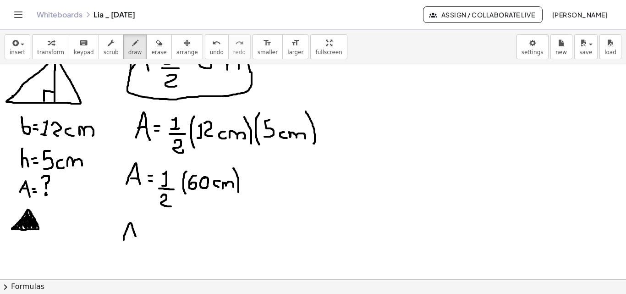
drag, startPoint x: 124, startPoint y: 240, endPoint x: 137, endPoint y: 239, distance: 13.3
drag, startPoint x: 126, startPoint y: 233, endPoint x: 133, endPoint y: 233, distance: 6.4
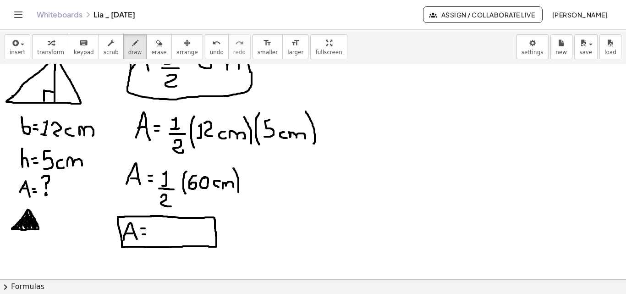
drag, startPoint x: 150, startPoint y: 225, endPoint x: 152, endPoint y: 239, distance: 13.9
drag, startPoint x: 182, startPoint y: 234, endPoint x: 182, endPoint y: 241, distance: 7.3
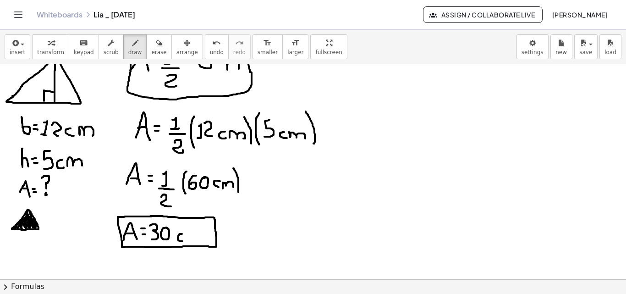
drag, startPoint x: 186, startPoint y: 236, endPoint x: 200, endPoint y: 232, distance: 14.7
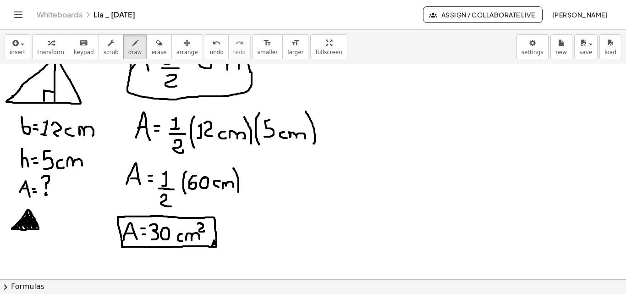
drag, startPoint x: 214, startPoint y: 240, endPoint x: 231, endPoint y: 244, distance: 17.4
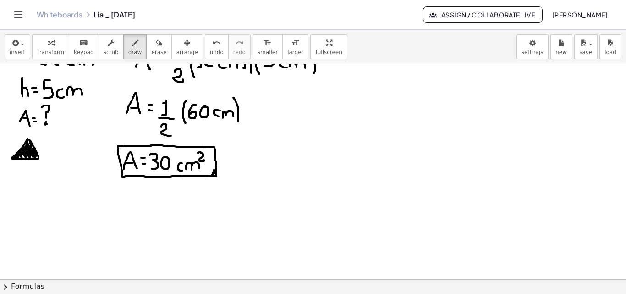
scroll to position [1371, 0]
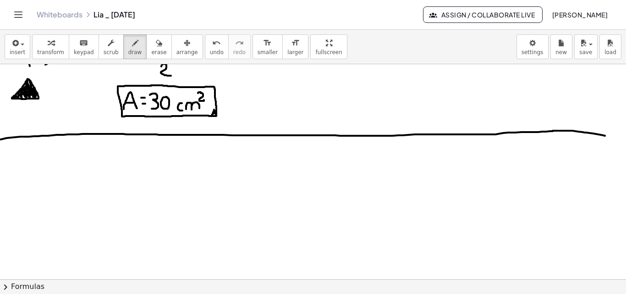
drag, startPoint x: 0, startPoint y: 139, endPoint x: 605, endPoint y: 136, distance: 604.6
drag, startPoint x: 22, startPoint y: 152, endPoint x: 20, endPoint y: 178, distance: 26.2
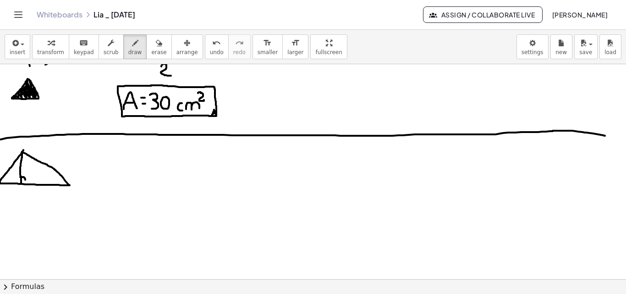
drag, startPoint x: 22, startPoint y: 177, endPoint x: 25, endPoint y: 182, distance: 6.0
drag, startPoint x: 25, startPoint y: 162, endPoint x: 30, endPoint y: 170, distance: 9.7
drag, startPoint x: 25, startPoint y: 198, endPoint x: 22, endPoint y: 188, distance: 10.4
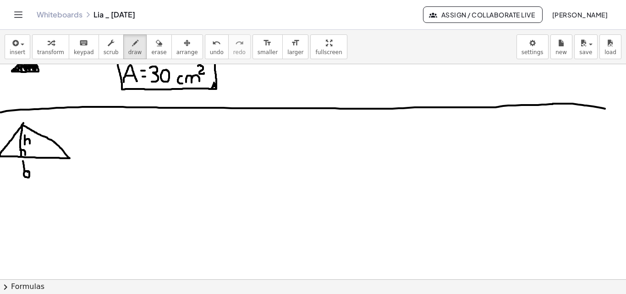
scroll to position [1403, 0]
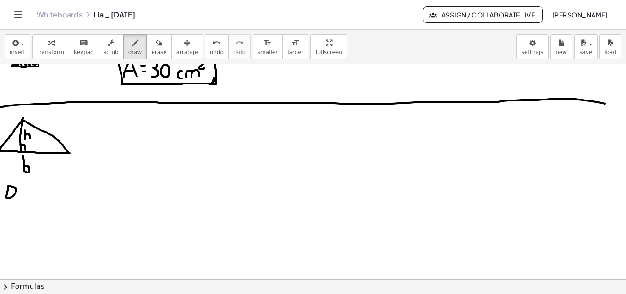
drag, startPoint x: 24, startPoint y: 190, endPoint x: 27, endPoint y: 198, distance: 9.3
drag, startPoint x: 34, startPoint y: 185, endPoint x: 34, endPoint y: 193, distance: 8.2
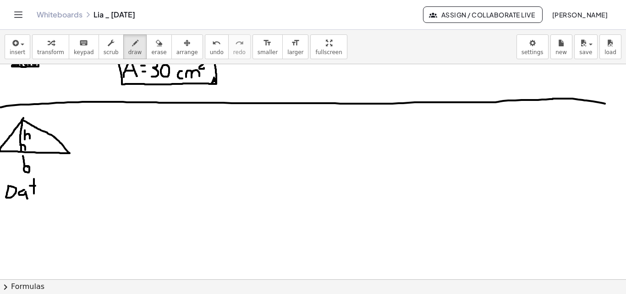
drag, startPoint x: 43, startPoint y: 187, endPoint x: 41, endPoint y: 195, distance: 8.4
drag, startPoint x: 9, startPoint y: 203, endPoint x: 44, endPoint y: 202, distance: 34.8
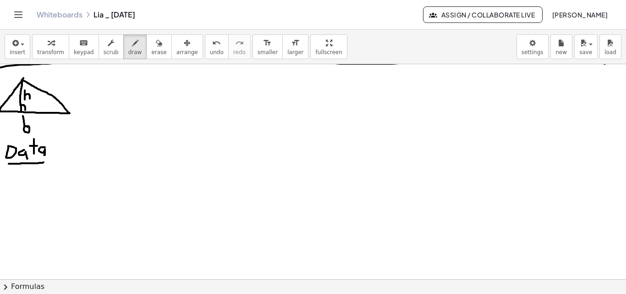
scroll to position [1445, 0]
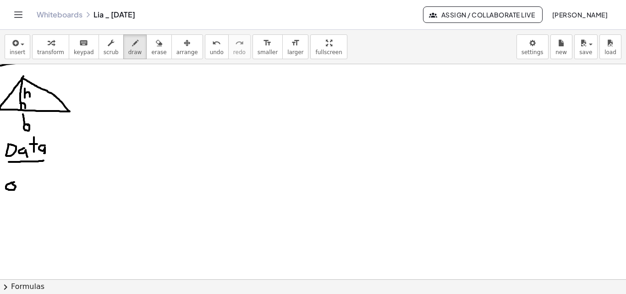
drag, startPoint x: 14, startPoint y: 182, endPoint x: 7, endPoint y: 185, distance: 7.8
drag, startPoint x: 6, startPoint y: 185, endPoint x: 6, endPoint y: 173, distance: 11.9
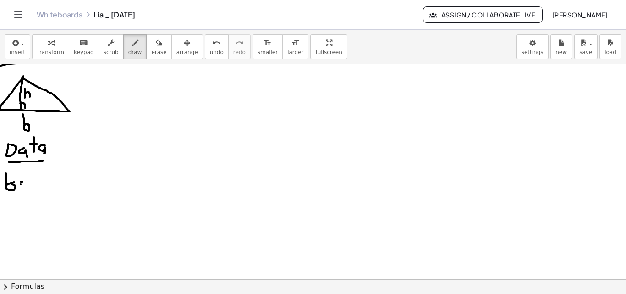
drag, startPoint x: 37, startPoint y: 175, endPoint x: 37, endPoint y: 191, distance: 16.0
drag, startPoint x: 44, startPoint y: 191, endPoint x: 50, endPoint y: 179, distance: 13.3
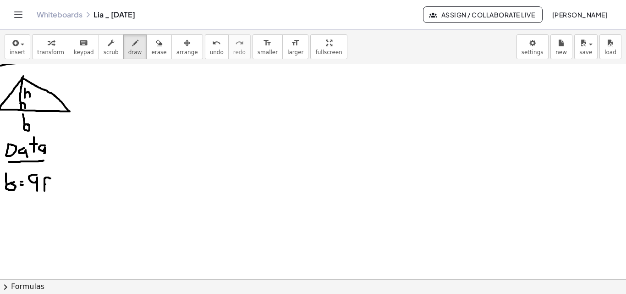
drag, startPoint x: 54, startPoint y: 178, endPoint x: 55, endPoint y: 189, distance: 10.6
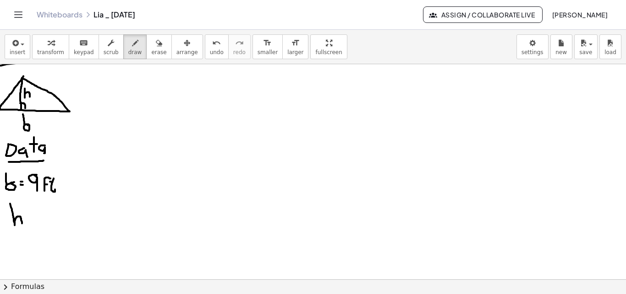
drag, startPoint x: 10, startPoint y: 203, endPoint x: 22, endPoint y: 224, distance: 23.6
drag, startPoint x: 38, startPoint y: 203, endPoint x: 39, endPoint y: 219, distance: 16.1
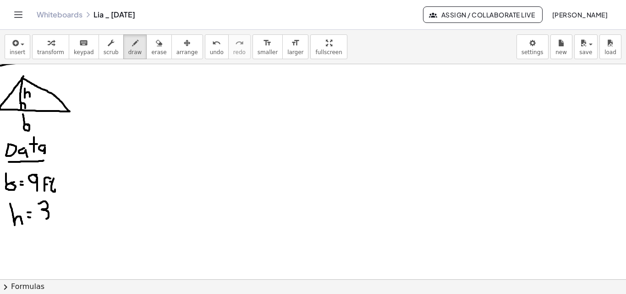
drag, startPoint x: 55, startPoint y: 219, endPoint x: 55, endPoint y: 213, distance: 6.0
drag, startPoint x: 55, startPoint y: 213, endPoint x: 60, endPoint y: 214, distance: 5.1
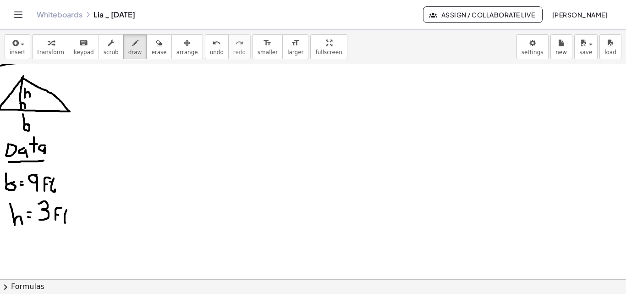
drag, startPoint x: 66, startPoint y: 210, endPoint x: 66, endPoint y: 219, distance: 9.6
drag, startPoint x: 13, startPoint y: 253, endPoint x: 22, endPoint y: 255, distance: 8.8
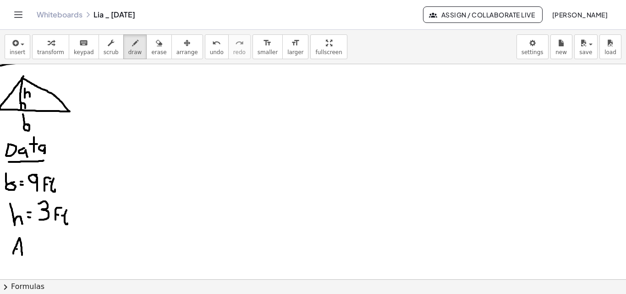
drag, startPoint x: 16, startPoint y: 249, endPoint x: 22, endPoint y: 249, distance: 5.0
drag, startPoint x: 37, startPoint y: 246, endPoint x: 37, endPoint y: 241, distance: 5.1
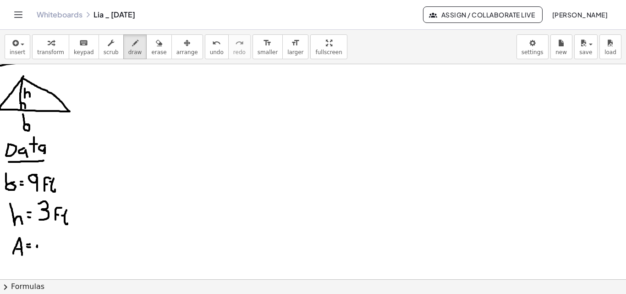
drag, startPoint x: 37, startPoint y: 241, endPoint x: 33, endPoint y: 232, distance: 9.9
drag, startPoint x: 117, startPoint y: 110, endPoint x: 129, endPoint y: 109, distance: 11.5
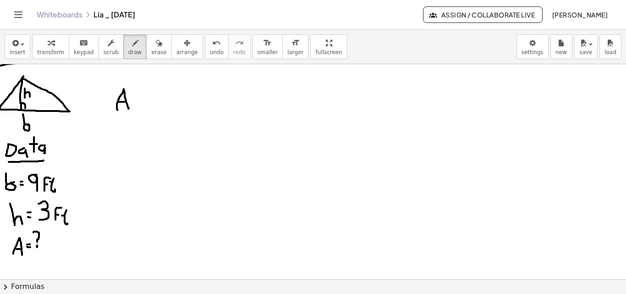
drag, startPoint x: 118, startPoint y: 102, endPoint x: 124, endPoint y: 102, distance: 6.0
drag, startPoint x: 152, startPoint y: 93, endPoint x: 146, endPoint y: 97, distance: 6.6
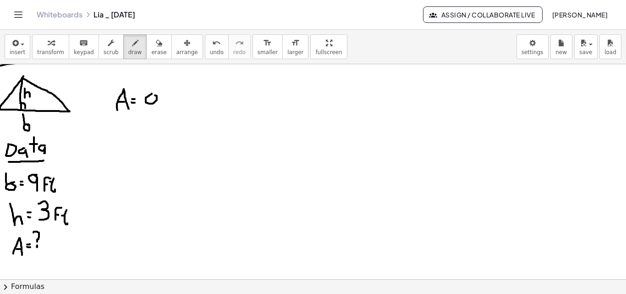
drag, startPoint x: 145, startPoint y: 99, endPoint x: 144, endPoint y: 84, distance: 15.1
drag, startPoint x: 164, startPoint y: 85, endPoint x: 170, endPoint y: 105, distance: 20.7
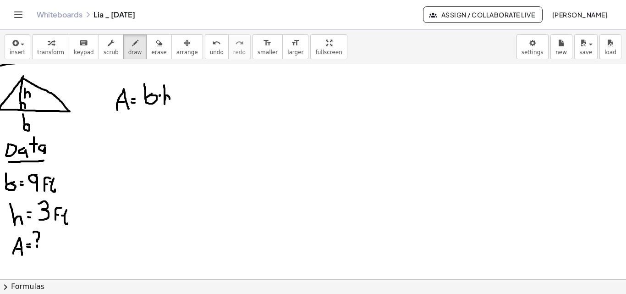
drag, startPoint x: 148, startPoint y: 108, endPoint x: 158, endPoint y: 114, distance: 10.7
drag, startPoint x: 153, startPoint y: 114, endPoint x: 162, endPoint y: 122, distance: 12.7
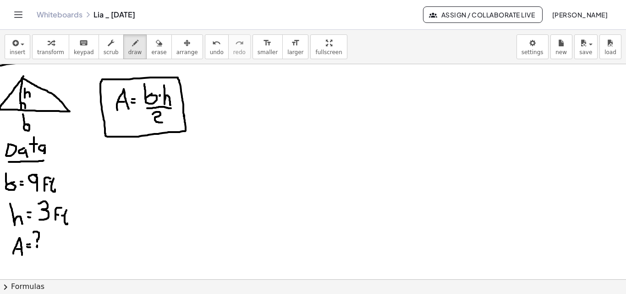
drag, startPoint x: 184, startPoint y: 116, endPoint x: 174, endPoint y: 130, distance: 16.7
drag, startPoint x: 137, startPoint y: 173, endPoint x: 147, endPoint y: 171, distance: 9.7
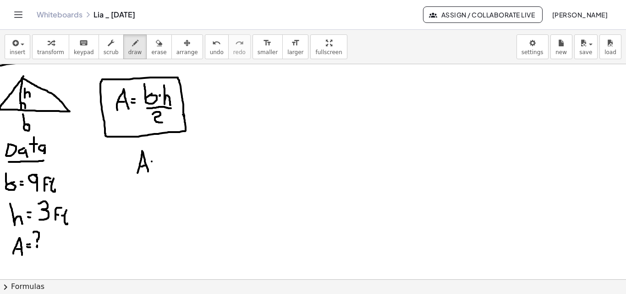
drag, startPoint x: 62, startPoint y: 215, endPoint x: 67, endPoint y: 216, distance: 5.2
drag, startPoint x: 170, startPoint y: 148, endPoint x: 169, endPoint y: 172, distance: 23.4
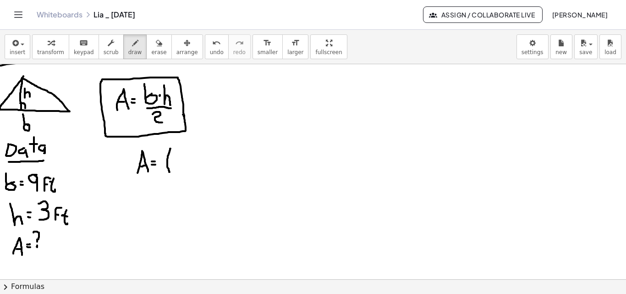
drag, startPoint x: 163, startPoint y: 175, endPoint x: 225, endPoint y: 174, distance: 62.3
drag, startPoint x: 181, startPoint y: 154, endPoint x: 181, endPoint y: 169, distance: 14.7
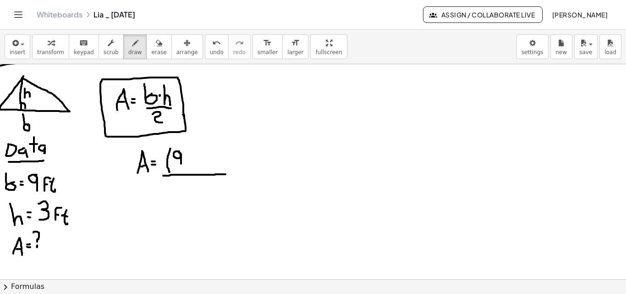
drag, startPoint x: 186, startPoint y: 170, endPoint x: 189, endPoint y: 159, distance: 11.5
drag, startPoint x: 194, startPoint y: 156, endPoint x: 196, endPoint y: 167, distance: 11.2
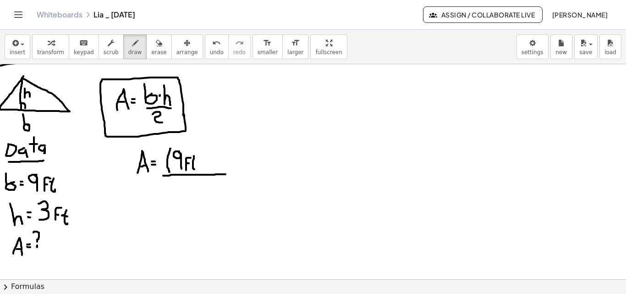
drag, startPoint x: 197, startPoint y: 149, endPoint x: 200, endPoint y: 169, distance: 20.0
drag, startPoint x: 206, startPoint y: 149, endPoint x: 206, endPoint y: 168, distance: 18.8
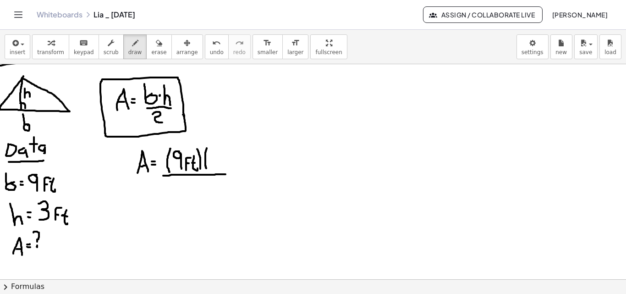
drag, startPoint x: 224, startPoint y: 175, endPoint x: 235, endPoint y: 175, distance: 11.0
drag, startPoint x: 211, startPoint y: 155, endPoint x: 213, endPoint y: 169, distance: 13.9
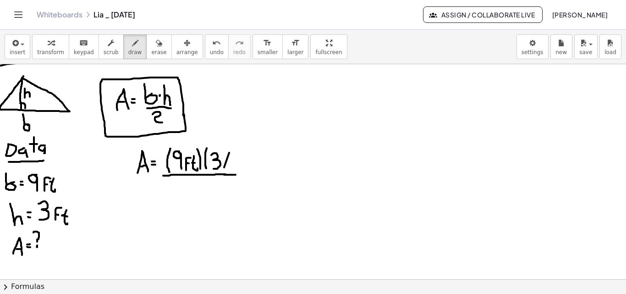
click at [156, 46] on icon "button" at bounding box center [159, 43] width 6 height 11
drag, startPoint x: 280, startPoint y: 152, endPoint x: 242, endPoint y: 156, distance: 38.3
click at [128, 49] on span "draw" at bounding box center [135, 52] width 14 height 6
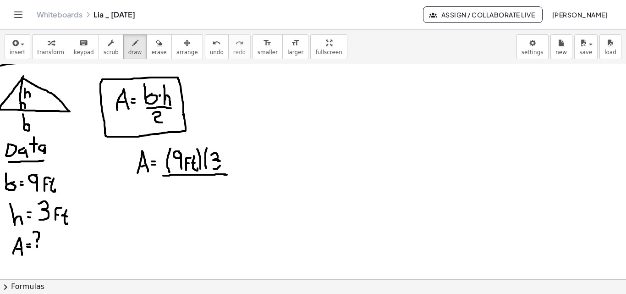
drag, startPoint x: 225, startPoint y: 166, endPoint x: 231, endPoint y: 153, distance: 14.3
drag, startPoint x: 237, startPoint y: 153, endPoint x: 239, endPoint y: 165, distance: 13.0
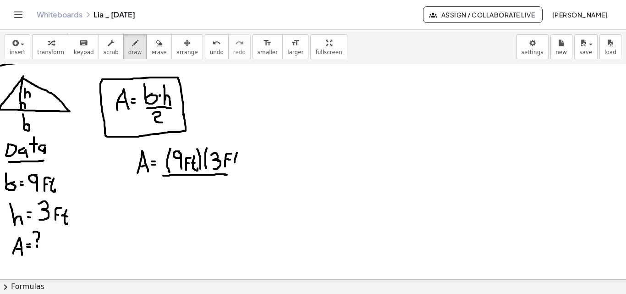
drag, startPoint x: 233, startPoint y: 157, endPoint x: 239, endPoint y: 156, distance: 6.1
drag, startPoint x: 240, startPoint y: 145, endPoint x: 237, endPoint y: 170, distance: 25.3
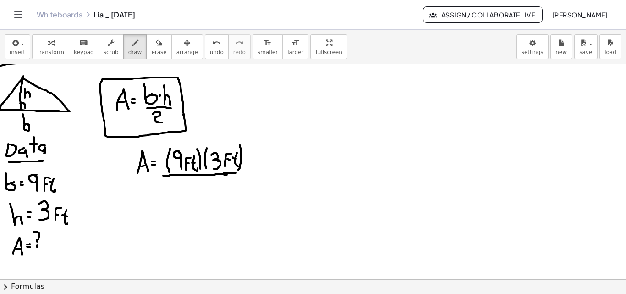
drag, startPoint x: 224, startPoint y: 173, endPoint x: 244, endPoint y: 172, distance: 20.2
drag, startPoint x: 194, startPoint y: 185, endPoint x: 155, endPoint y: 211, distance: 47.0
drag, startPoint x: 134, startPoint y: 226, endPoint x: 139, endPoint y: 220, distance: 7.5
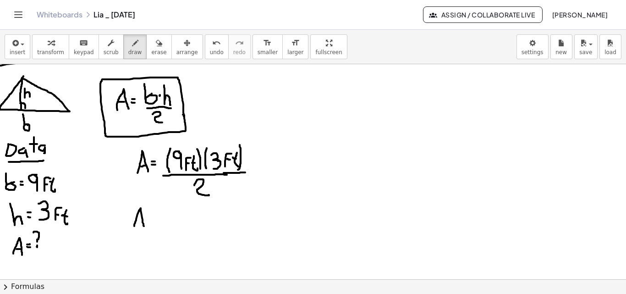
drag, startPoint x: 137, startPoint y: 219, endPoint x: 145, endPoint y: 217, distance: 7.6
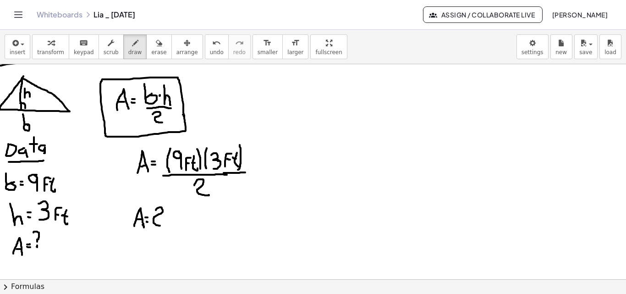
drag, startPoint x: 156, startPoint y: 210, endPoint x: 168, endPoint y: 219, distance: 15.3
drag, startPoint x: 169, startPoint y: 213, endPoint x: 175, endPoint y: 226, distance: 14.0
drag, startPoint x: 172, startPoint y: 219, endPoint x: 178, endPoint y: 221, distance: 6.1
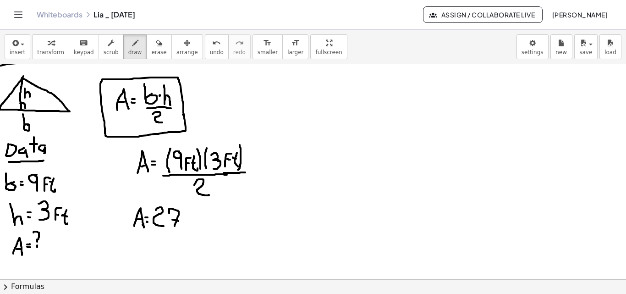
drag, startPoint x: 188, startPoint y: 227, endPoint x: 189, endPoint y: 216, distance: 11.5
drag, startPoint x: 201, startPoint y: 216, endPoint x: 201, endPoint y: 227, distance: 11.5
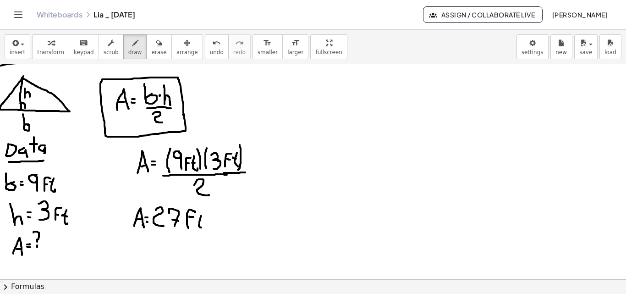
drag, startPoint x: 157, startPoint y: 234, endPoint x: 200, endPoint y: 235, distance: 43.1
drag, startPoint x: 173, startPoint y: 243, endPoint x: 188, endPoint y: 250, distance: 16.8
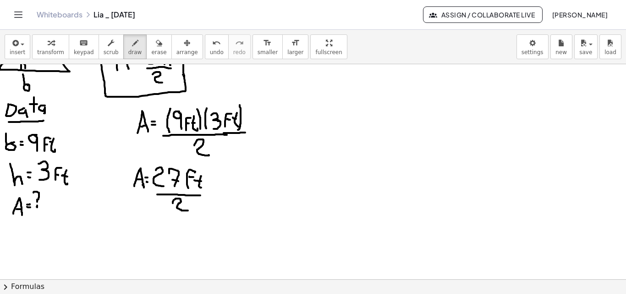
scroll to position [1490, 0]
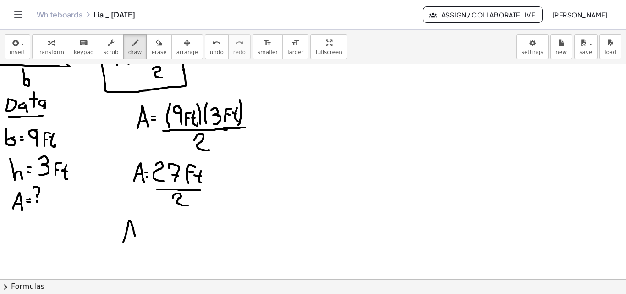
drag, startPoint x: 123, startPoint y: 242, endPoint x: 135, endPoint y: 240, distance: 12.0
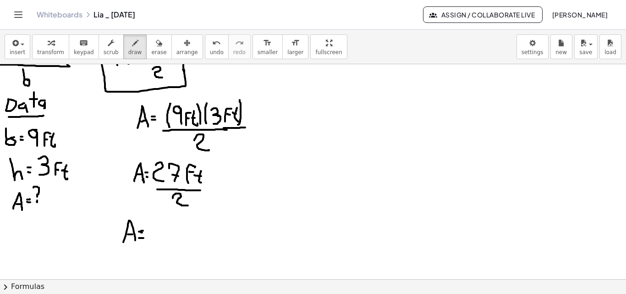
drag, startPoint x: 139, startPoint y: 238, endPoint x: 143, endPoint y: 235, distance: 5.3
drag, startPoint x: 138, startPoint y: 230, endPoint x: 143, endPoint y: 231, distance: 4.7
drag, startPoint x: 154, startPoint y: 225, endPoint x: 158, endPoint y: 243, distance: 18.6
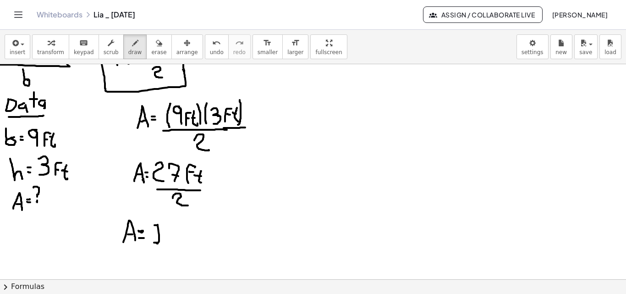
drag, startPoint x: 163, startPoint y: 231, endPoint x: 164, endPoint y: 245, distance: 13.8
drag, startPoint x: 173, startPoint y: 247, endPoint x: 199, endPoint y: 222, distance: 36.0
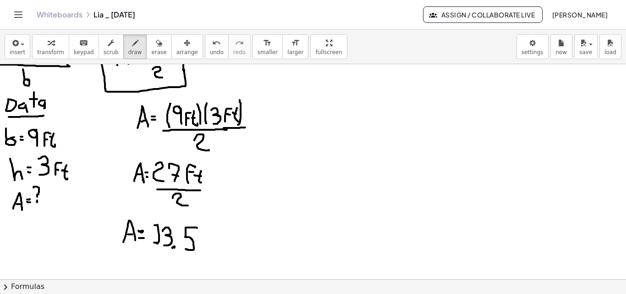
drag, startPoint x: 197, startPoint y: 228, endPoint x: 186, endPoint y: 249, distance: 24.0
drag, startPoint x: 203, startPoint y: 251, endPoint x: 212, endPoint y: 233, distance: 20.1
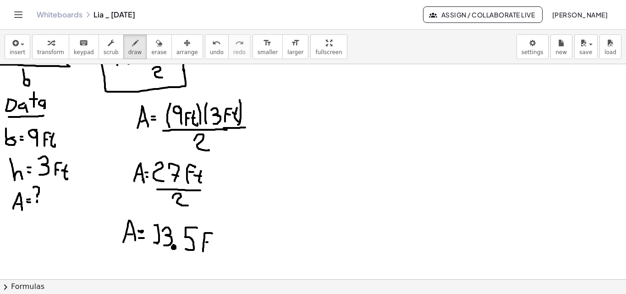
drag, startPoint x: 217, startPoint y: 235, endPoint x: 221, endPoint y: 255, distance: 19.6
drag, startPoint x: 223, startPoint y: 230, endPoint x: 226, endPoint y: 238, distance: 8.2
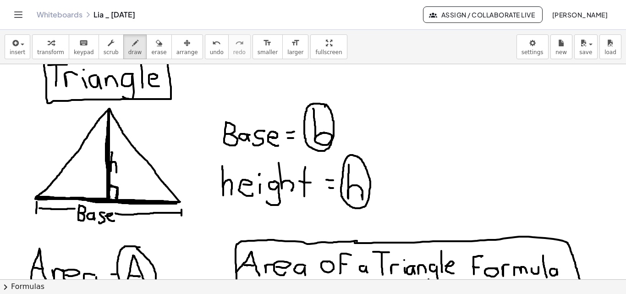
scroll to position [66, 0]
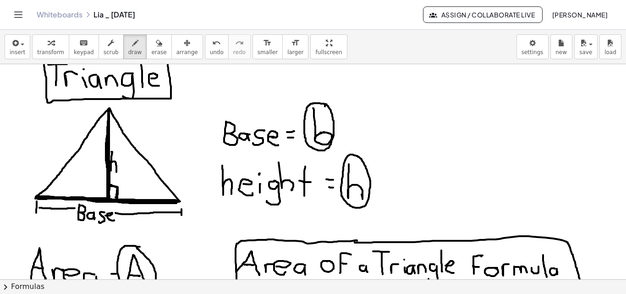
drag, startPoint x: 36, startPoint y: 197, endPoint x: 179, endPoint y: 200, distance: 142.9
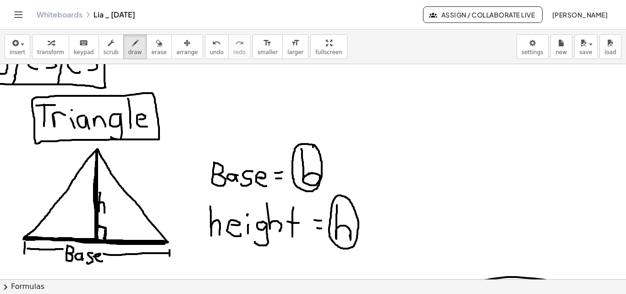
scroll to position [25, 18]
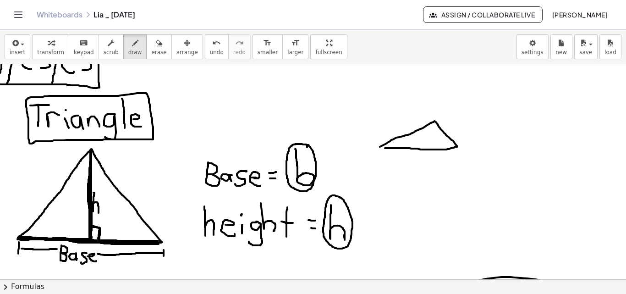
drag, startPoint x: 380, startPoint y: 147, endPoint x: 385, endPoint y: 148, distance: 5.2
drag, startPoint x: 435, startPoint y: 125, endPoint x: 435, endPoint y: 147, distance: 21.5
drag, startPoint x: 497, startPoint y: 155, endPoint x: 523, endPoint y: 151, distance: 26.4
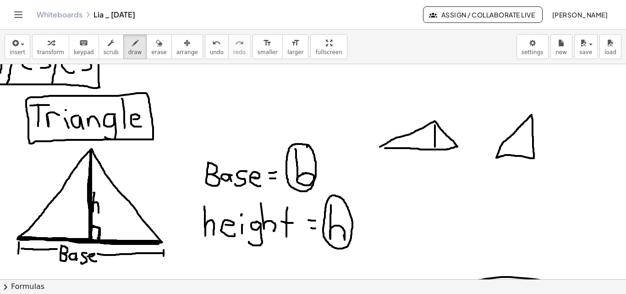
drag, startPoint x: 531, startPoint y: 147, endPoint x: 524, endPoint y: 156, distance: 11.1
drag, startPoint x: 435, startPoint y: 142, endPoint x: 430, endPoint y: 147, distance: 7.1
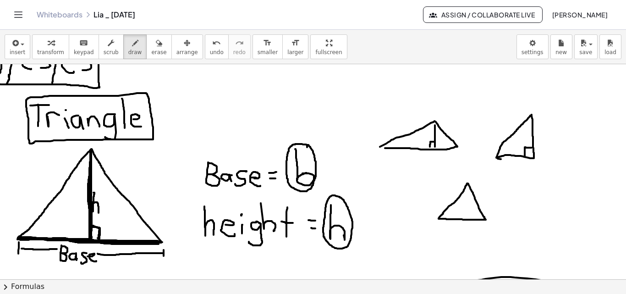
drag, startPoint x: 442, startPoint y: 213, endPoint x: 456, endPoint y: 203, distance: 16.8
drag, startPoint x: 466, startPoint y: 189, endPoint x: 466, endPoint y: 216, distance: 27.5
drag, startPoint x: 466, startPoint y: 210, endPoint x: 516, endPoint y: 161, distance: 70.3
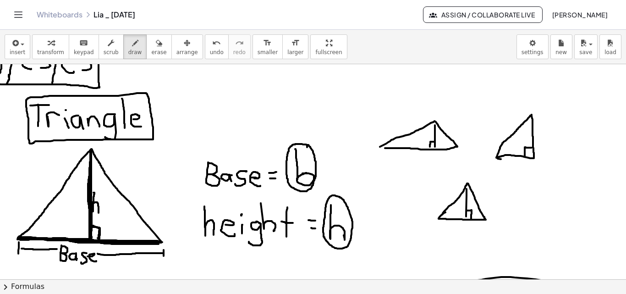
drag, startPoint x: 438, startPoint y: 133, endPoint x: 442, endPoint y: 143, distance: 10.6
drag, startPoint x: 469, startPoint y: 198, endPoint x: 472, endPoint y: 207, distance: 9.7
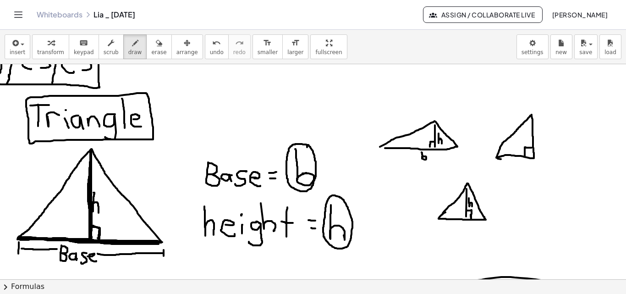
drag, startPoint x: 463, startPoint y: 231, endPoint x: 461, endPoint y: 223, distance: 8.6
drag, startPoint x: 517, startPoint y: 166, endPoint x: 515, endPoint y: 160, distance: 6.2
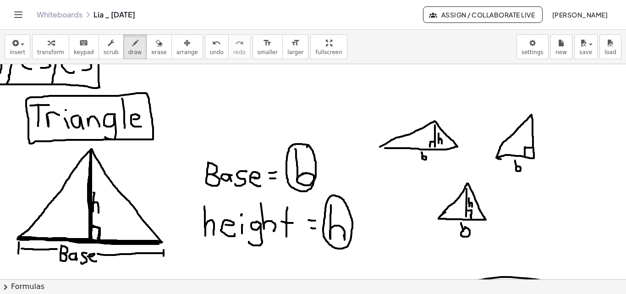
drag, startPoint x: 536, startPoint y: 126, endPoint x: 541, endPoint y: 147, distance: 20.9
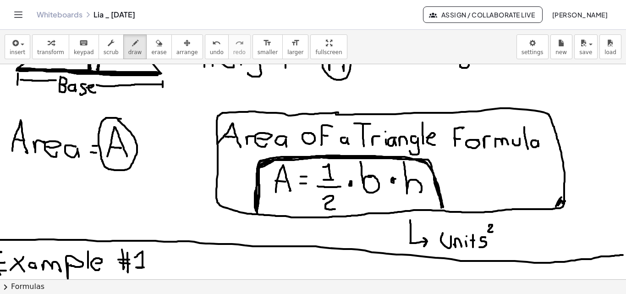
scroll to position [203, 26]
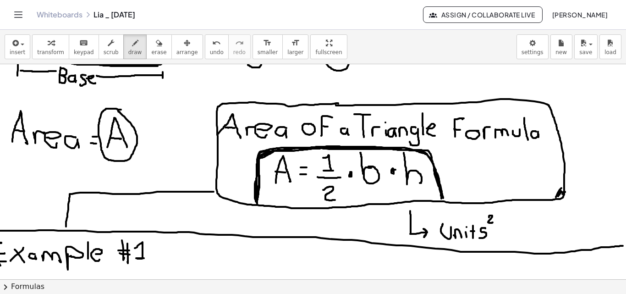
drag, startPoint x: 59, startPoint y: 226, endPoint x: 207, endPoint y: 191, distance: 151.5
drag, startPoint x: 73, startPoint y: 221, endPoint x: 86, endPoint y: 223, distance: 13.5
drag, startPoint x: 77, startPoint y: 214, endPoint x: 86, endPoint y: 215, distance: 8.7
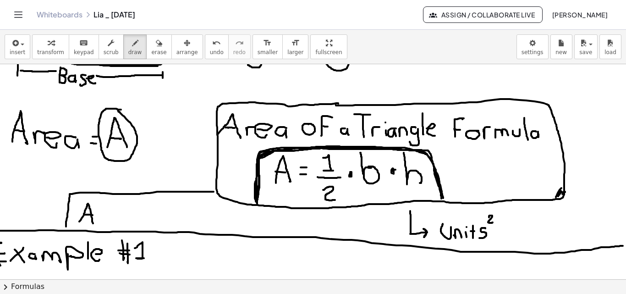
drag, startPoint x: 107, startPoint y: 203, endPoint x: 104, endPoint y: 195, distance: 8.8
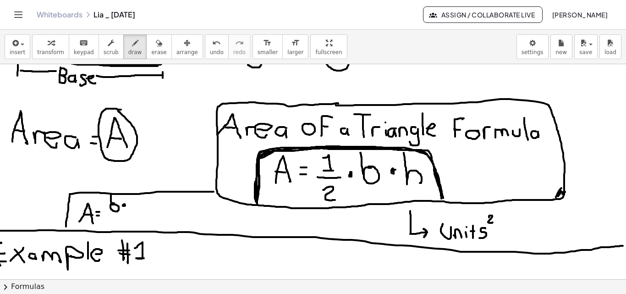
drag, startPoint x: 122, startPoint y: 196, endPoint x: 131, endPoint y: 210, distance: 16.7
drag, startPoint x: 105, startPoint y: 216, endPoint x: 128, endPoint y: 215, distance: 22.4
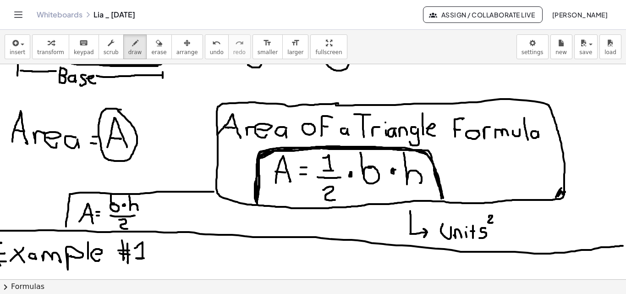
drag, startPoint x: 112, startPoint y: 219, endPoint x: 145, endPoint y: 207, distance: 34.6
drag, startPoint x: 142, startPoint y: 194, endPoint x: 163, endPoint y: 208, distance: 25.4
drag, startPoint x: 172, startPoint y: 217, endPoint x: 204, endPoint y: 205, distance: 34.2
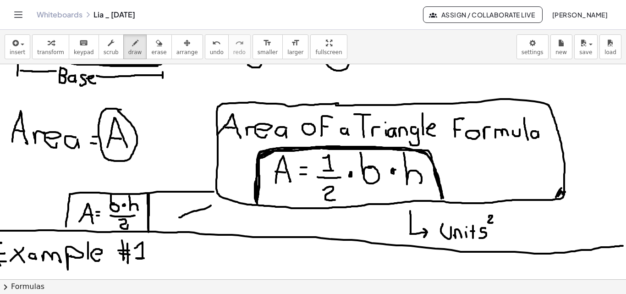
drag, startPoint x: 185, startPoint y: 221, endPoint x: 202, endPoint y: 209, distance: 21.1
drag, startPoint x: 183, startPoint y: 213, endPoint x: 193, endPoint y: 211, distance: 10.3
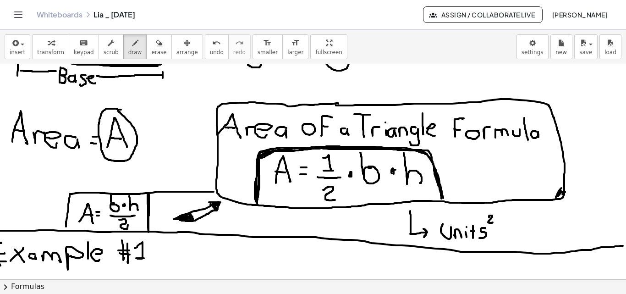
drag, startPoint x: 208, startPoint y: 204, endPoint x: 202, endPoint y: 208, distance: 6.9
drag, startPoint x: 515, startPoint y: 213, endPoint x: 500, endPoint y: 249, distance: 38.8
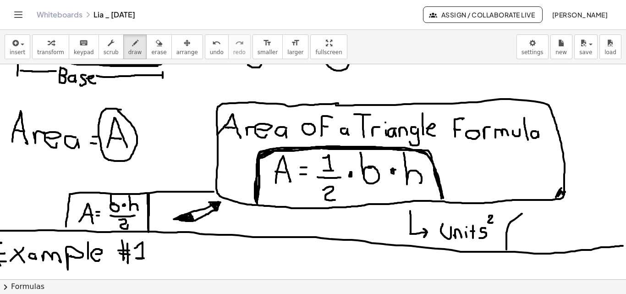
drag, startPoint x: 526, startPoint y: 213, endPoint x: 529, endPoint y: 224, distance: 11.5
drag, startPoint x: 534, startPoint y: 227, endPoint x: 550, endPoint y: 218, distance: 18.1
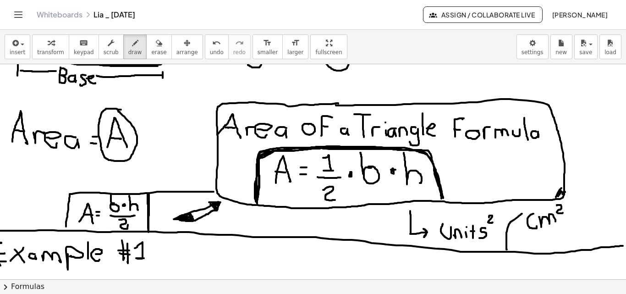
drag, startPoint x: 550, startPoint y: 205, endPoint x: 555, endPoint y: 213, distance: 9.2
drag, startPoint x: 520, startPoint y: 240, endPoint x: 535, endPoint y: 242, distance: 14.8
drag, startPoint x: 535, startPoint y: 231, endPoint x: 580, endPoint y: 225, distance: 44.8
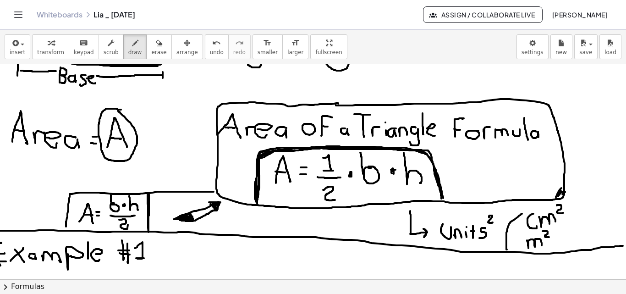
drag, startPoint x: 576, startPoint y: 215, endPoint x: 579, endPoint y: 207, distance: 8.6
drag, startPoint x: 589, startPoint y: 203, endPoint x: 590, endPoint y: 209, distance: 6.1
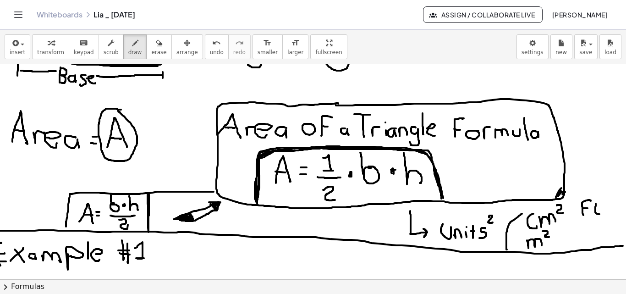
drag, startPoint x: 585, startPoint y: 207, endPoint x: 590, endPoint y: 208, distance: 4.6
drag, startPoint x: 592, startPoint y: 196, endPoint x: 588, endPoint y: 221, distance: 25.5
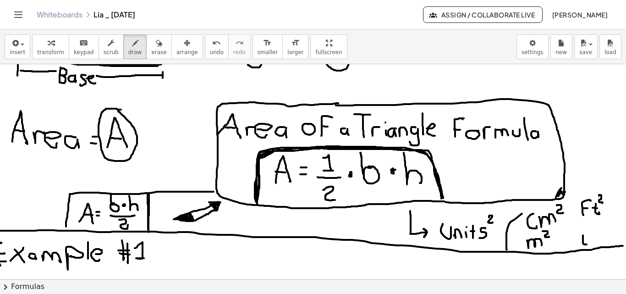
drag, startPoint x: 583, startPoint y: 240, endPoint x: 590, endPoint y: 231, distance: 11.0
drag, startPoint x: 589, startPoint y: 224, endPoint x: 596, endPoint y: 229, distance: 8.9
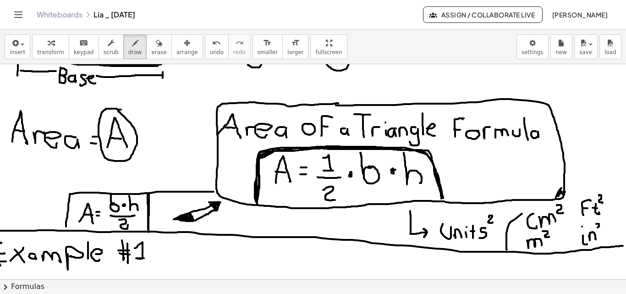
drag, startPoint x: 514, startPoint y: 213, endPoint x: 532, endPoint y: 201, distance: 21.5
drag, startPoint x: 557, startPoint y: 185, endPoint x: 615, endPoint y: 243, distance: 81.9
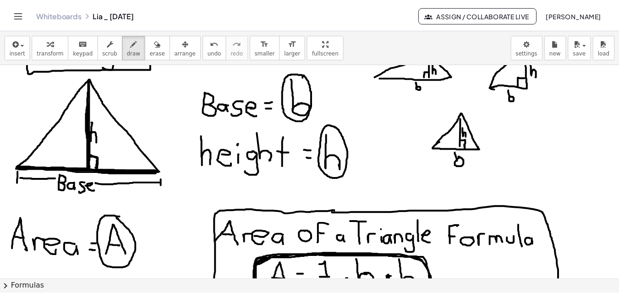
scroll to position [83, 26]
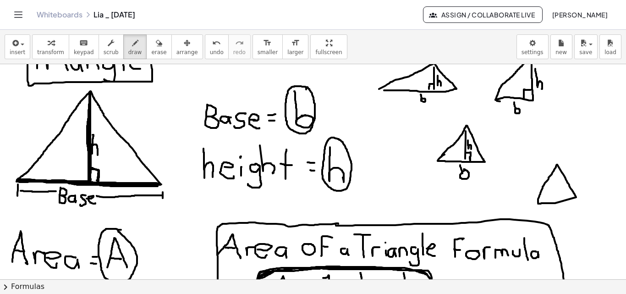
drag, startPoint x: 531, startPoint y: 201, endPoint x: 555, endPoint y: 202, distance: 23.4
click at [54, 12] on link "Whiteboards" at bounding box center [60, 14] width 46 height 9
click at [591, 50] on button "save" at bounding box center [585, 46] width 23 height 25
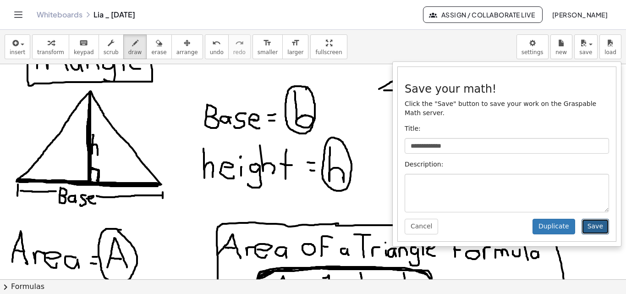
click at [595, 218] on button "Save" at bounding box center [594, 226] width 27 height 16
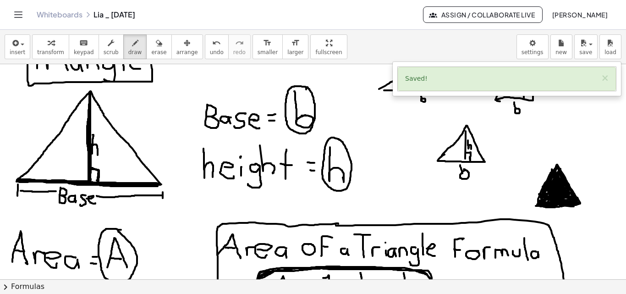
click at [69, 16] on link "Whiteboards" at bounding box center [60, 14] width 46 height 9
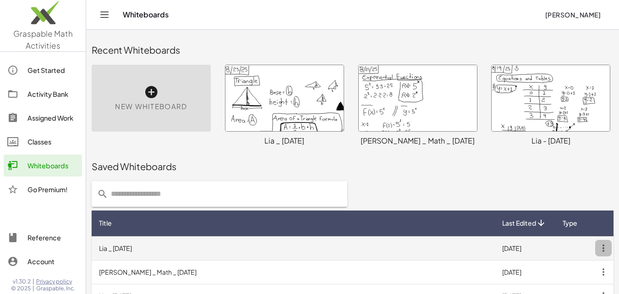
click at [604, 248] on icon "button" at bounding box center [603, 248] width 16 height 16
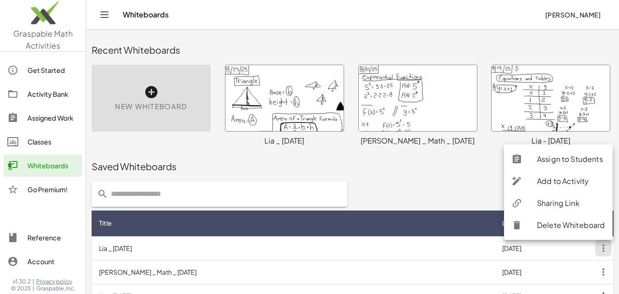
click at [566, 214] on div "Sharing Link" at bounding box center [558, 225] width 109 height 22
